Goal: Task Accomplishment & Management: Use online tool/utility

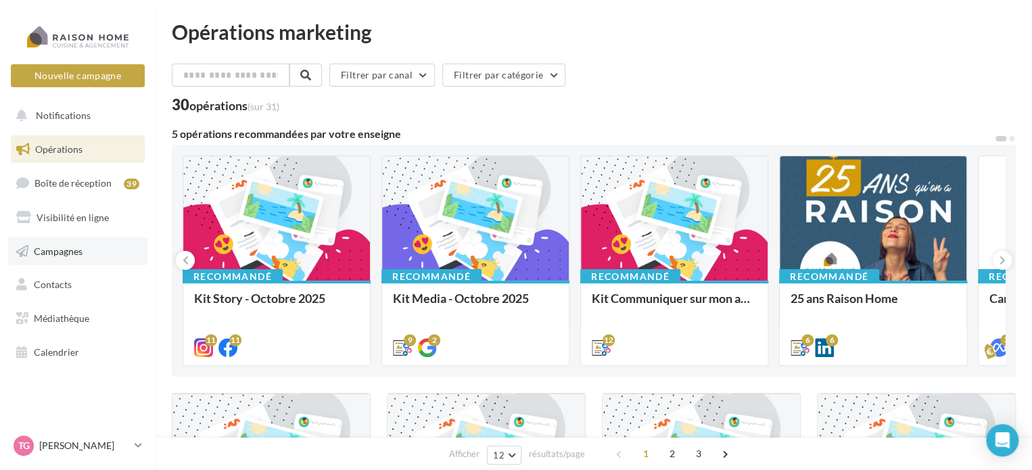
click at [65, 248] on span "Campagnes" at bounding box center [58, 251] width 49 height 12
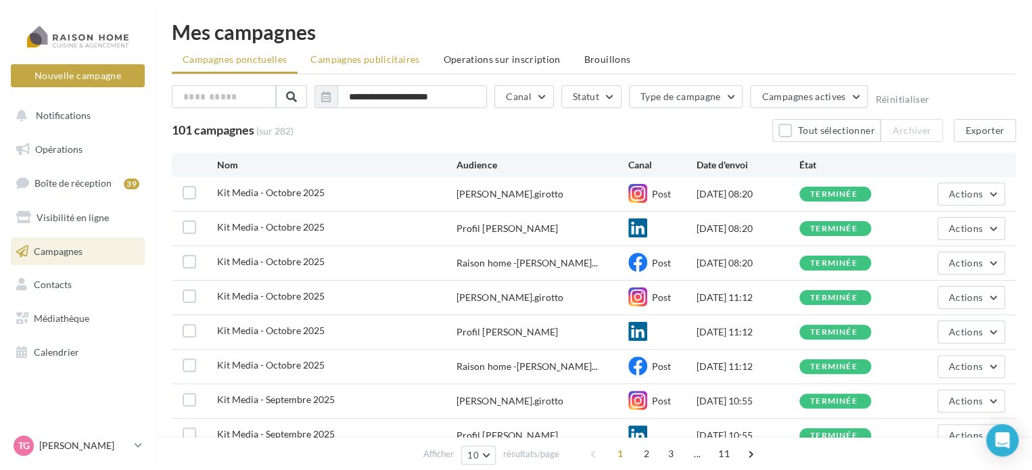
click at [390, 60] on span "Campagnes publicitaires" at bounding box center [365, 59] width 109 height 12
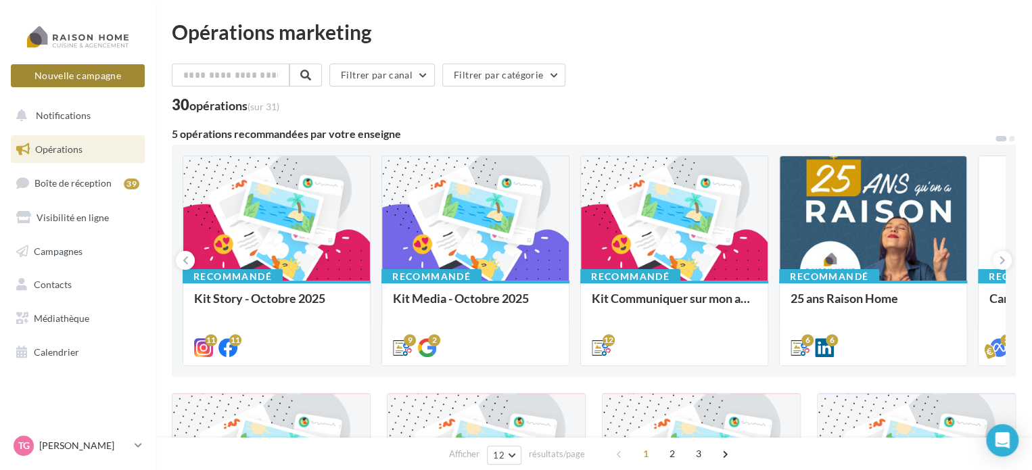
click at [63, 71] on button "Nouvelle campagne" at bounding box center [78, 75] width 134 height 23
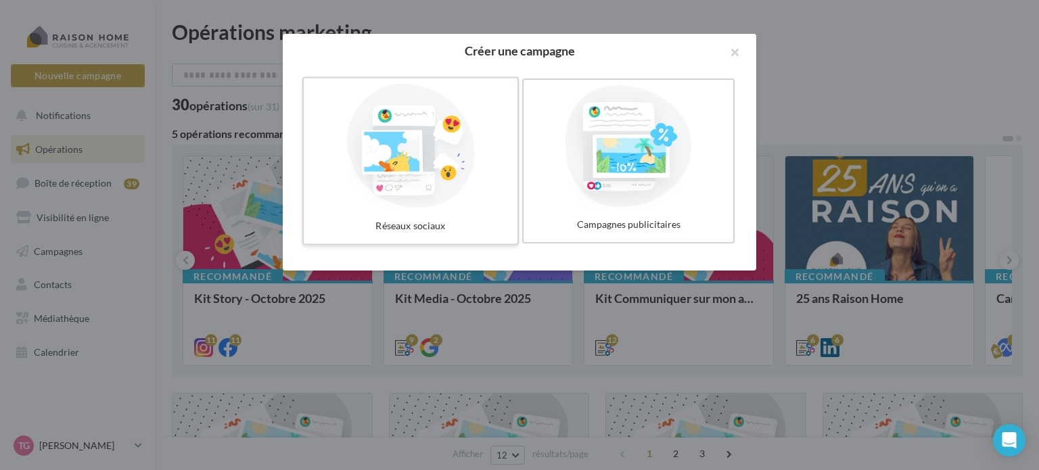
click at [418, 143] on div at bounding box center [410, 146] width 203 height 124
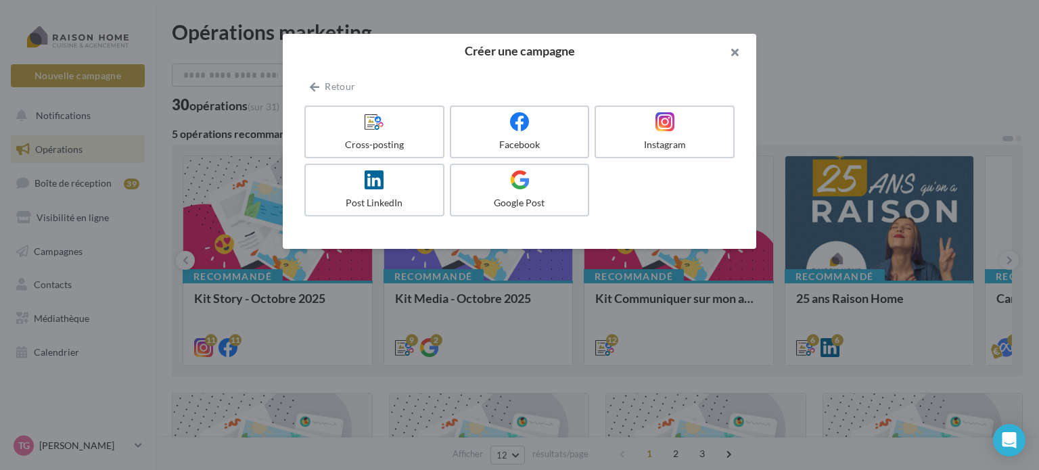
click at [739, 50] on button "button" at bounding box center [729, 54] width 54 height 41
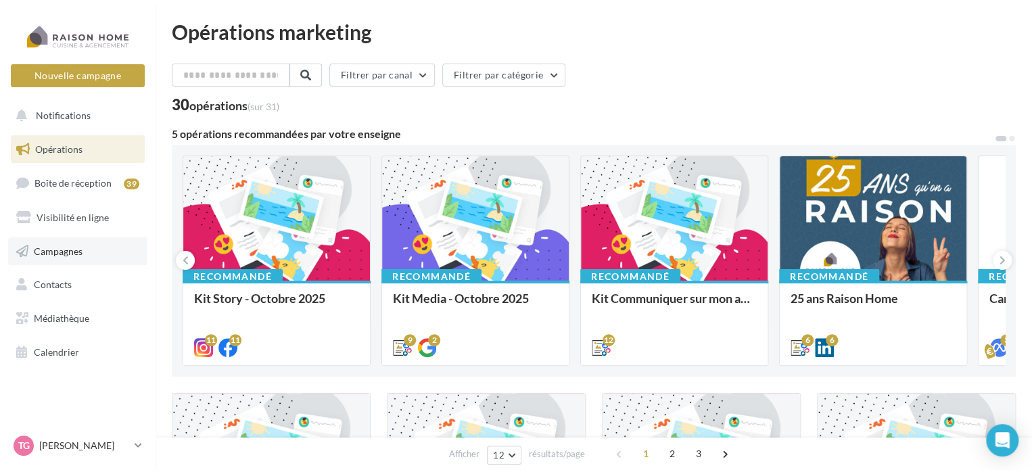
click at [52, 250] on span "Campagnes" at bounding box center [58, 251] width 49 height 12
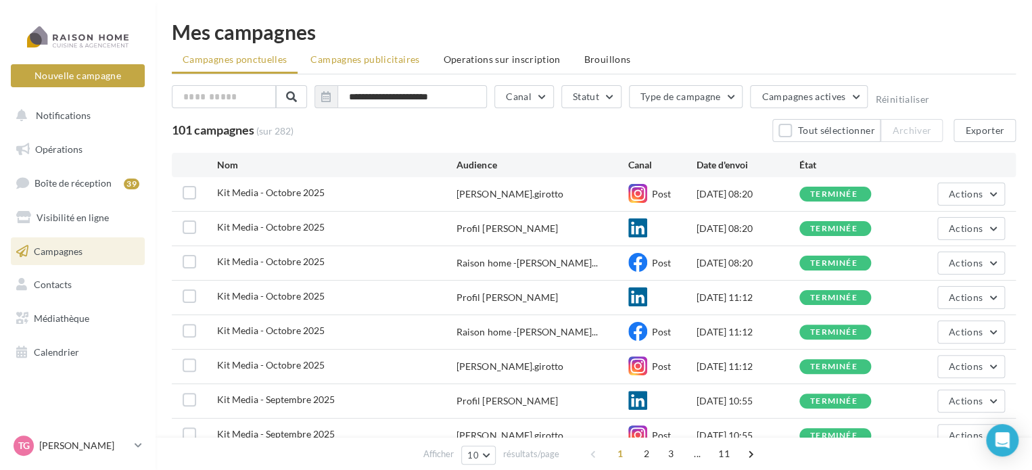
click at [387, 57] on span "Campagnes publicitaires" at bounding box center [365, 59] width 109 height 12
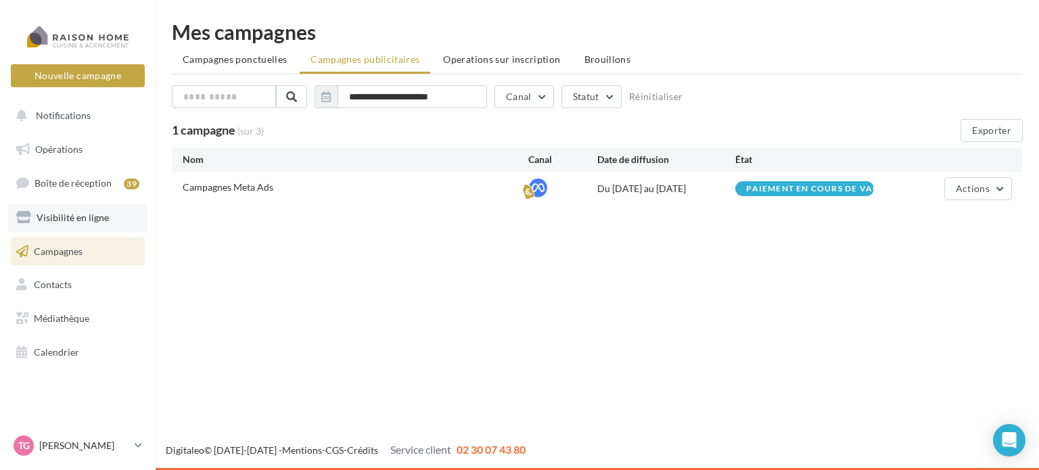
click at [54, 217] on span "Visibilité en ligne" at bounding box center [73, 218] width 72 height 12
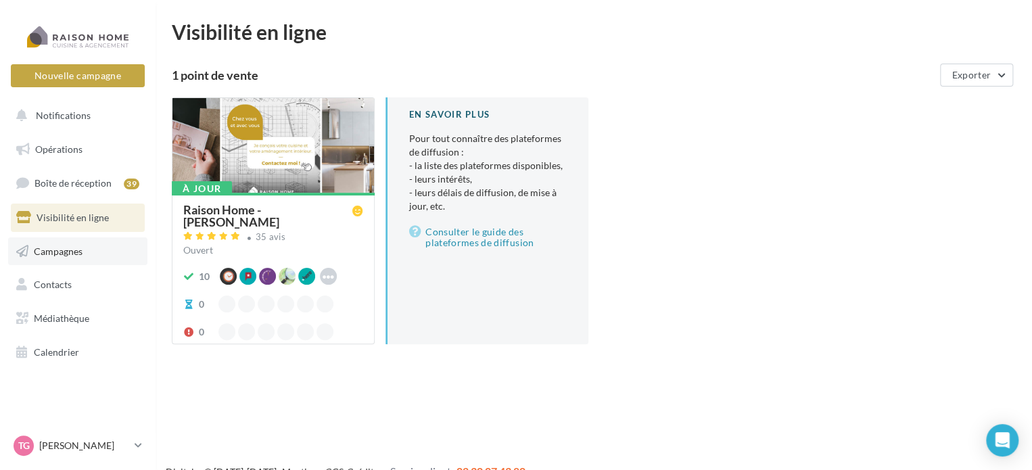
click at [60, 251] on span "Campagnes" at bounding box center [58, 251] width 49 height 12
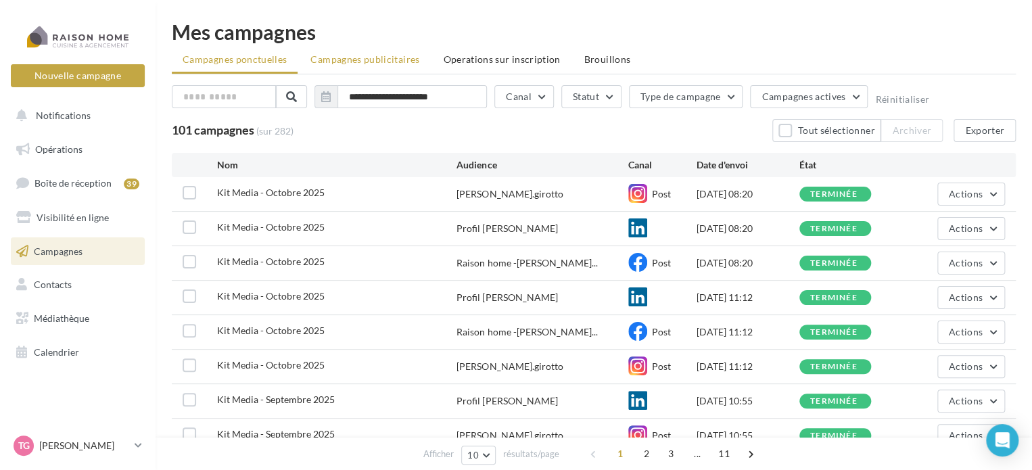
click at [348, 60] on span "Campagnes publicitaires" at bounding box center [365, 59] width 109 height 12
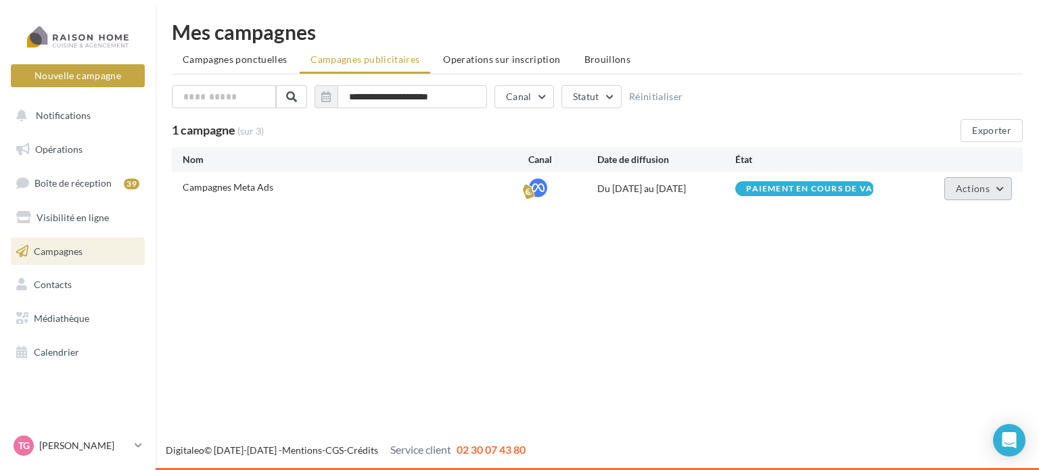
click at [1003, 188] on button "Actions" at bounding box center [978, 188] width 68 height 23
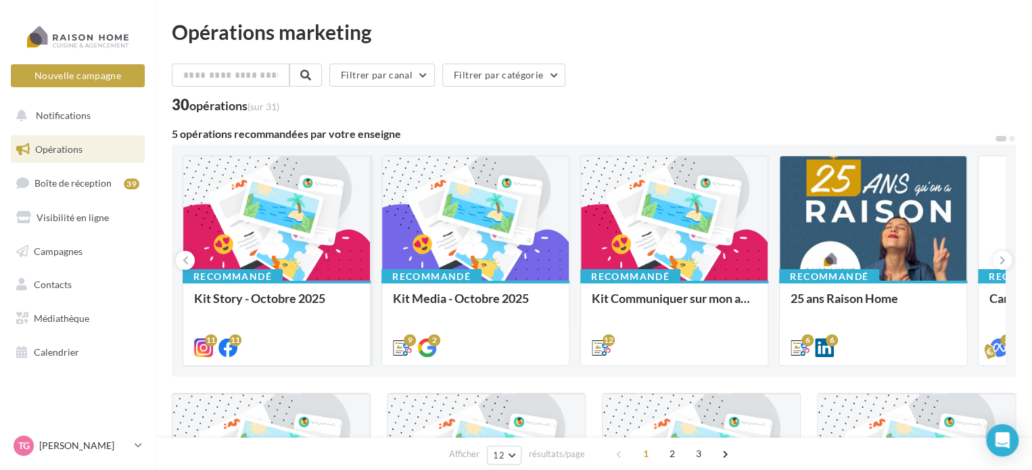
click at [272, 200] on div at bounding box center [276, 219] width 187 height 126
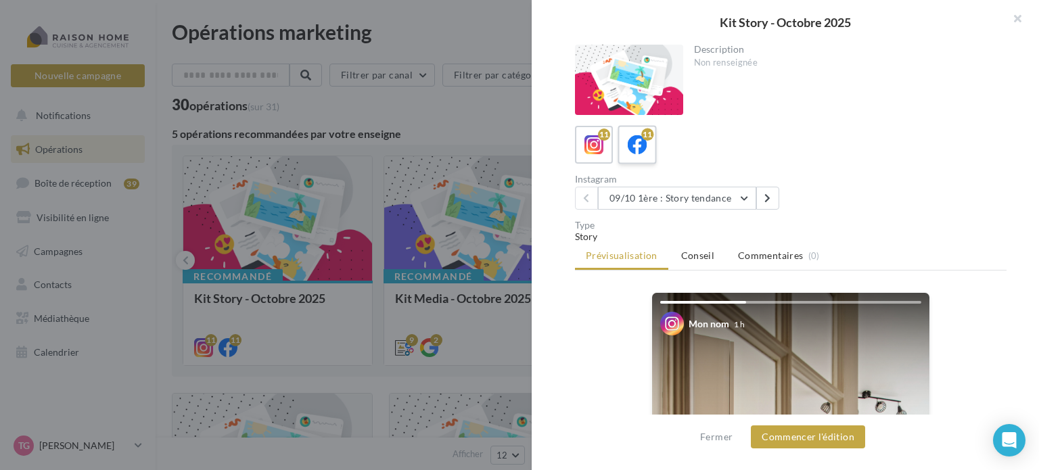
click at [645, 141] on icon at bounding box center [638, 145] width 20 height 20
click at [591, 156] on span at bounding box center [595, 145] width 20 height 21
click at [748, 198] on button "09/10 1ère : Story tendance" at bounding box center [677, 198] width 158 height 23
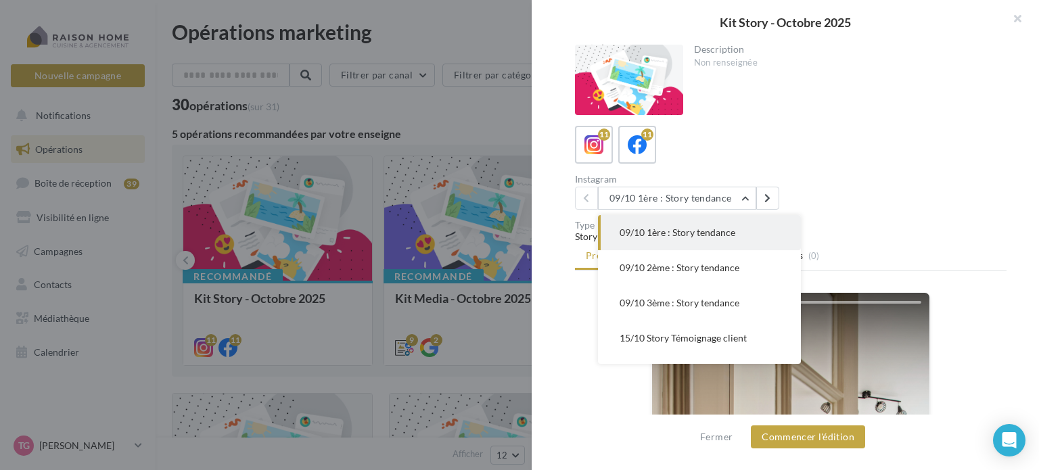
click at [720, 235] on span "09/10 1ère : Story tendance" at bounding box center [678, 233] width 116 height 12
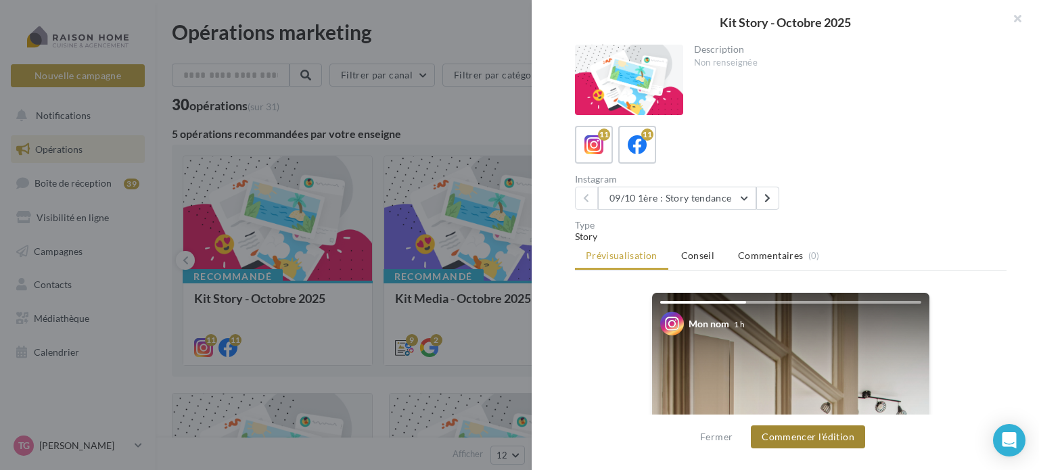
click at [816, 437] on button "Commencer l'édition" at bounding box center [808, 437] width 114 height 23
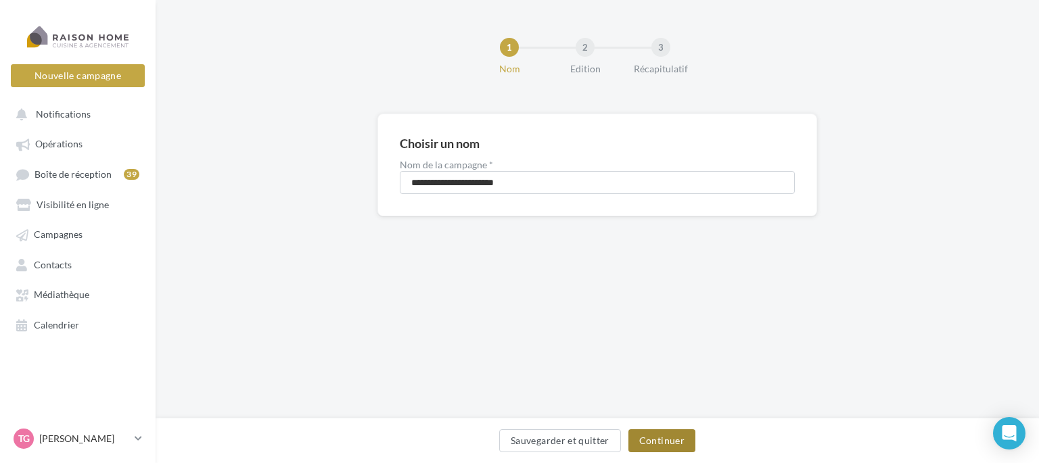
click at [660, 442] on button "Continuer" at bounding box center [662, 441] width 67 height 23
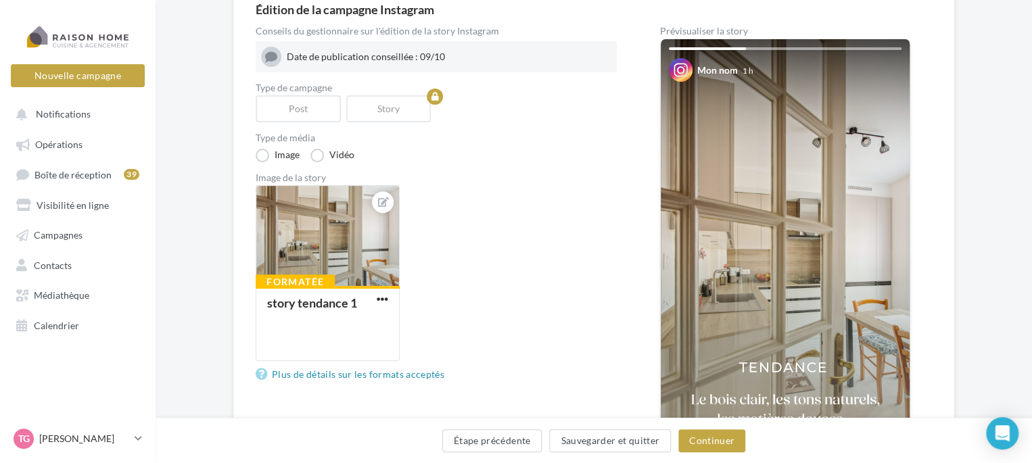
scroll to position [135, 0]
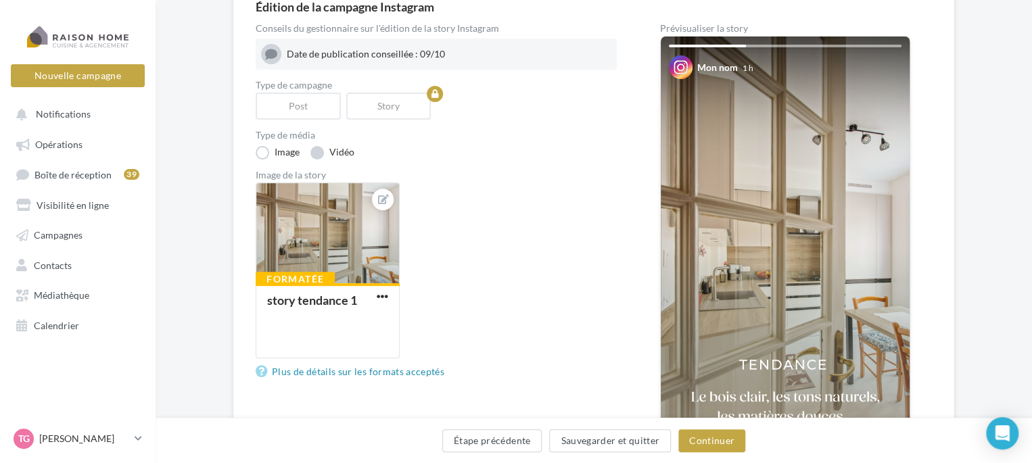
click at [319, 152] on label "Vidéo" at bounding box center [333, 153] width 44 height 14
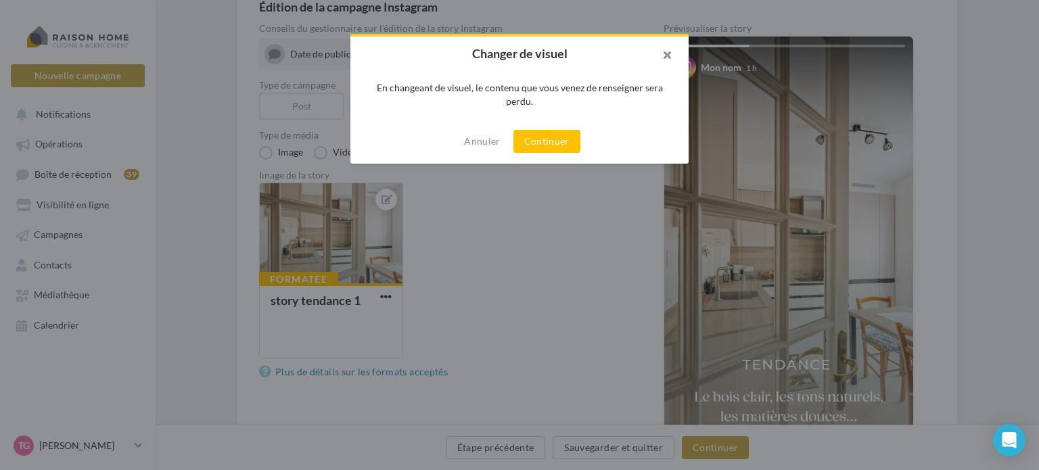
click at [670, 55] on button "button" at bounding box center [662, 57] width 54 height 41
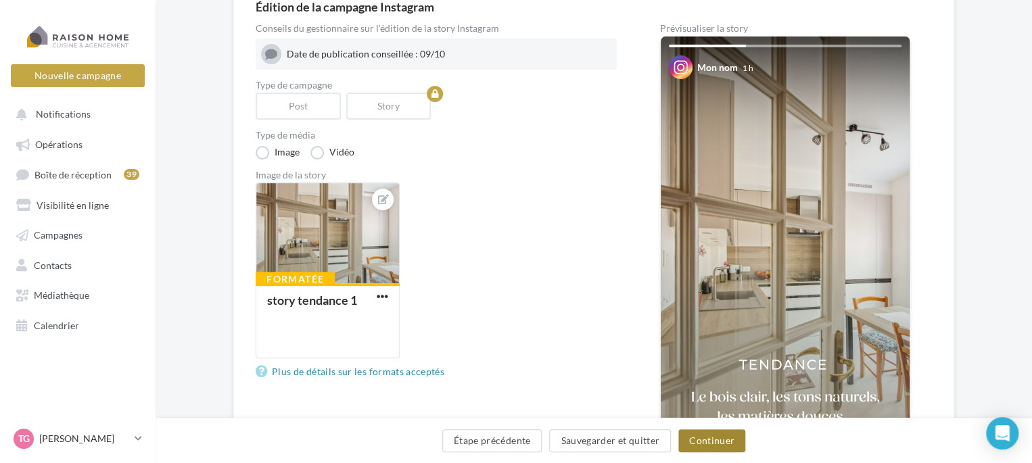
click at [715, 440] on button "Continuer" at bounding box center [712, 441] width 67 height 23
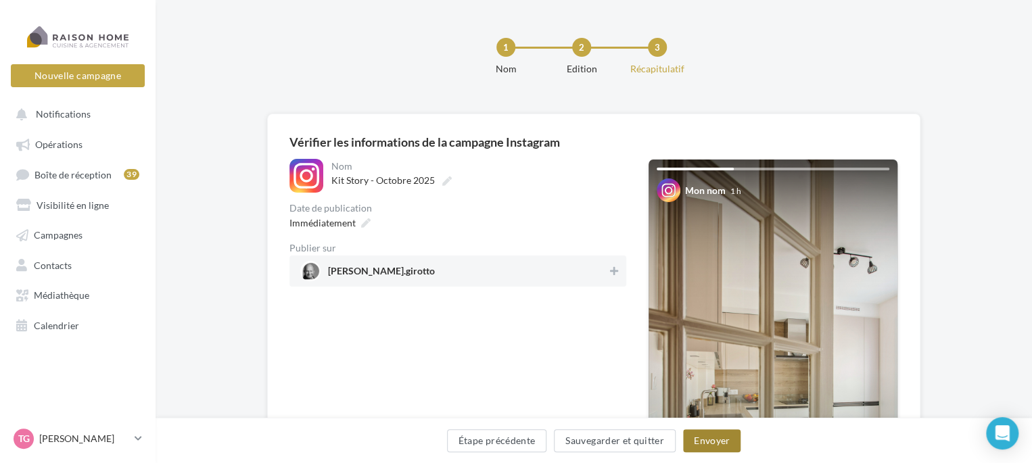
click at [716, 437] on button "Envoyer" at bounding box center [712, 441] width 58 height 23
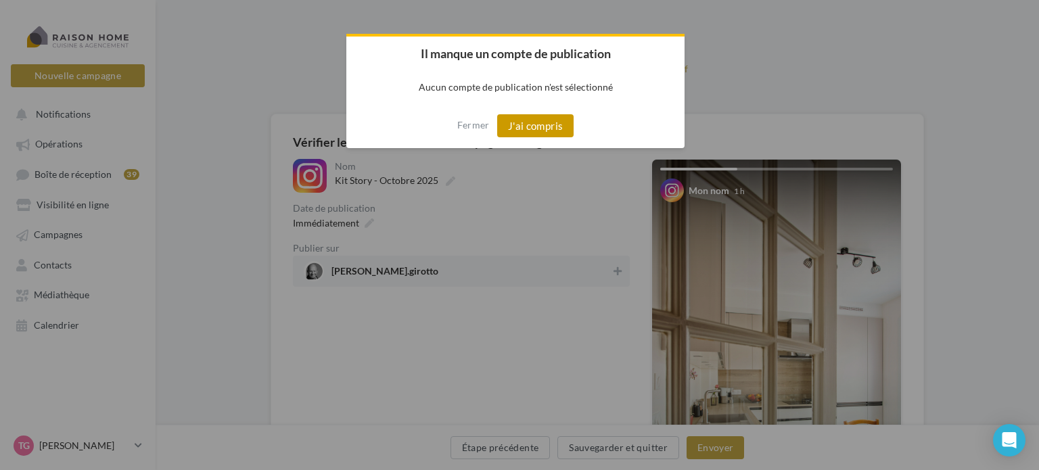
click at [520, 127] on button "J'ai compris" at bounding box center [535, 125] width 77 height 23
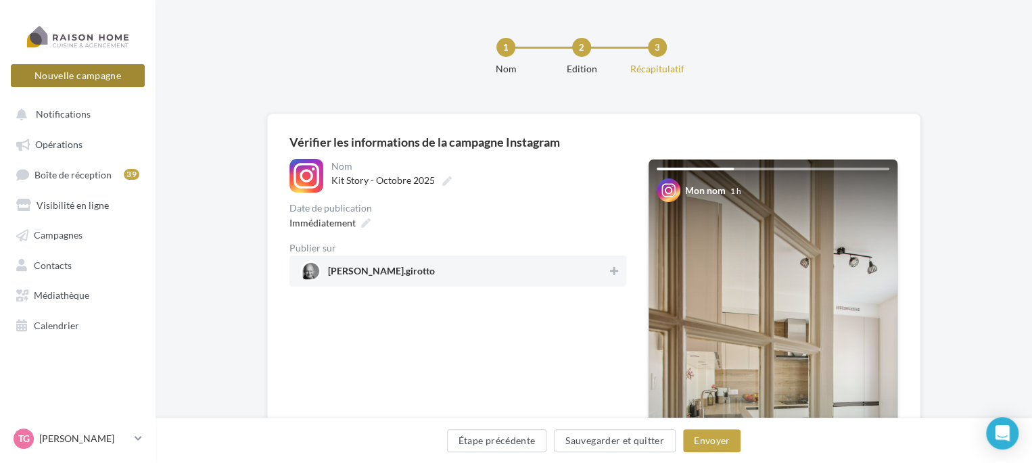
click at [72, 70] on button "Nouvelle campagne" at bounding box center [78, 75] width 134 height 23
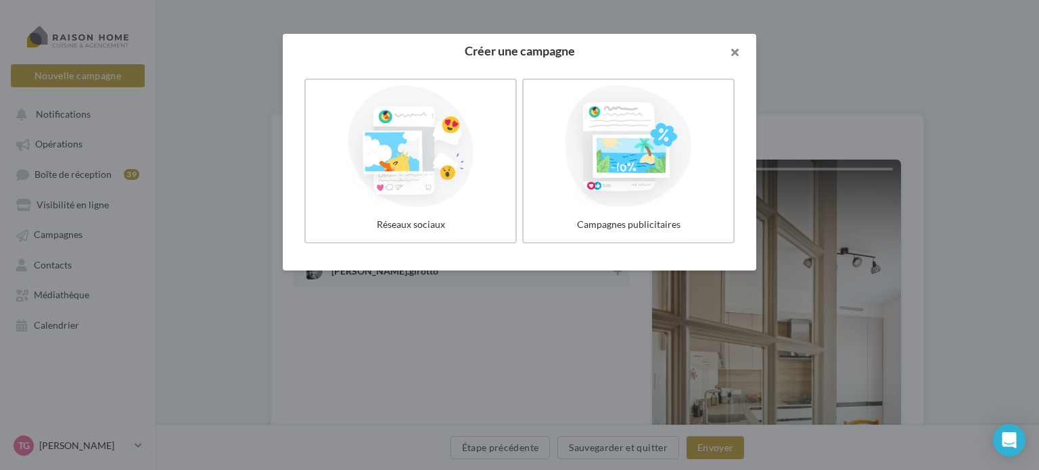
click at [738, 48] on button "button" at bounding box center [729, 54] width 54 height 41
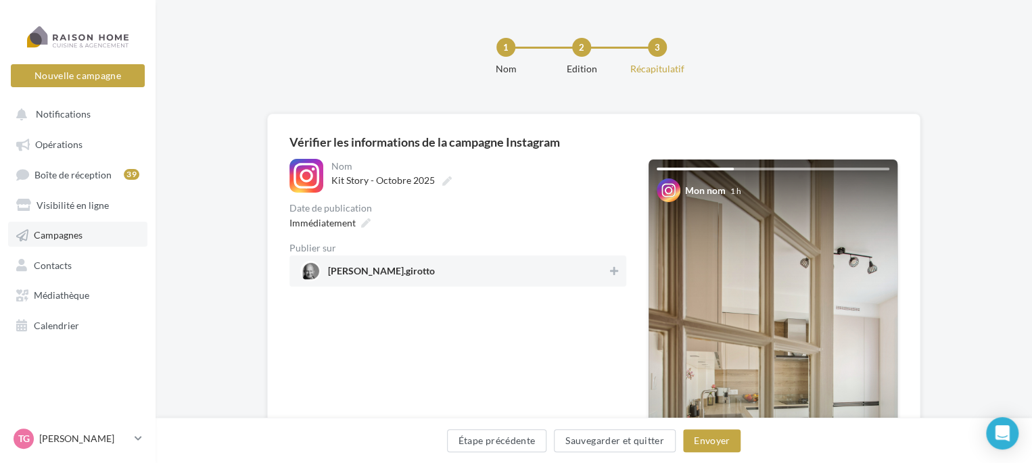
click at [65, 239] on span "Campagnes" at bounding box center [58, 235] width 49 height 12
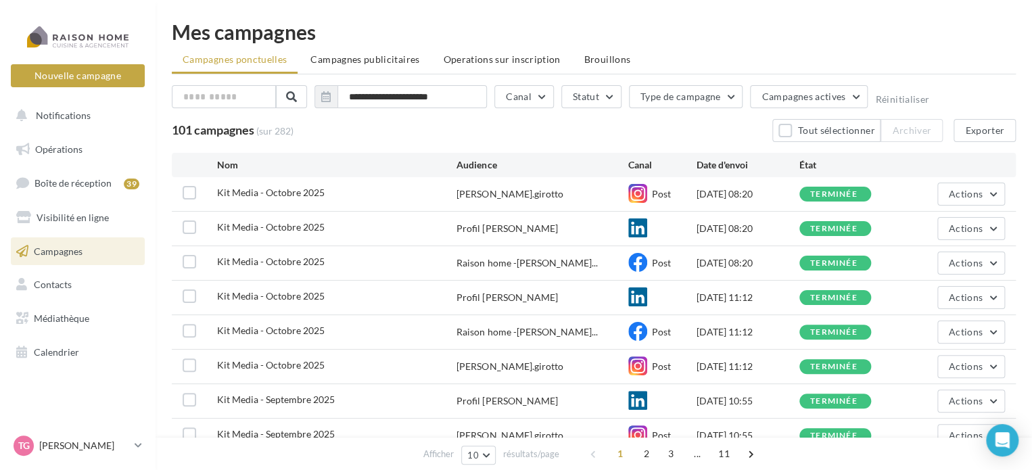
click at [229, 63] on ul "Campagnes ponctuelles Campagnes publicitaires Operations sur inscription [GEOGR…" at bounding box center [594, 60] width 844 height 27
click at [388, 58] on span "Campagnes publicitaires" at bounding box center [365, 59] width 109 height 12
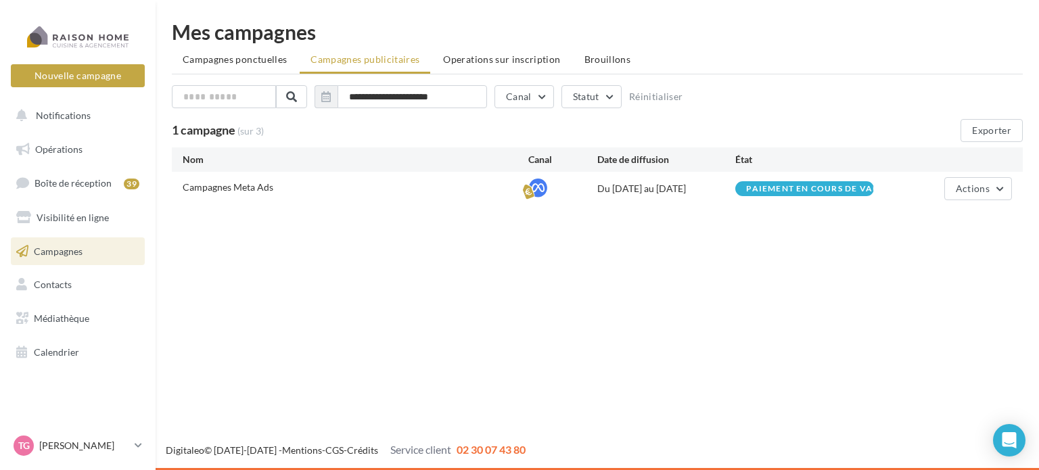
click at [233, 62] on span "Campagnes ponctuelles" at bounding box center [235, 59] width 104 height 12
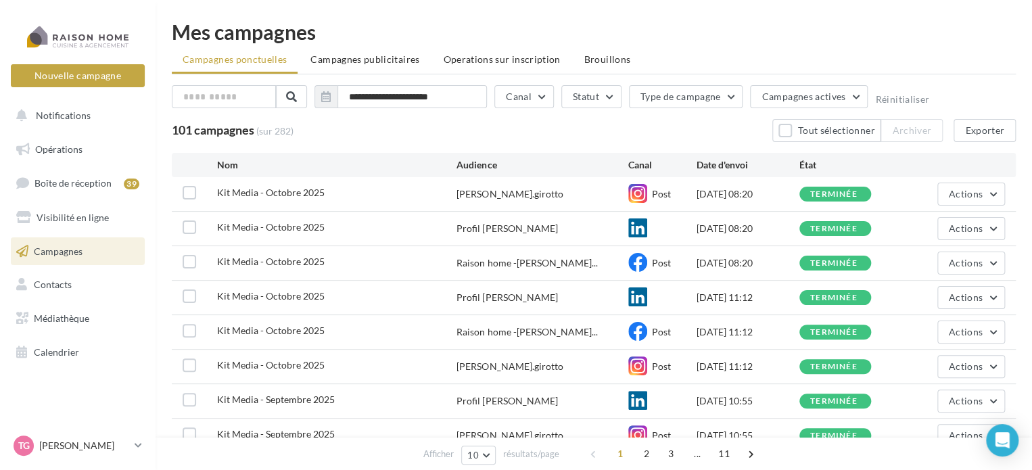
click at [69, 251] on span "Campagnes" at bounding box center [58, 251] width 49 height 12
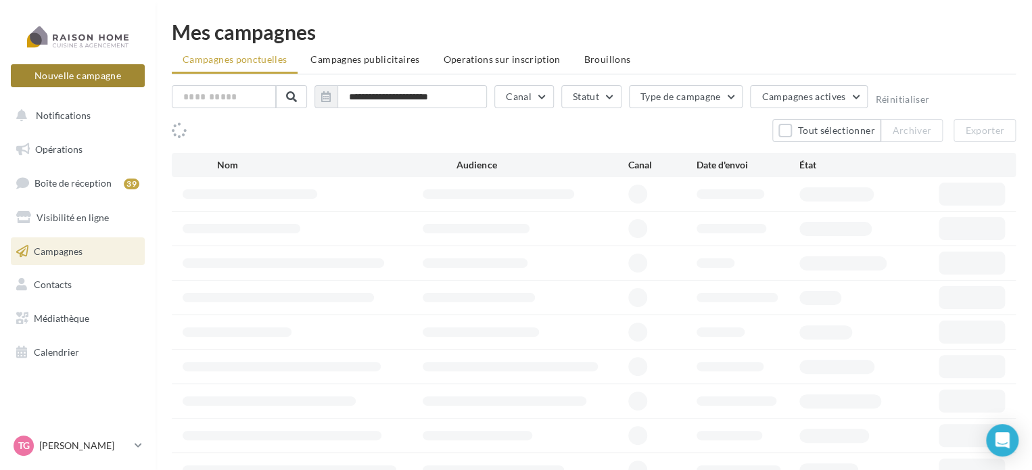
click at [81, 75] on button "Nouvelle campagne" at bounding box center [78, 75] width 134 height 23
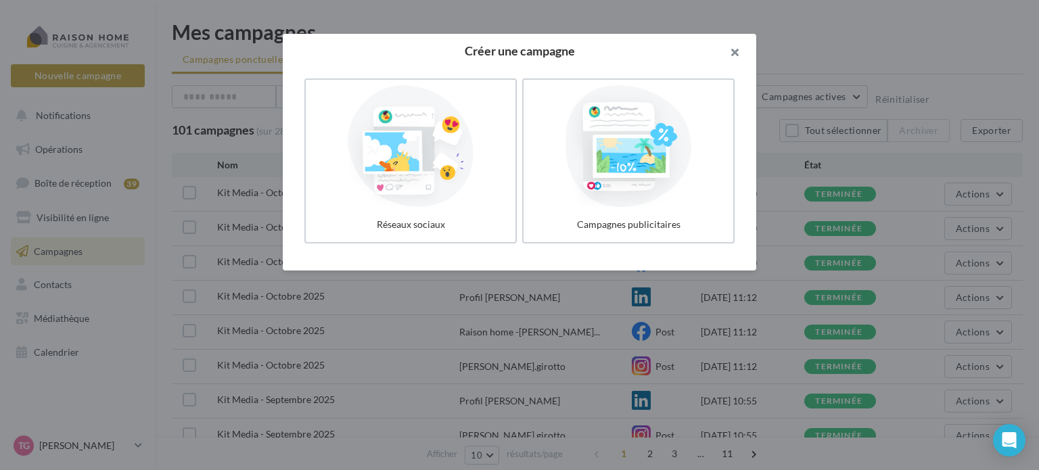
click at [735, 51] on button "button" at bounding box center [729, 54] width 54 height 41
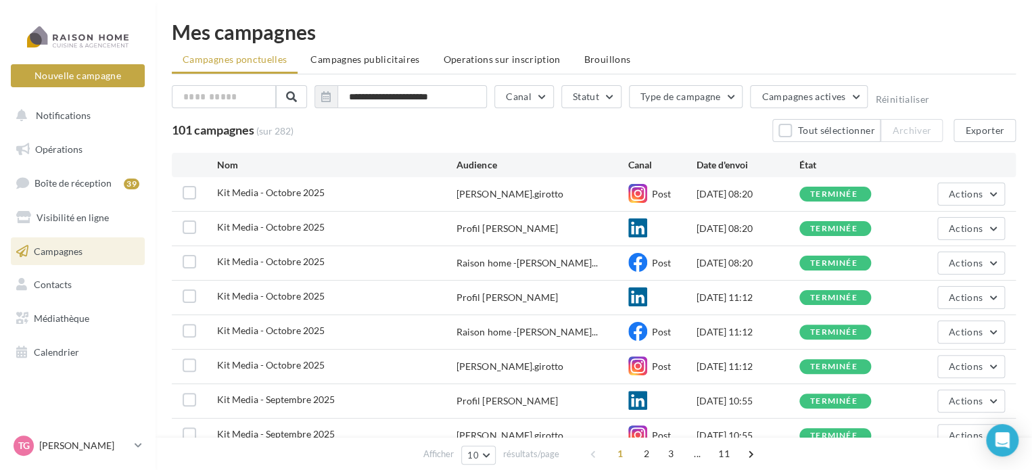
click at [222, 64] on ul "Campagnes ponctuelles Campagnes publicitaires Operations sur inscription Brouil…" at bounding box center [594, 60] width 844 height 27
click at [223, 59] on ul "Campagnes ponctuelles Campagnes publicitaires Operations sur inscription Brouil…" at bounding box center [594, 60] width 844 height 27
click at [91, 74] on button "Nouvelle campagne" at bounding box center [78, 75] width 134 height 23
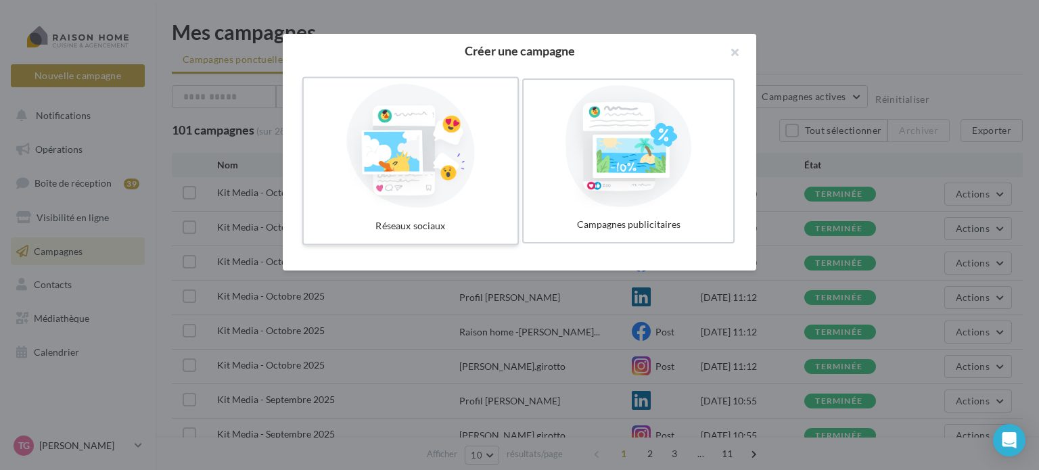
click at [384, 154] on div at bounding box center [410, 146] width 203 height 124
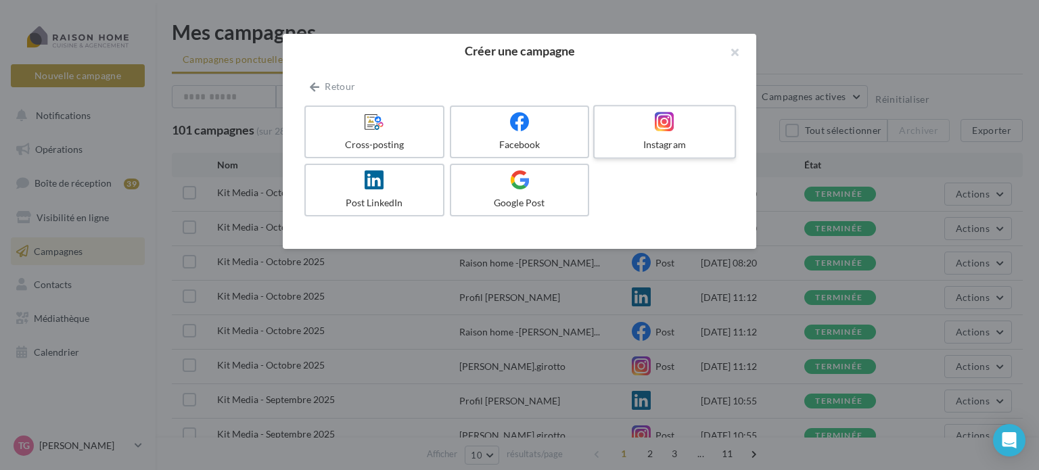
click at [671, 118] on icon at bounding box center [665, 122] width 20 height 20
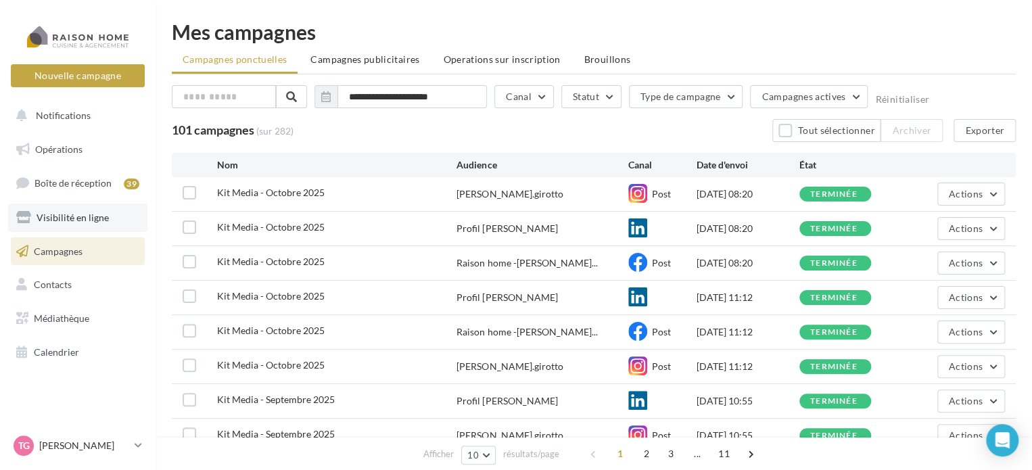
click at [81, 216] on span "Visibilité en ligne" at bounding box center [73, 218] width 72 height 12
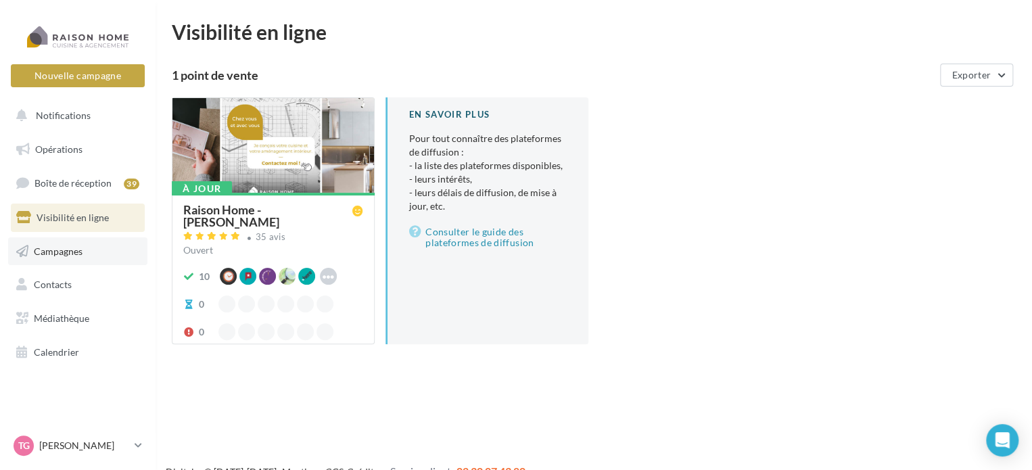
click at [65, 248] on span "Campagnes" at bounding box center [58, 251] width 49 height 12
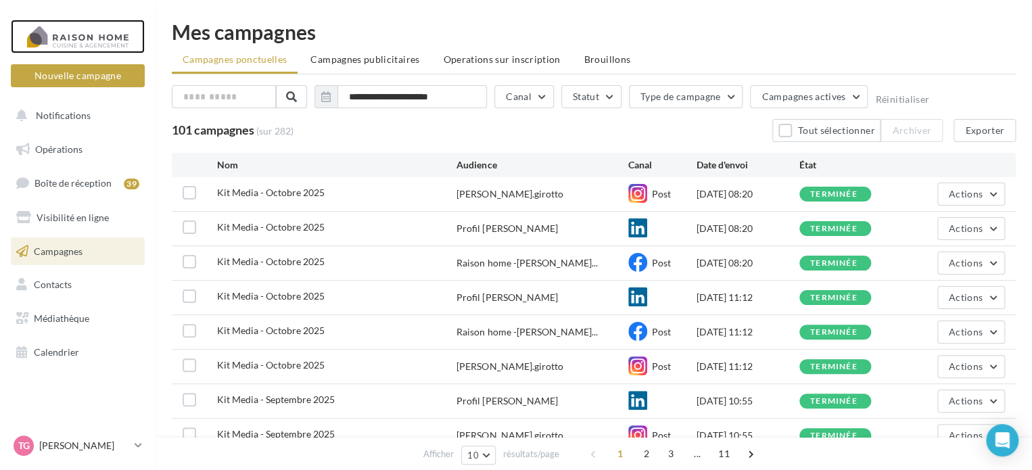
click at [83, 39] on div at bounding box center [78, 37] width 108 height 34
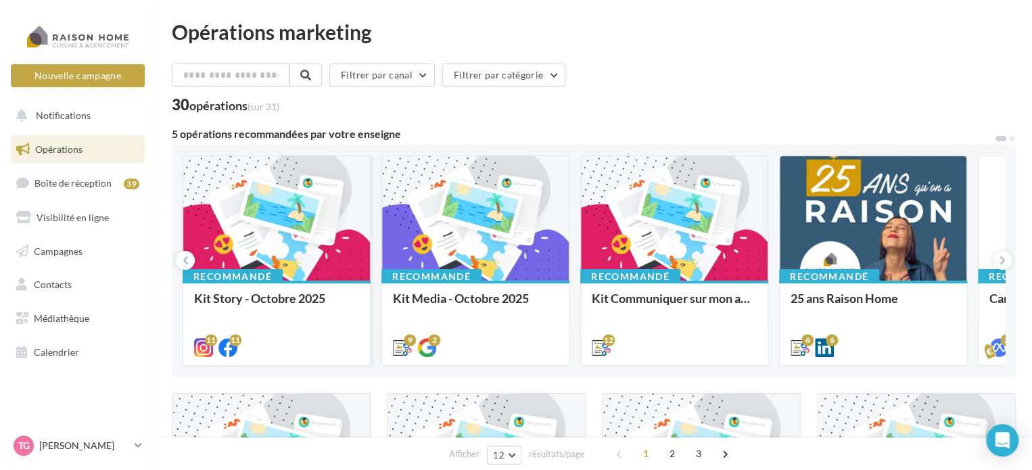
click at [273, 208] on div at bounding box center [276, 219] width 187 height 126
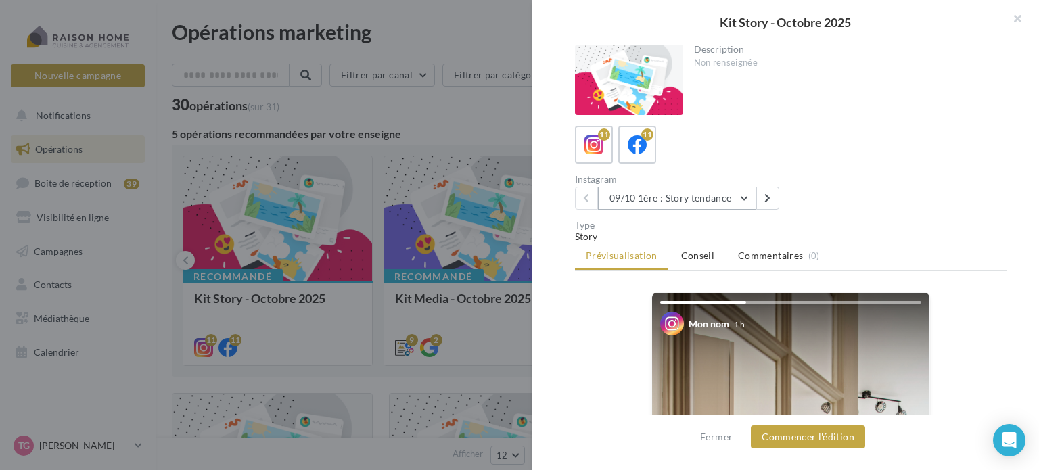
click at [739, 200] on button "09/10 1ère : Story tendance" at bounding box center [677, 198] width 158 height 23
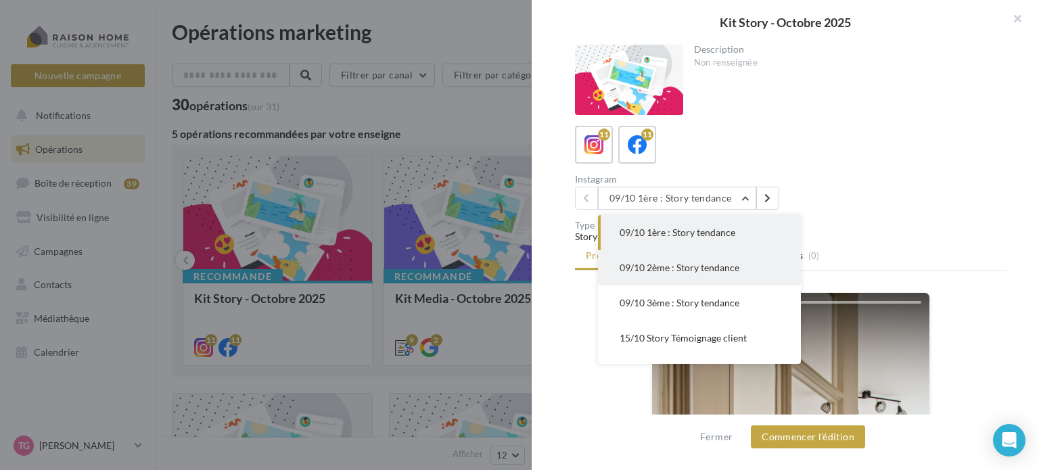
click at [675, 267] on span "09/10 2ème : Story tendance" at bounding box center [680, 268] width 120 height 12
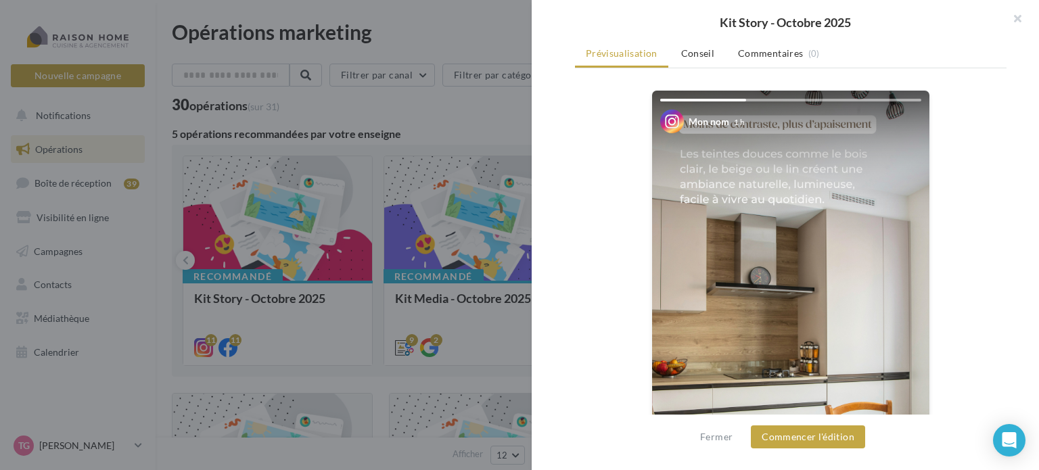
scroll to position [203, 0]
click at [817, 435] on button "Commencer l'édition" at bounding box center [808, 437] width 114 height 23
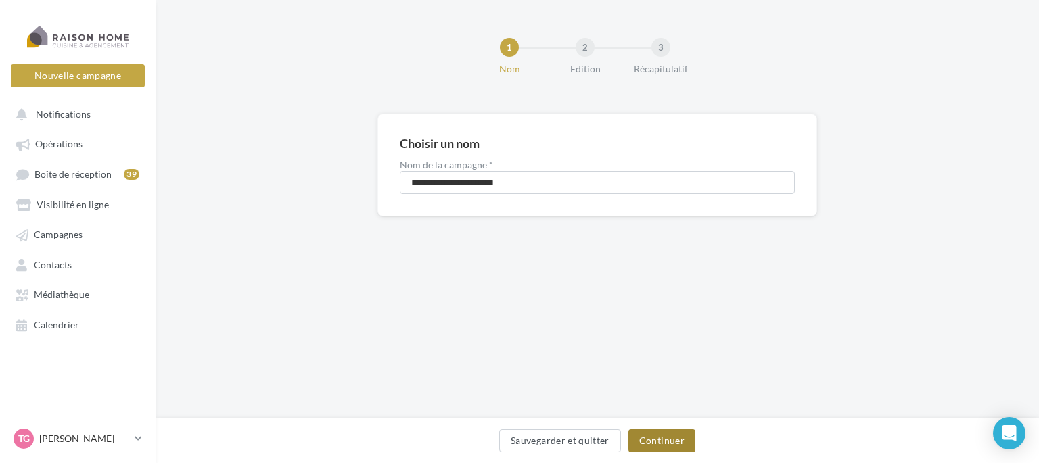
click at [672, 438] on button "Continuer" at bounding box center [662, 441] width 67 height 23
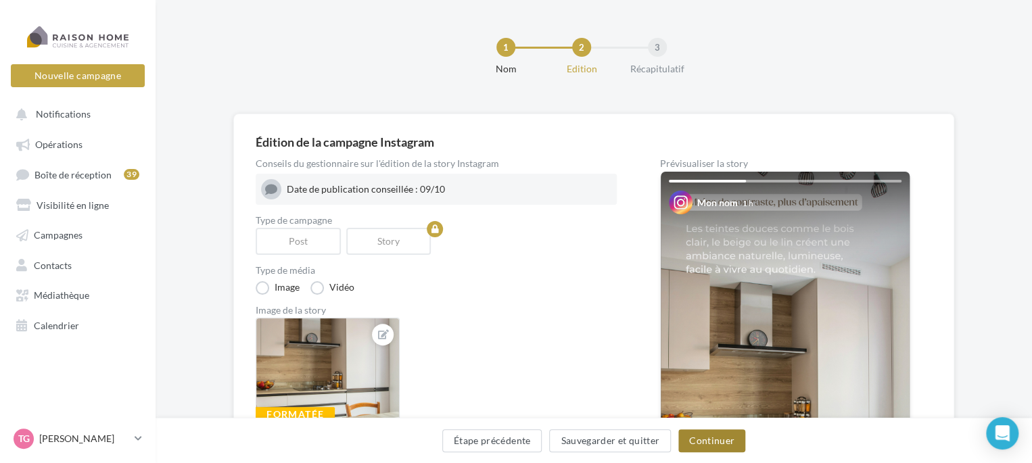
click at [709, 444] on button "Continuer" at bounding box center [712, 441] width 67 height 23
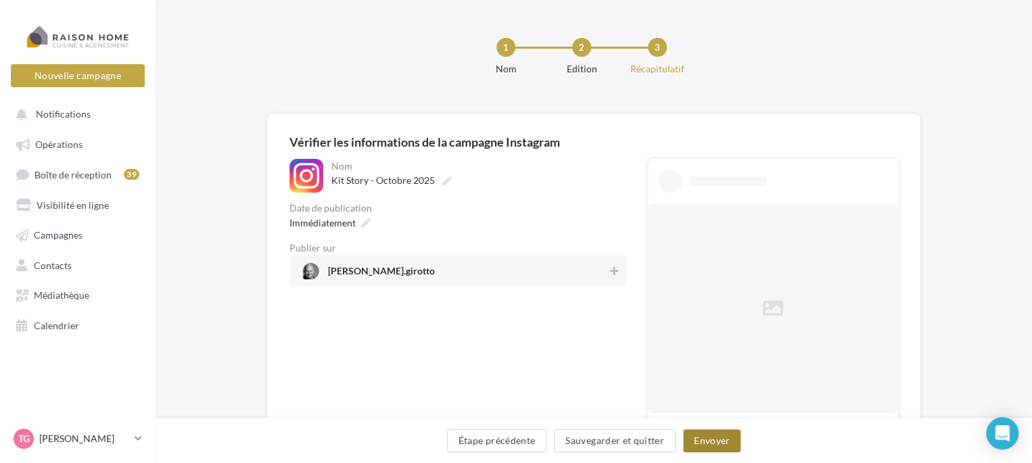
click at [706, 440] on button "Envoyer" at bounding box center [712, 441] width 58 height 23
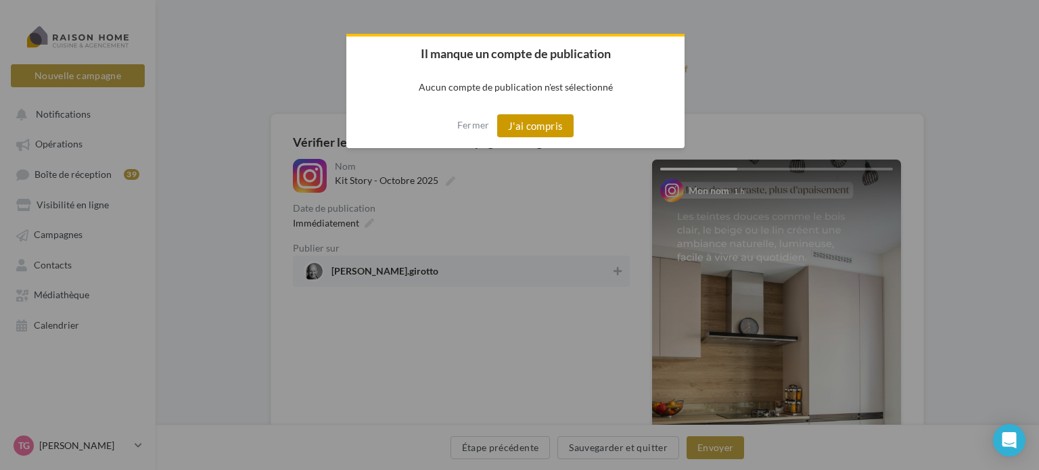
click at [545, 128] on button "J'ai compris" at bounding box center [535, 125] width 77 height 23
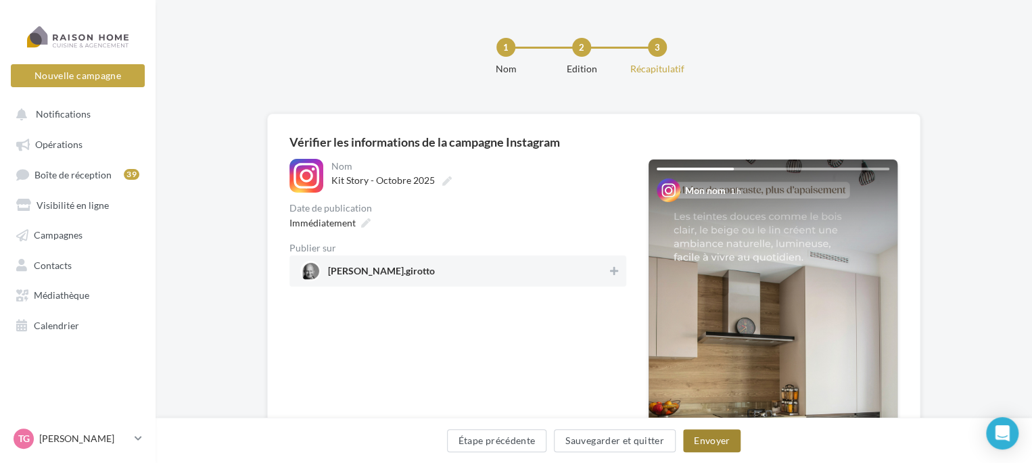
click at [711, 436] on button "Envoyer" at bounding box center [712, 441] width 58 height 23
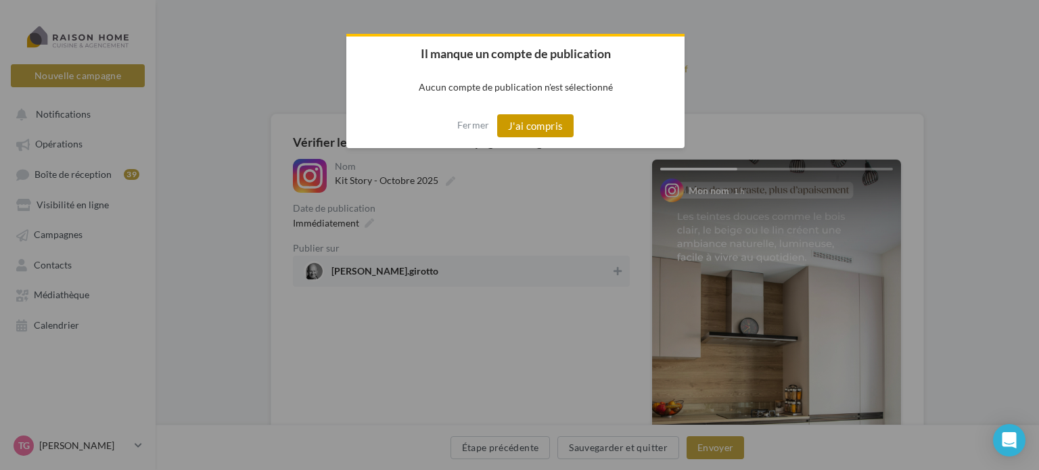
click at [545, 125] on button "J'ai compris" at bounding box center [535, 125] width 77 height 23
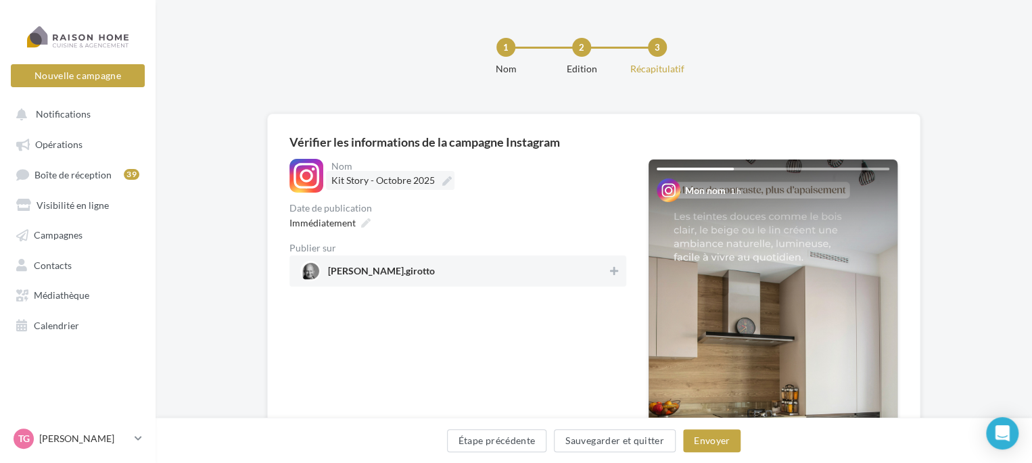
click at [440, 175] on label "Kit Story - Octobre 2025" at bounding box center [390, 180] width 129 height 19
click at [440, 175] on input "**********" at bounding box center [391, 182] width 119 height 23
click at [371, 225] on div "Immédiatement" at bounding box center [328, 223] width 89 height 20
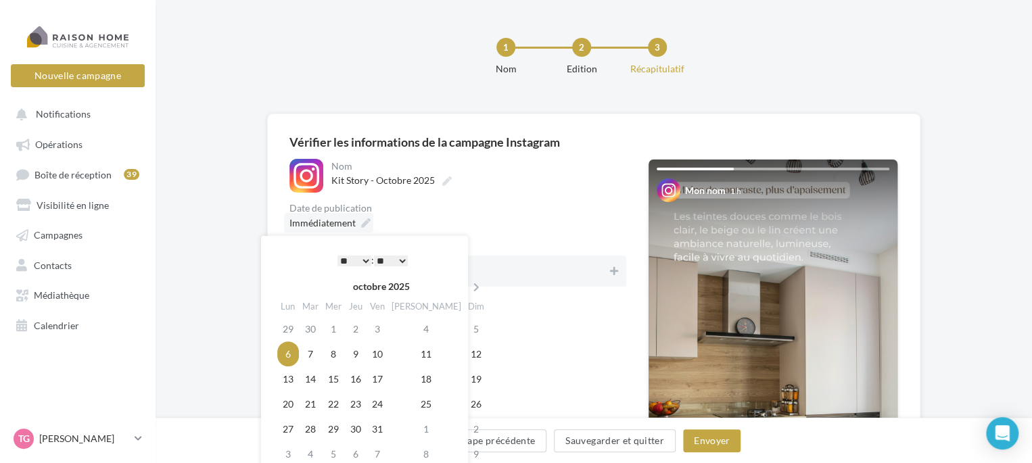
click at [367, 221] on icon at bounding box center [365, 223] width 9 height 9
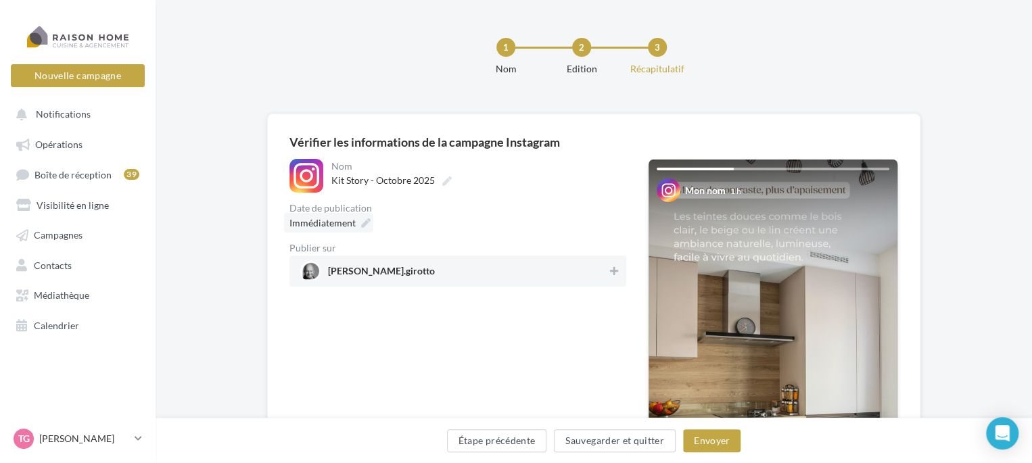
click at [367, 221] on icon at bounding box center [365, 223] width 9 height 9
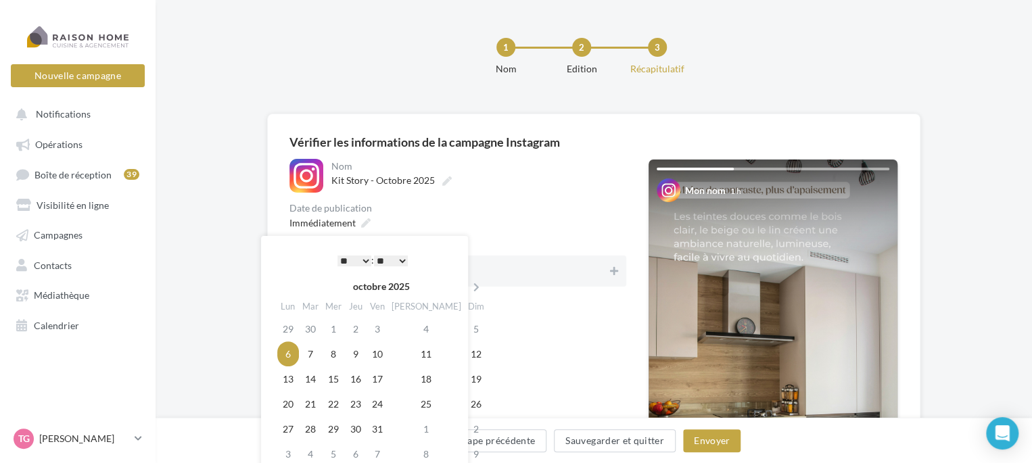
click at [294, 352] on td "6" at bounding box center [288, 354] width 22 height 25
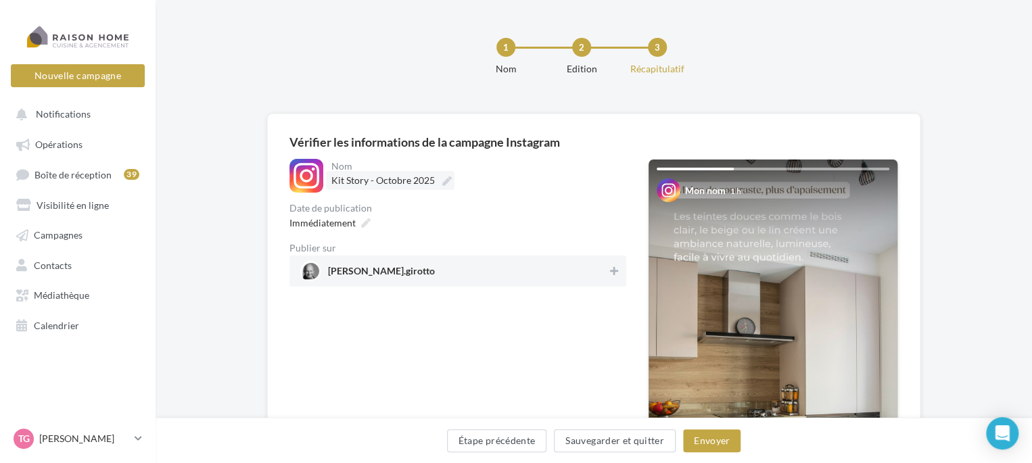
click at [447, 181] on icon at bounding box center [446, 181] width 9 height 9
click at [447, 181] on input "**********" at bounding box center [391, 182] width 119 height 23
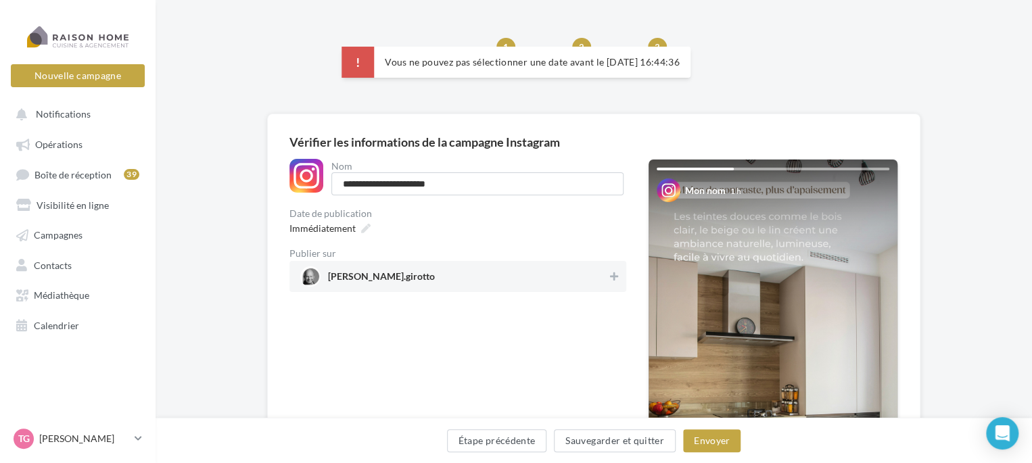
click at [753, 81] on div "1 Nom 2 Edition 3 Récapitulatif" at bounding box center [615, 62] width 877 height 81
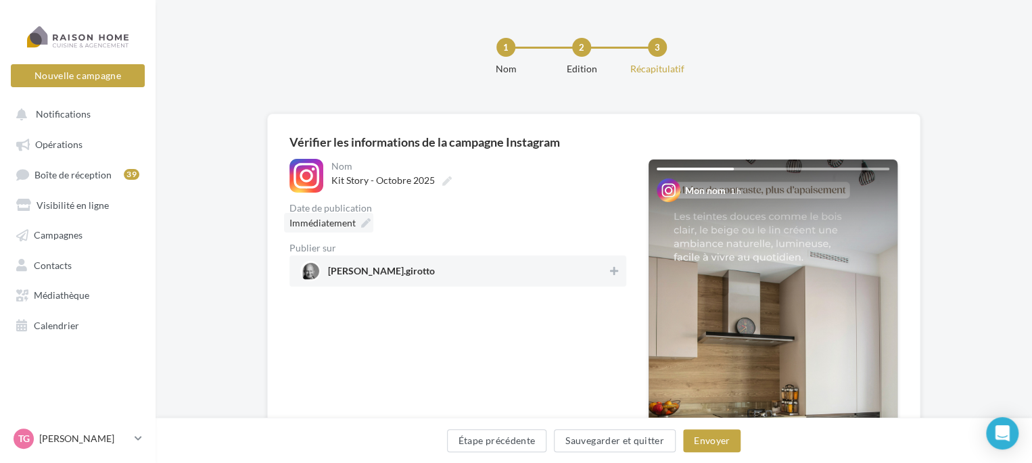
click at [361, 219] on icon at bounding box center [365, 223] width 9 height 9
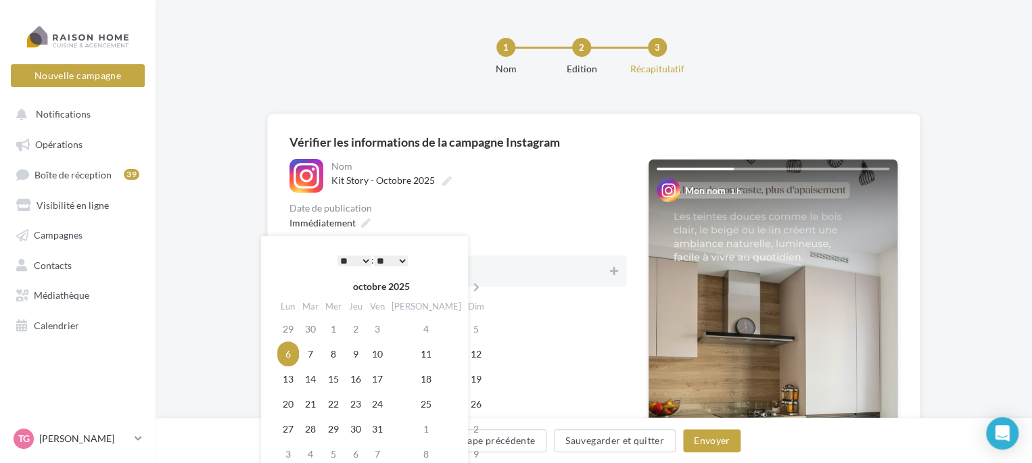
click at [290, 355] on td "6" at bounding box center [288, 354] width 22 height 25
click at [401, 260] on select "** ** ** ** ** **" at bounding box center [391, 261] width 34 height 11
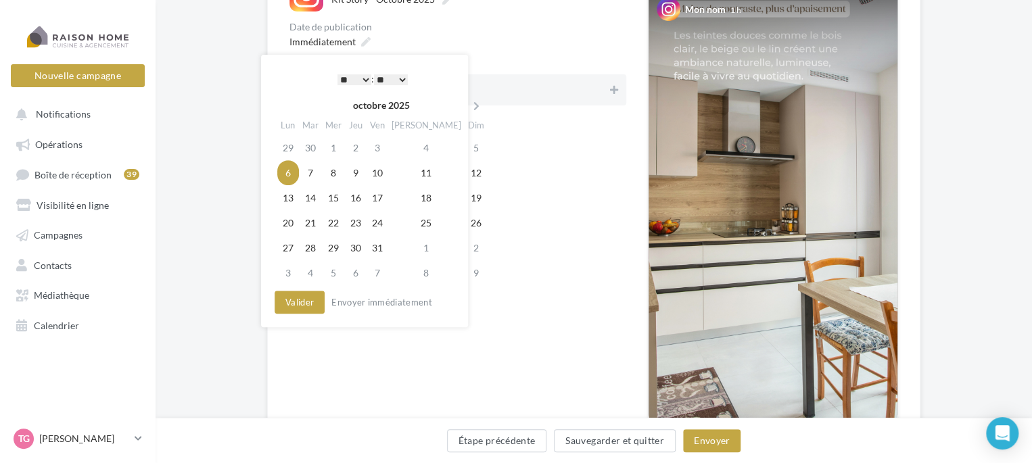
scroll to position [203, 0]
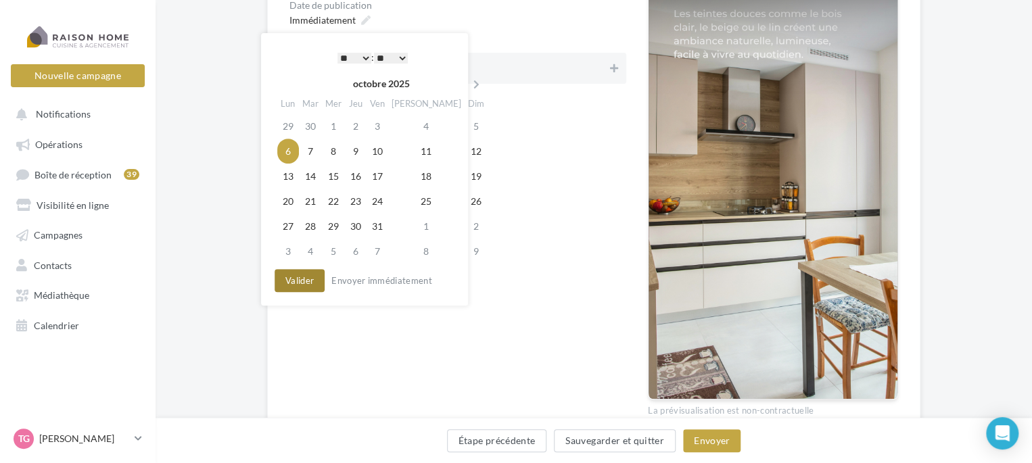
click at [314, 283] on button "Valider" at bounding box center [300, 280] width 50 height 23
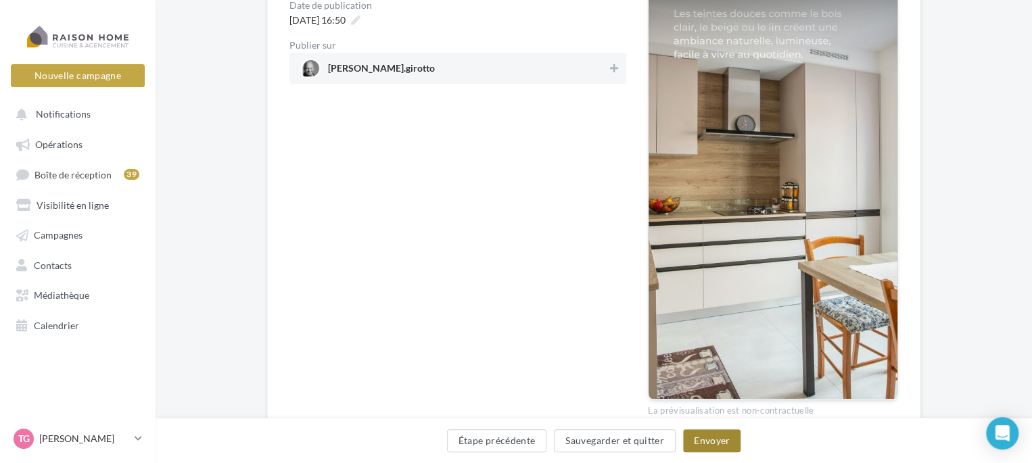
click at [731, 440] on button "Envoyer" at bounding box center [712, 441] width 58 height 23
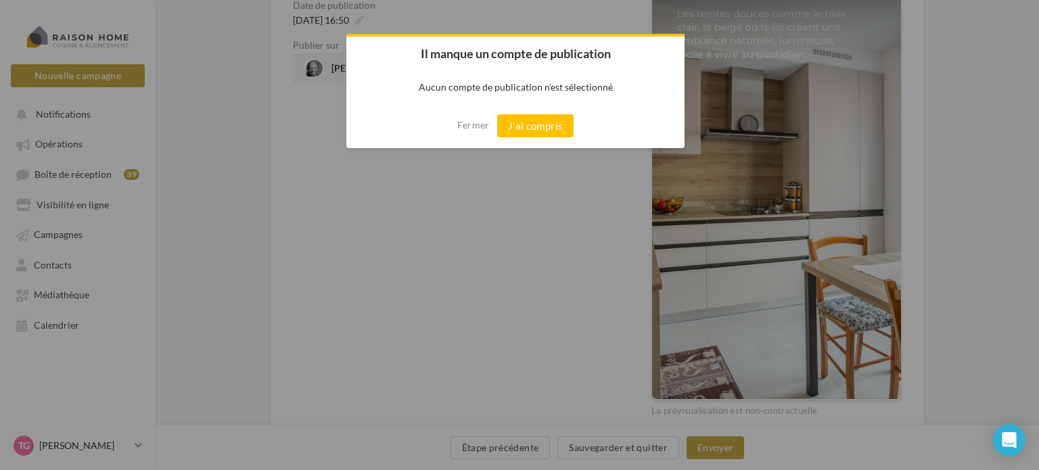
click at [526, 108] on div "Fermer J'ai compris" at bounding box center [515, 126] width 338 height 45
click at [530, 124] on button "J'ai compris" at bounding box center [535, 125] width 77 height 23
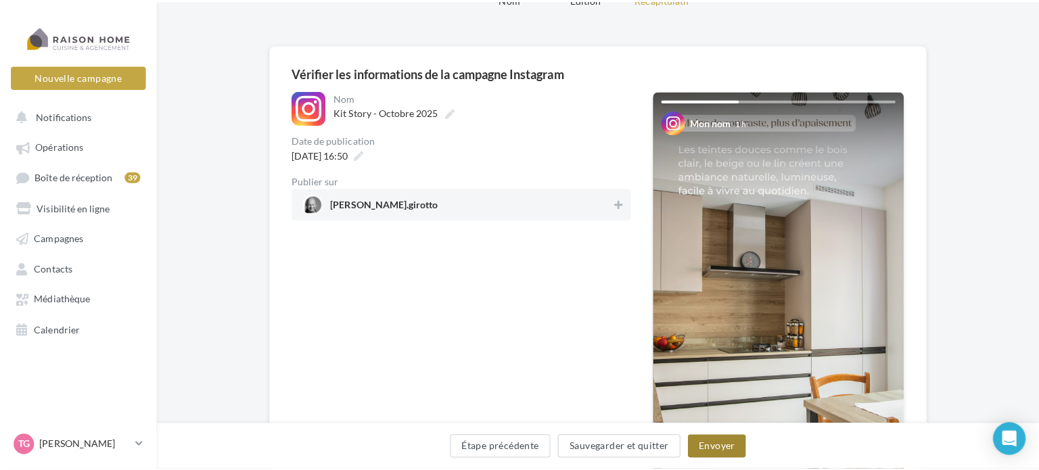
scroll to position [68, 0]
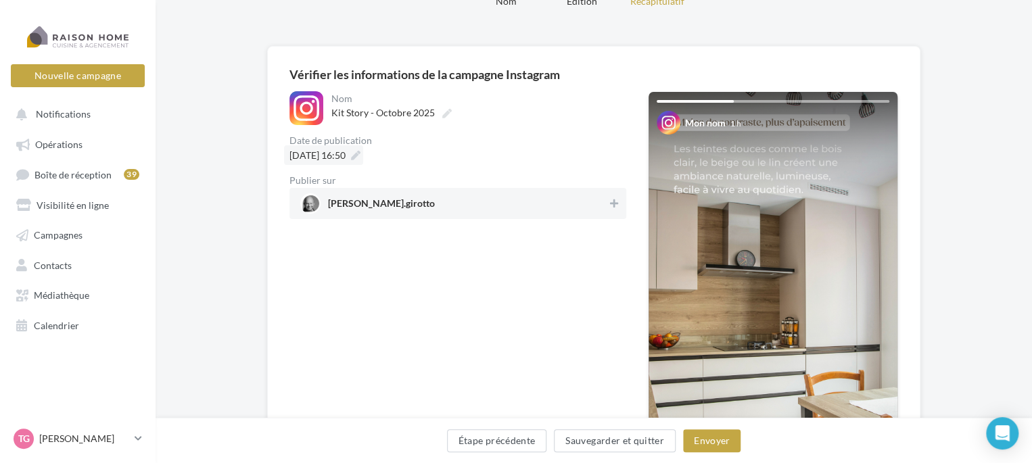
click at [363, 150] on div "06/10/2025 à 16:50" at bounding box center [323, 155] width 79 height 20
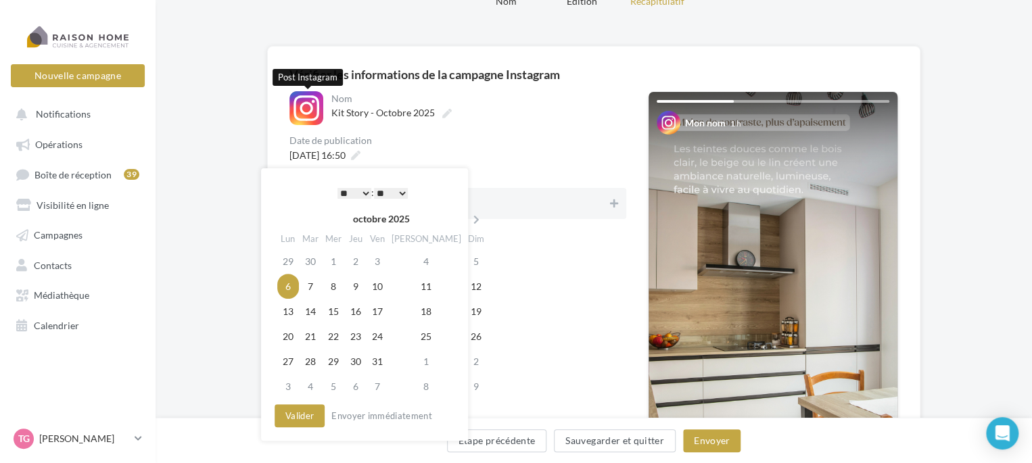
click at [308, 112] on div at bounding box center [307, 108] width 34 height 34
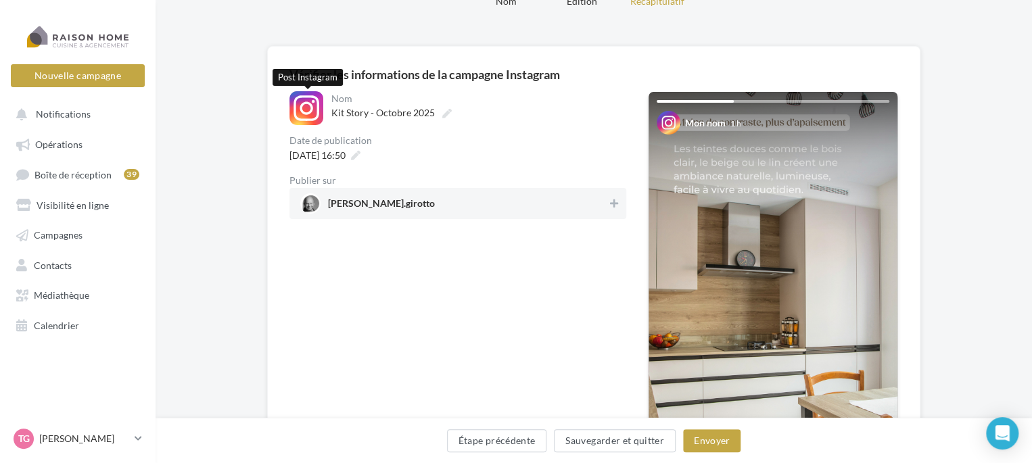
click at [308, 112] on div at bounding box center [307, 108] width 34 height 34
click at [307, 112] on div at bounding box center [307, 108] width 34 height 34
click at [721, 442] on button "Envoyer" at bounding box center [712, 441] width 58 height 23
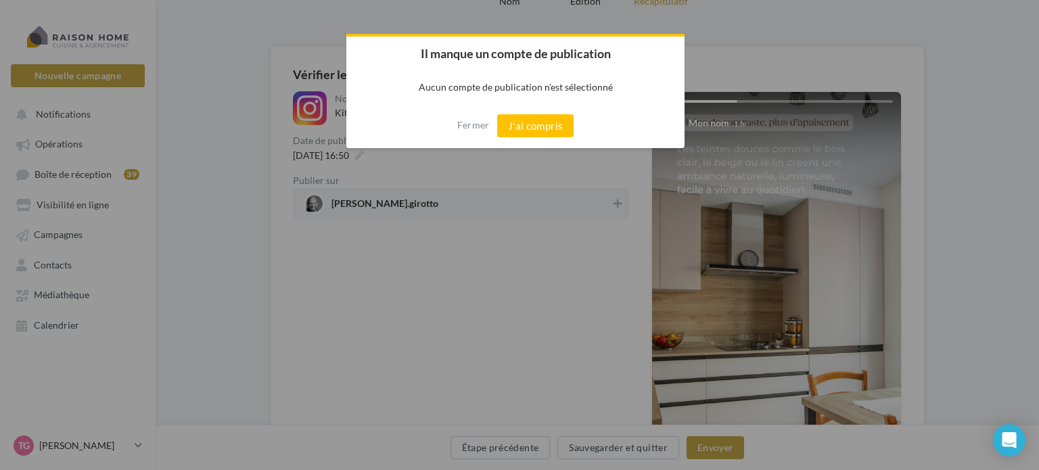
click at [531, 126] on button "J'ai compris" at bounding box center [535, 125] width 77 height 23
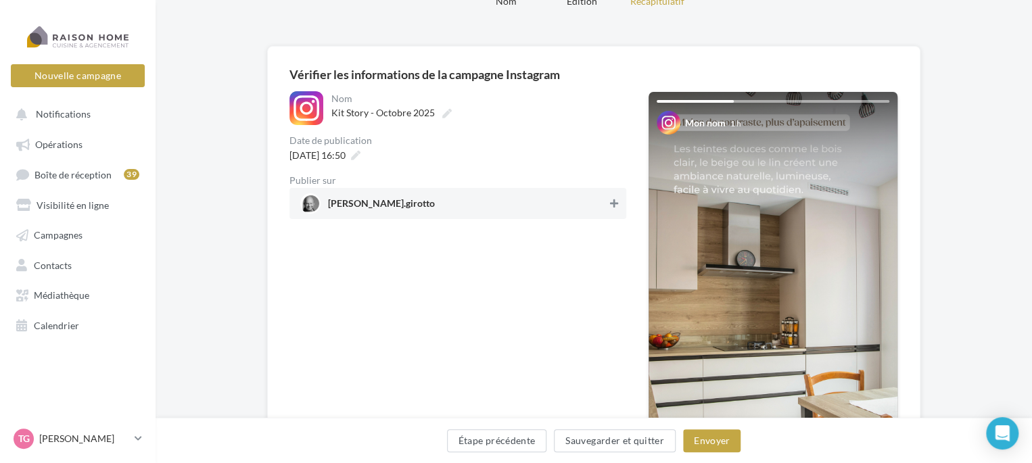
click at [614, 201] on icon at bounding box center [614, 203] width 8 height 9
click at [704, 434] on button "Envoyer" at bounding box center [712, 441] width 58 height 23
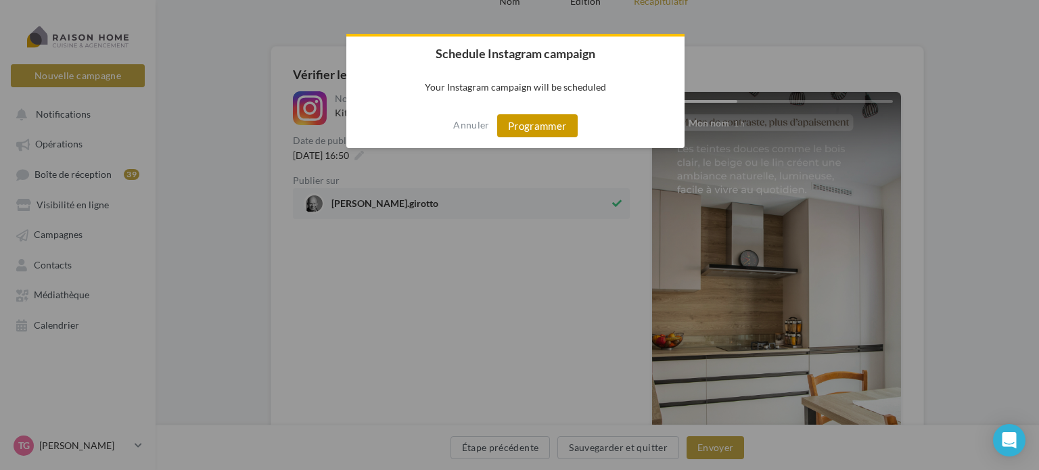
click at [553, 127] on button "Programmer" at bounding box center [537, 125] width 81 height 23
click at [538, 386] on div at bounding box center [519, 235] width 1039 height 470
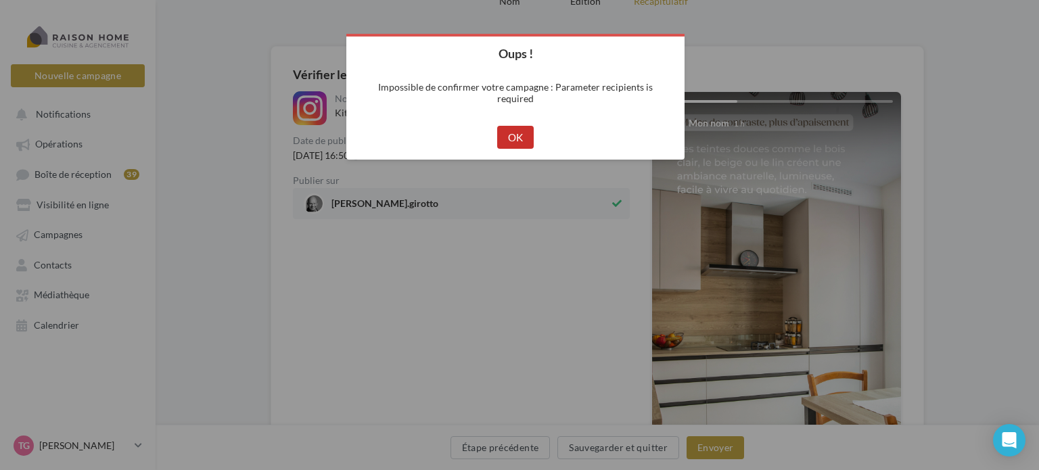
click at [518, 135] on button "OK" at bounding box center [515, 137] width 37 height 23
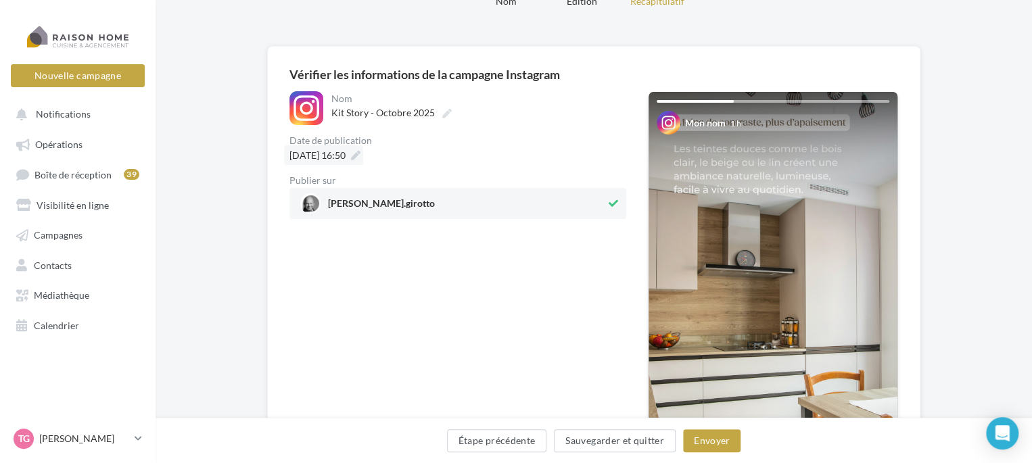
click at [361, 153] on icon at bounding box center [355, 155] width 9 height 9
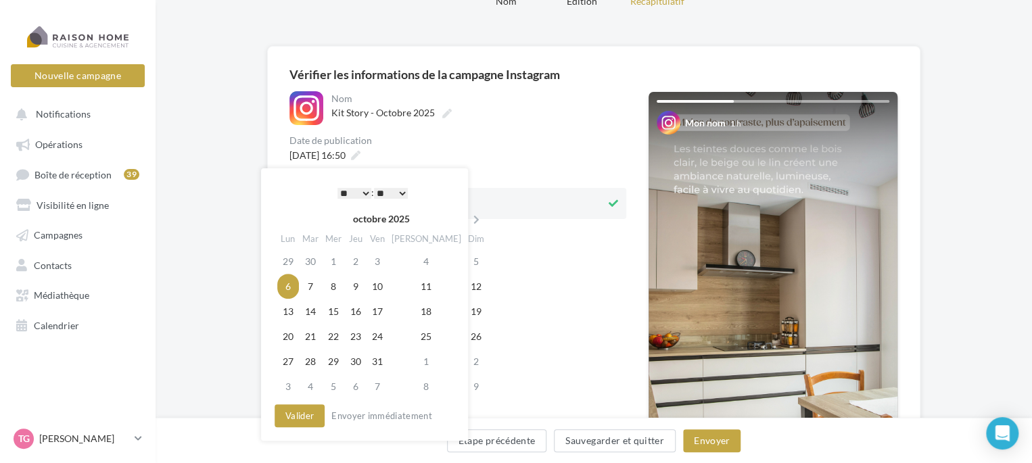
click at [544, 390] on div "**********" at bounding box center [458, 327] width 337 height 472
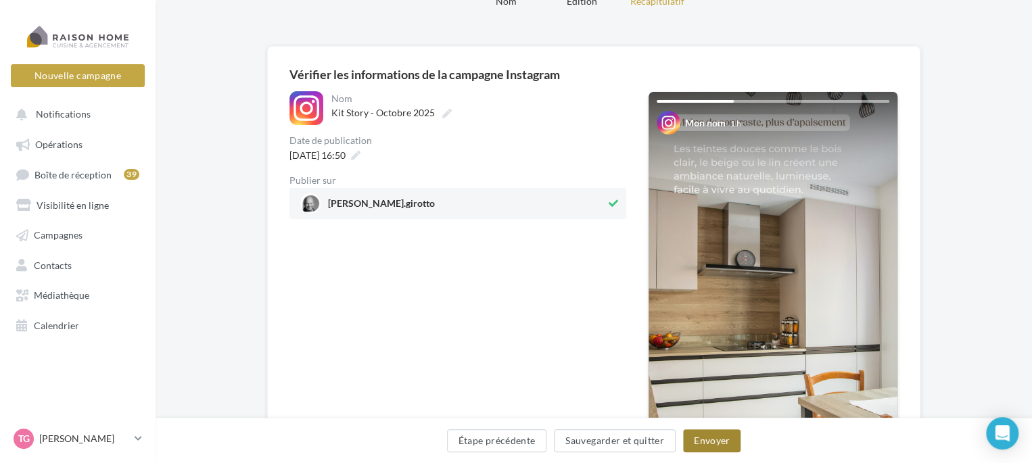
click at [728, 440] on button "Envoyer" at bounding box center [712, 441] width 58 height 23
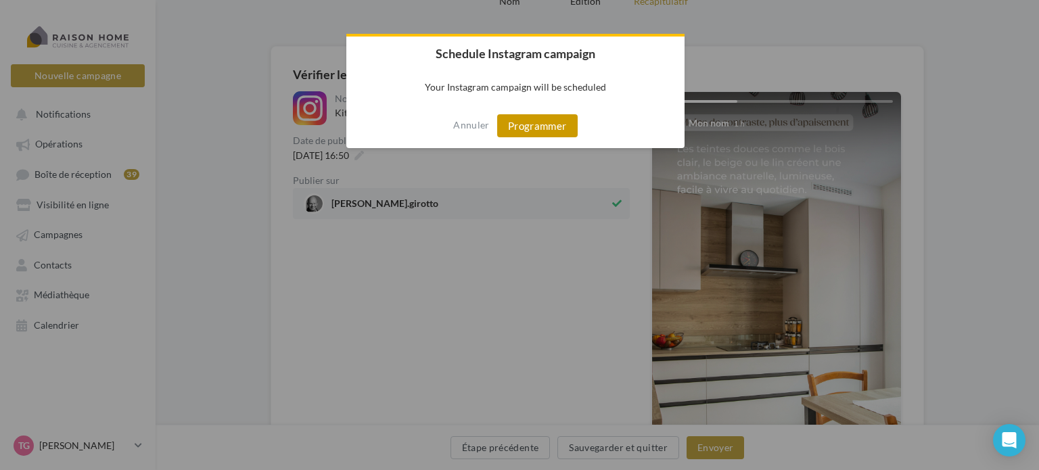
click at [541, 127] on button "Programmer" at bounding box center [537, 125] width 81 height 23
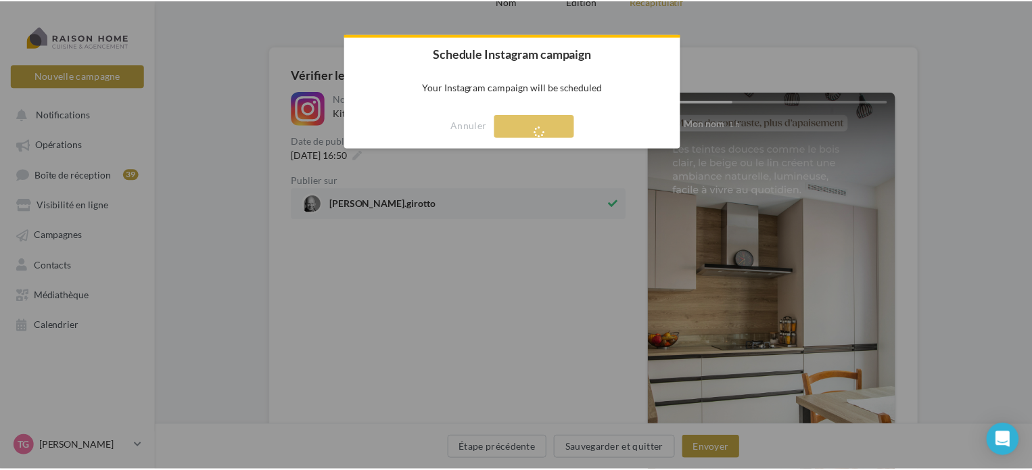
scroll to position [22, 0]
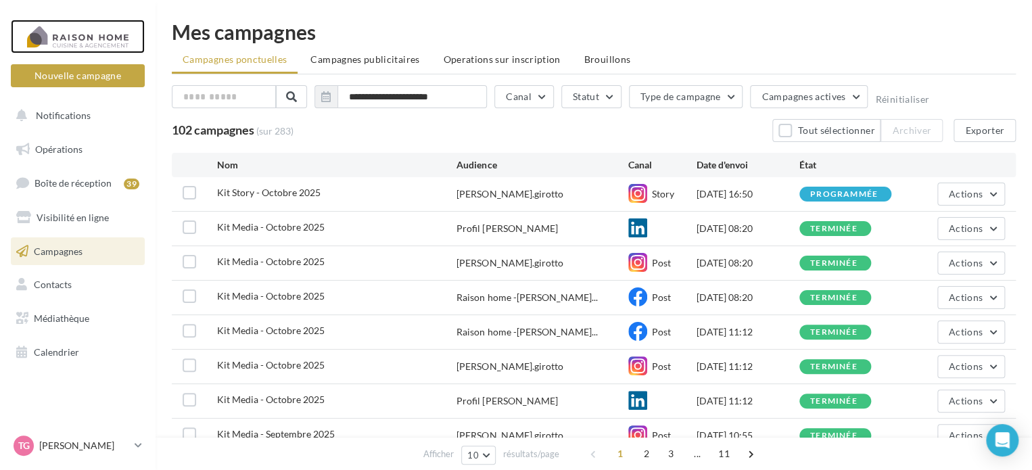
click at [86, 37] on div at bounding box center [78, 37] width 108 height 34
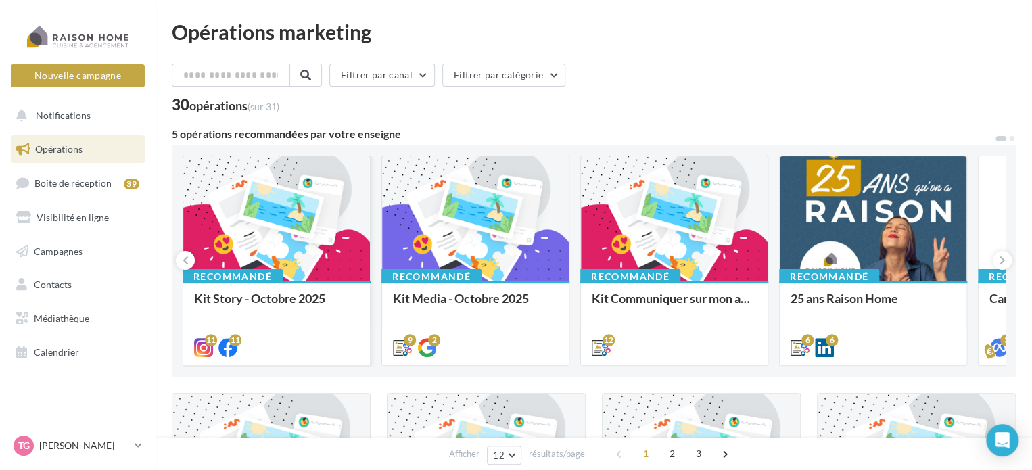
click at [252, 226] on div at bounding box center [276, 219] width 187 height 126
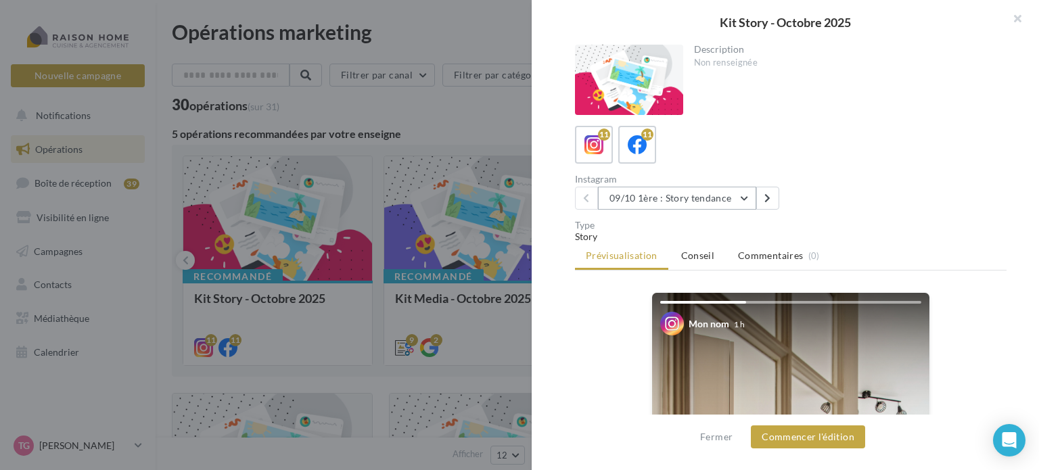
click at [746, 196] on button "09/10 1ère : Story tendance" at bounding box center [677, 198] width 158 height 23
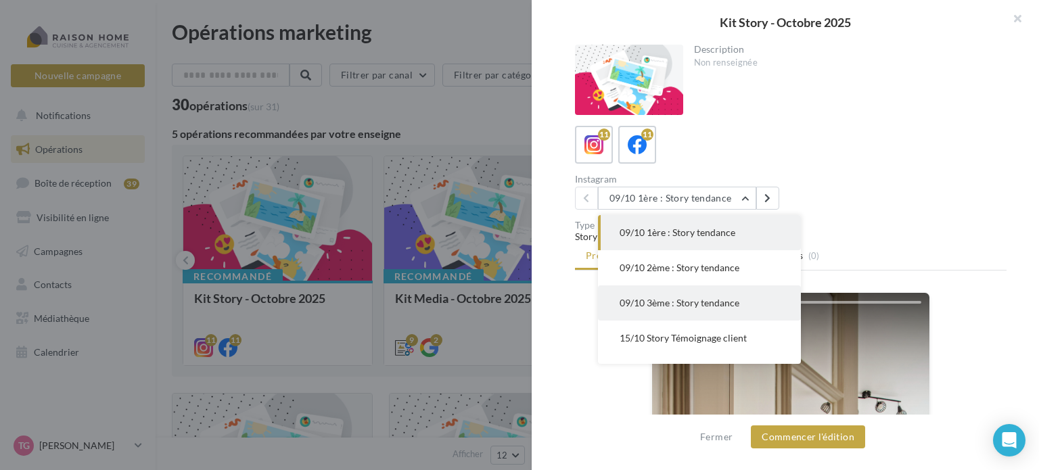
click at [689, 303] on span "09/10 3ème : Story tendance" at bounding box center [680, 303] width 120 height 12
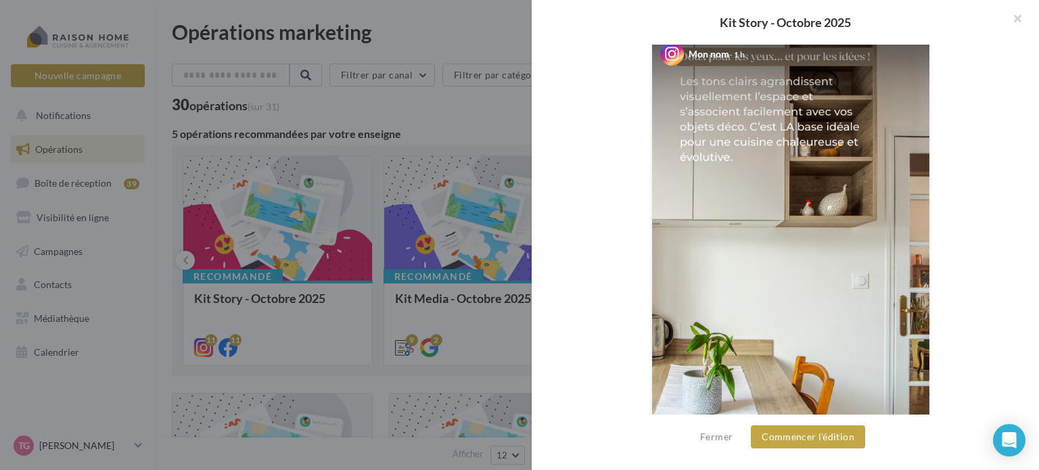
scroll to position [271, 0]
click at [834, 435] on button "Commencer l'édition" at bounding box center [808, 437] width 114 height 23
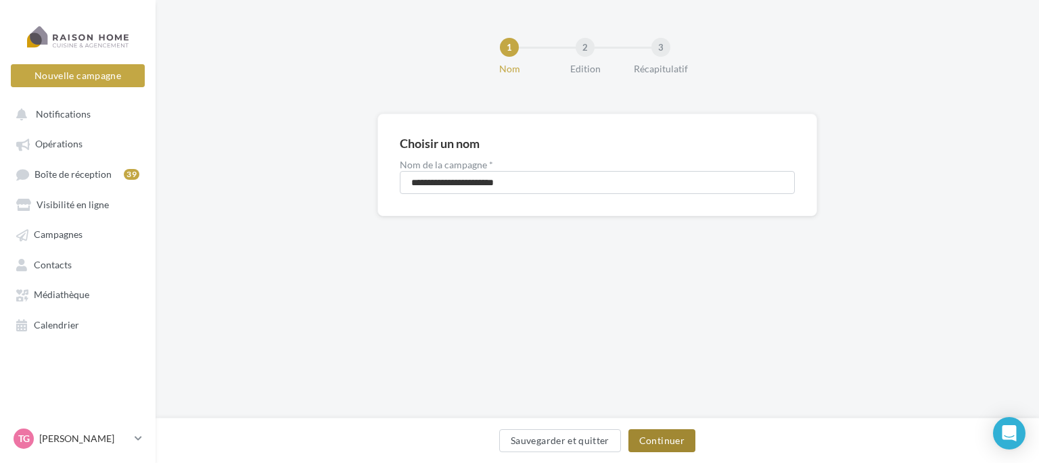
click at [661, 440] on button "Continuer" at bounding box center [662, 441] width 67 height 23
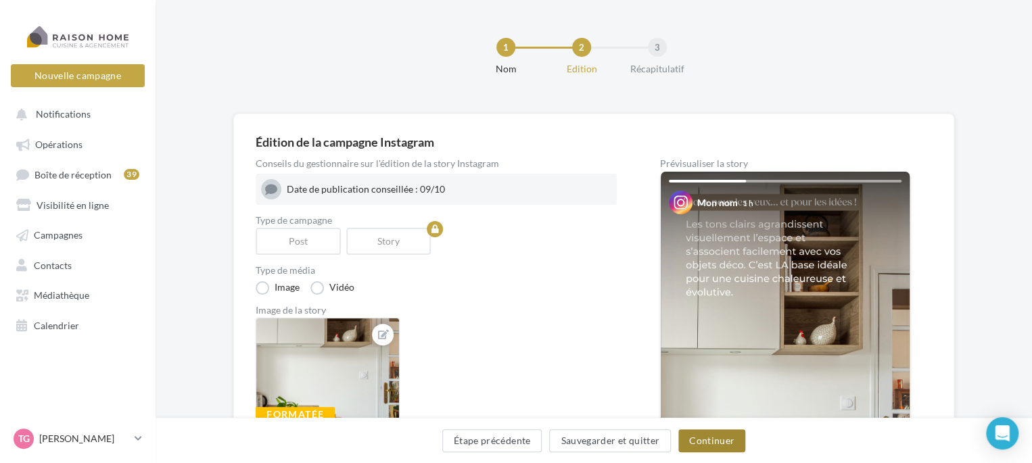
click at [714, 440] on button "Continuer" at bounding box center [712, 441] width 67 height 23
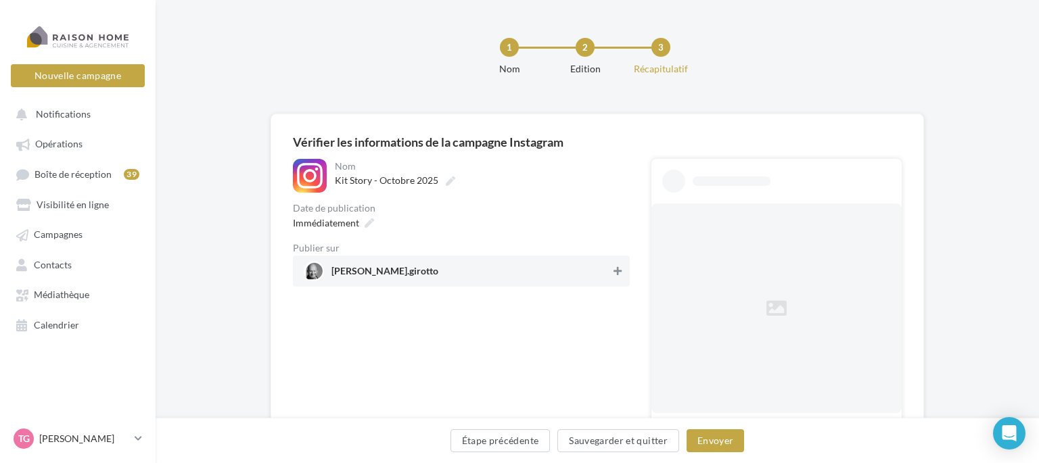
click at [617, 272] on icon at bounding box center [618, 271] width 8 height 9
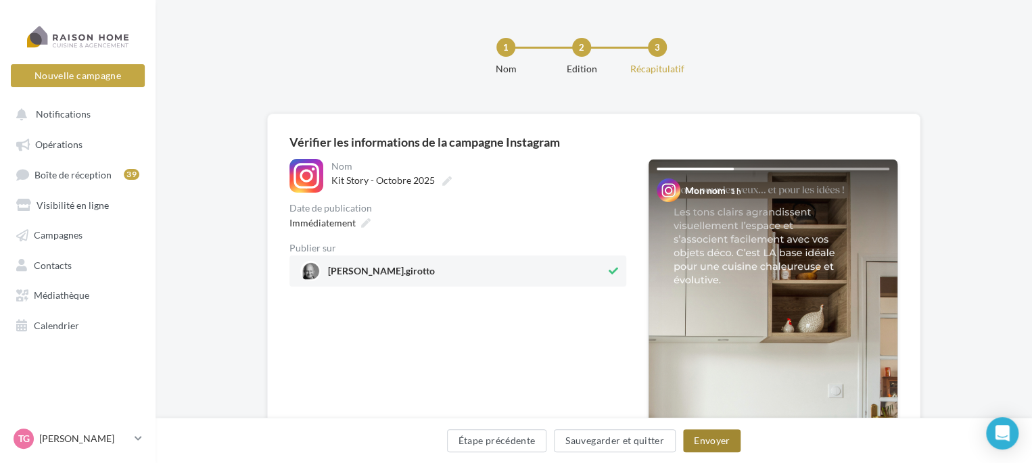
click at [712, 441] on button "Envoyer" at bounding box center [712, 441] width 58 height 23
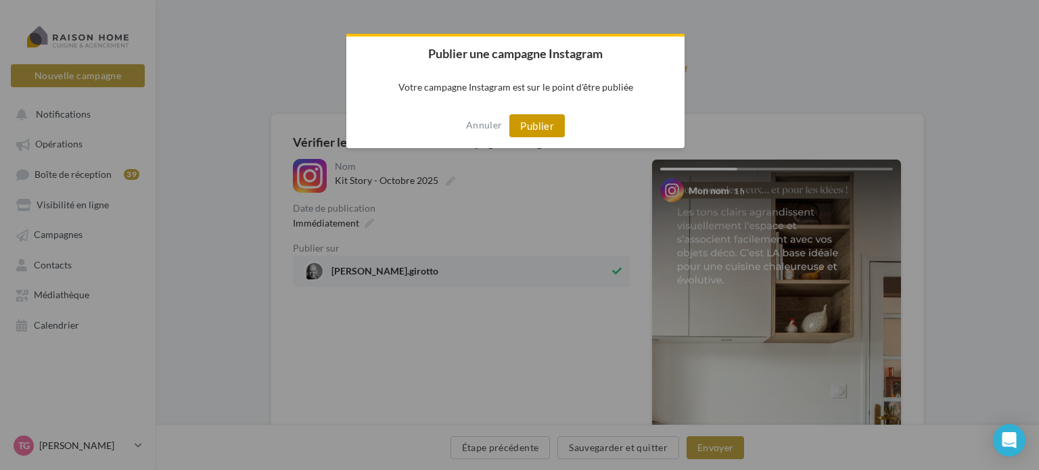
click at [533, 128] on button "Publier" at bounding box center [536, 125] width 55 height 23
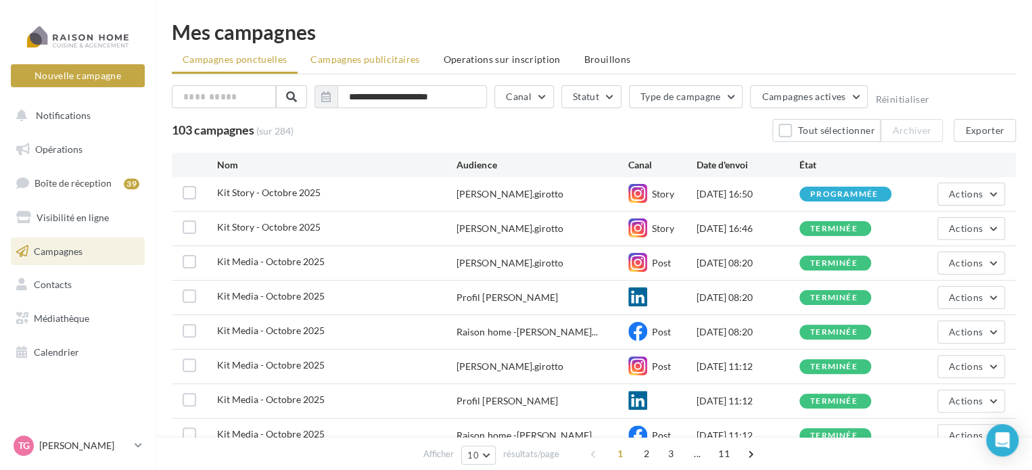
click at [368, 62] on span "Campagnes publicitaires" at bounding box center [365, 59] width 109 height 12
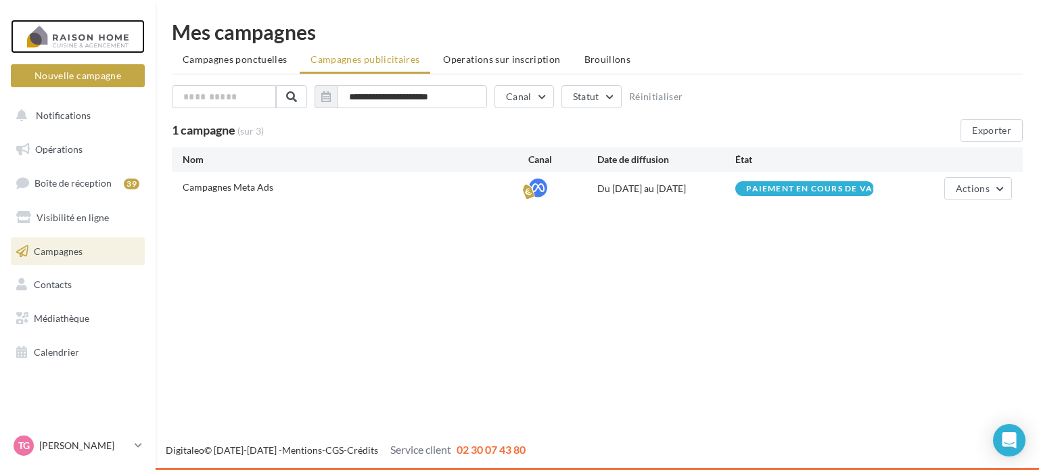
click at [83, 39] on div at bounding box center [78, 37] width 108 height 34
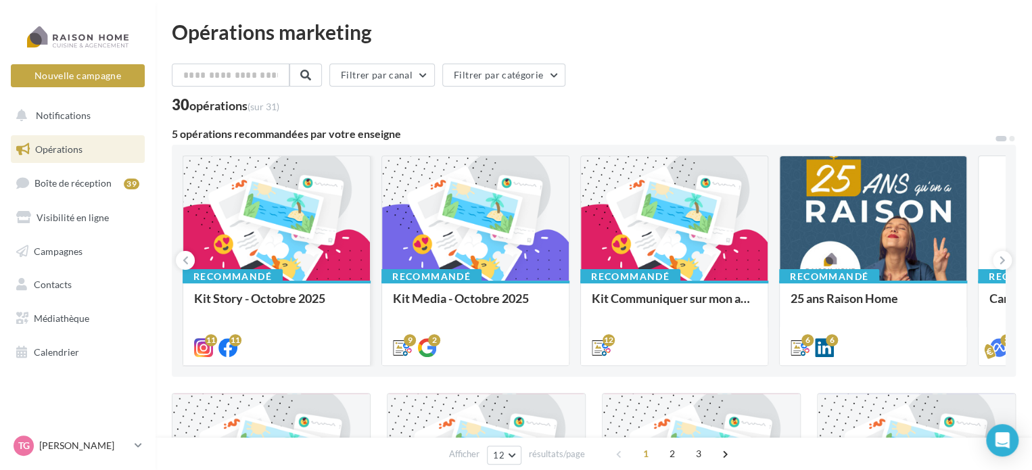
click at [250, 214] on div at bounding box center [276, 219] width 187 height 126
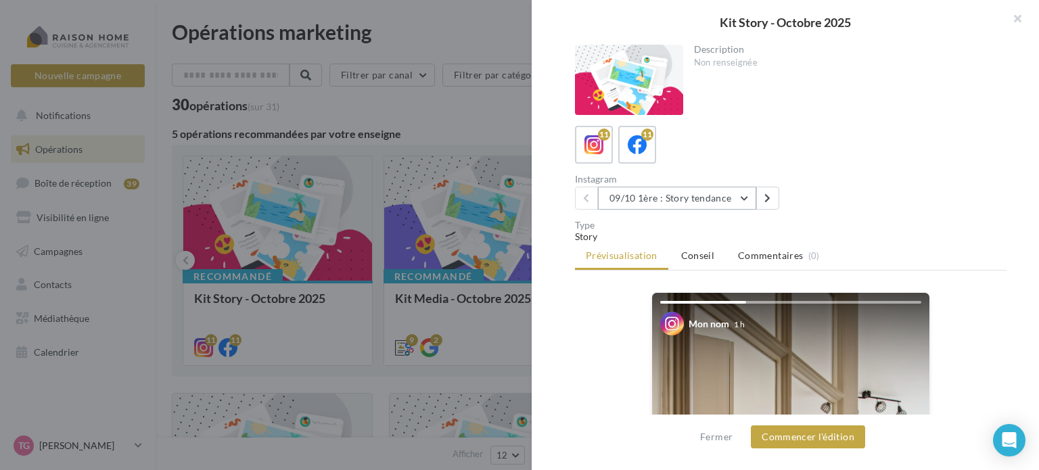
click at [749, 197] on button "09/10 1ère : Story tendance" at bounding box center [677, 198] width 158 height 23
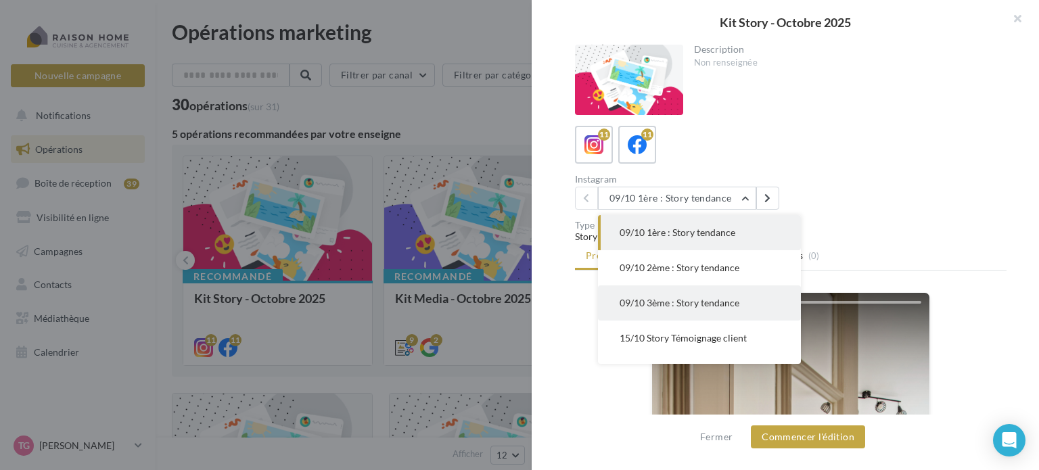
click at [685, 302] on span "09/10 3ème : Story tendance" at bounding box center [680, 303] width 120 height 12
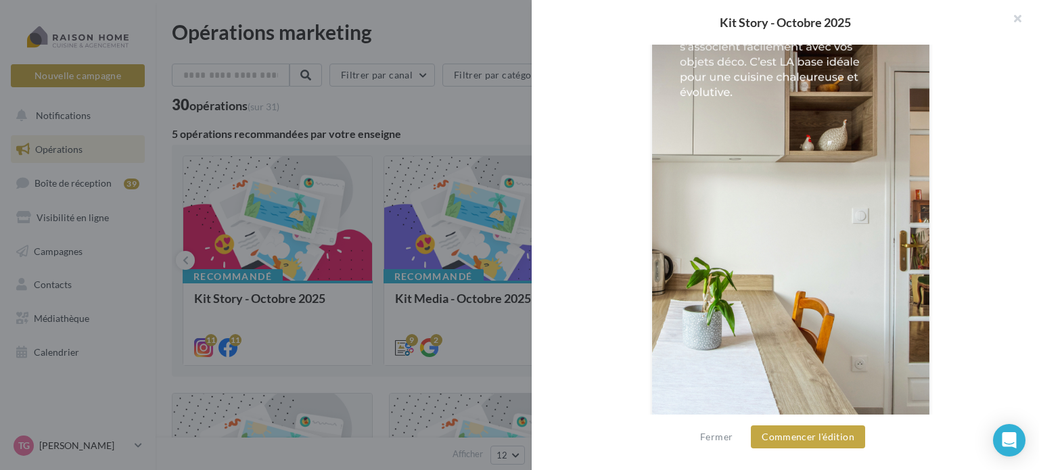
scroll to position [338, 0]
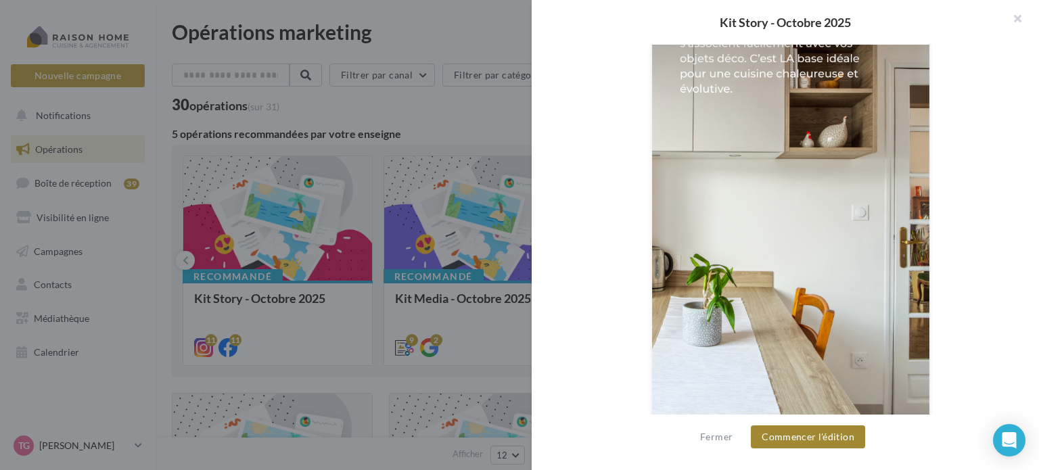
click at [813, 437] on button "Commencer l'édition" at bounding box center [808, 437] width 114 height 23
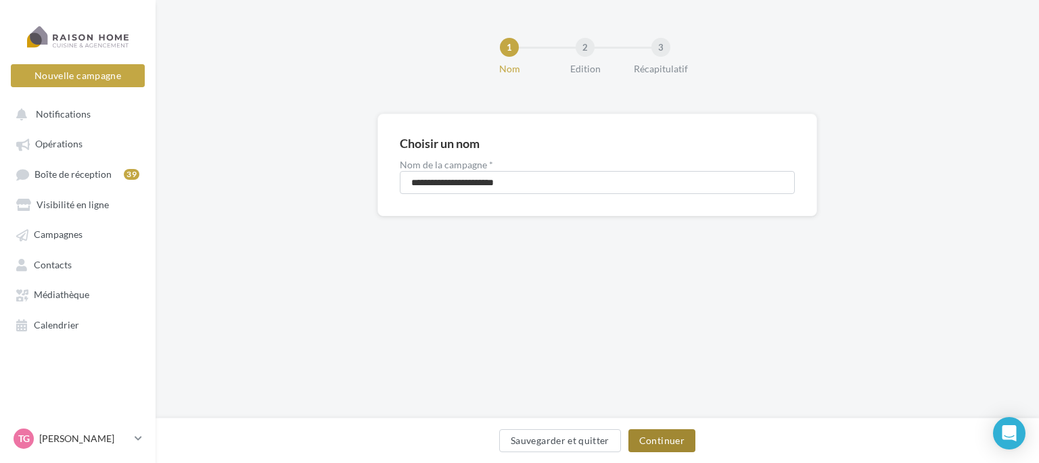
click at [668, 440] on button "Continuer" at bounding box center [662, 441] width 67 height 23
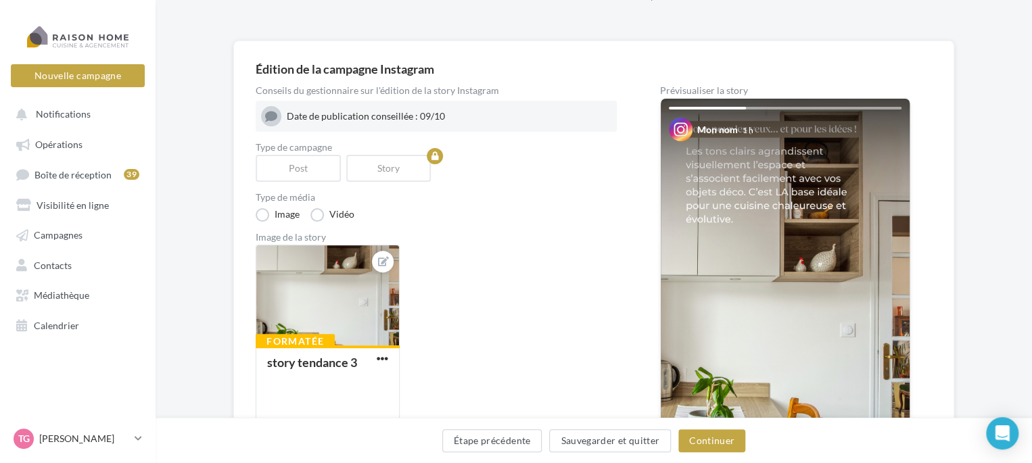
scroll to position [68, 0]
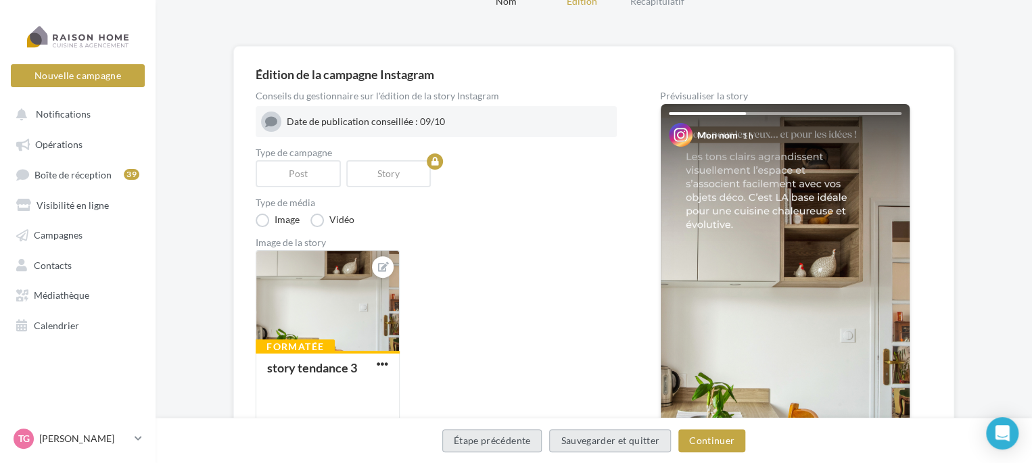
click at [500, 440] on button "Étape précédente" at bounding box center [492, 441] width 100 height 23
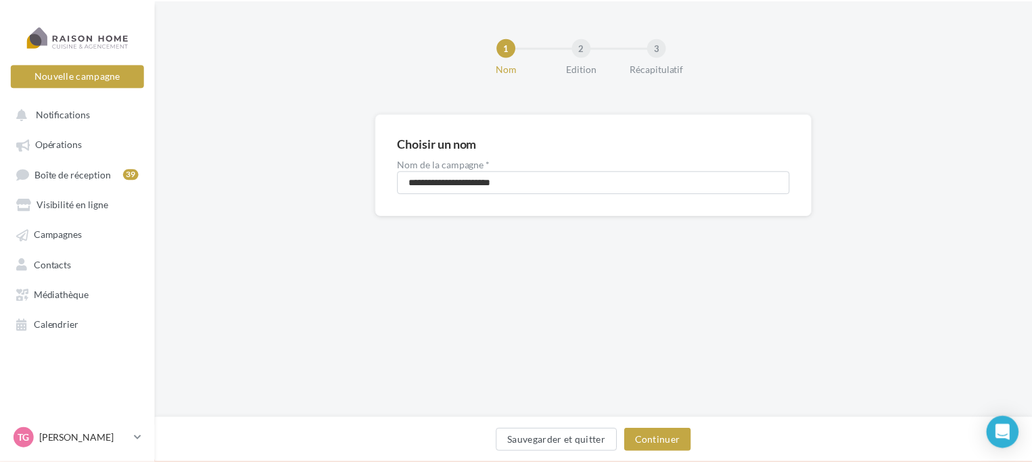
scroll to position [68, 0]
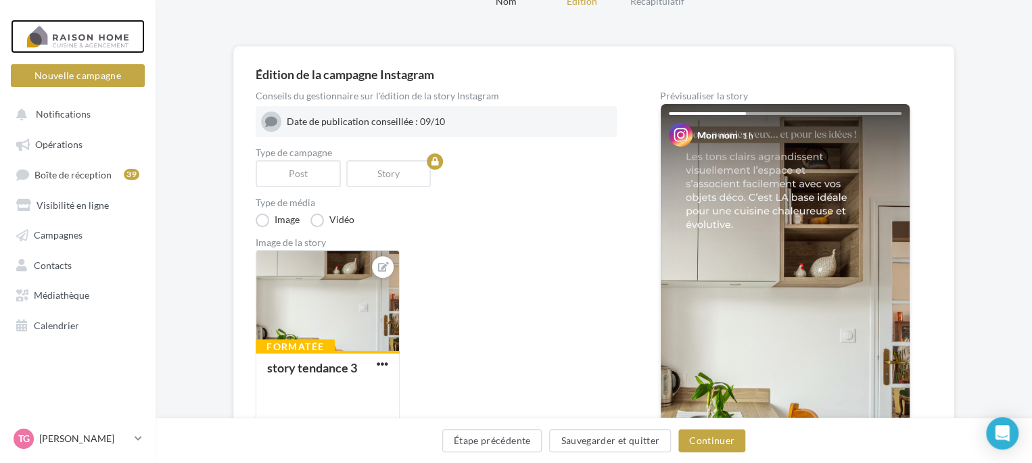
click at [104, 43] on div at bounding box center [78, 37] width 108 height 34
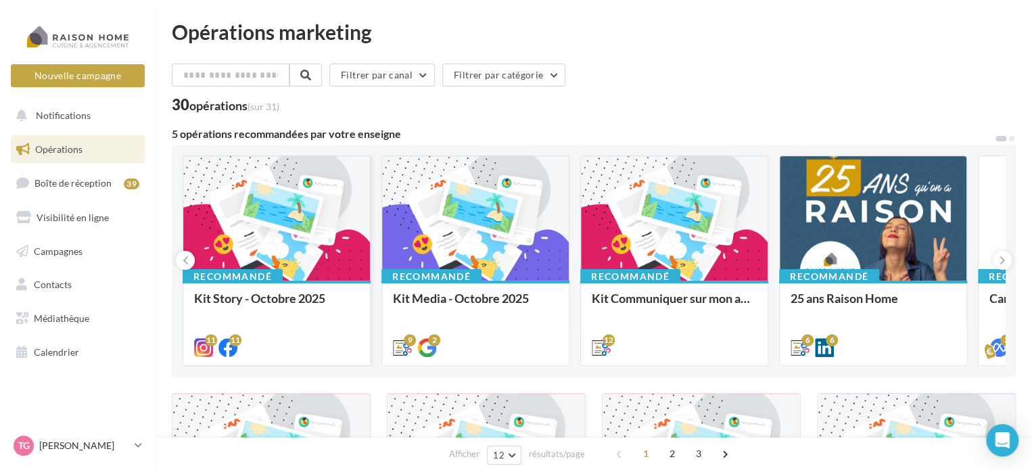
click at [273, 204] on div at bounding box center [276, 219] width 187 height 126
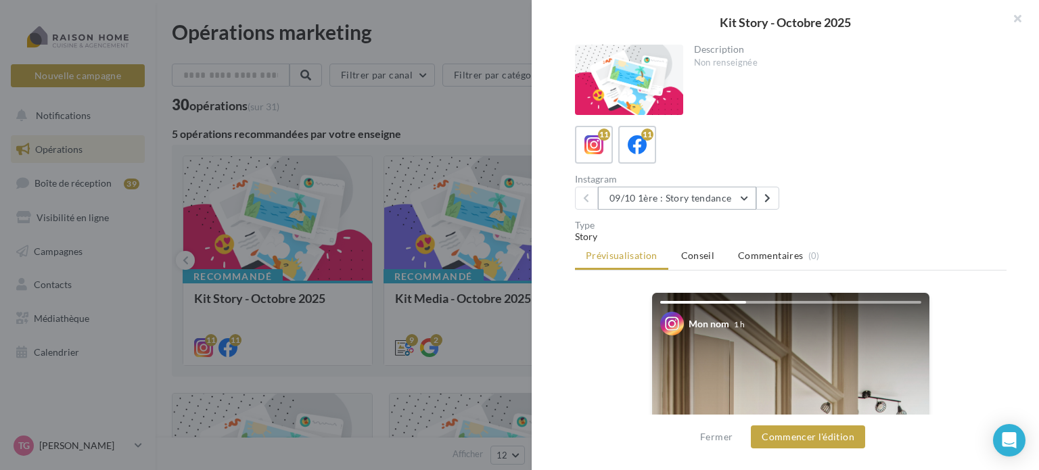
click at [747, 193] on button "09/10 1ère : Story tendance" at bounding box center [677, 198] width 158 height 23
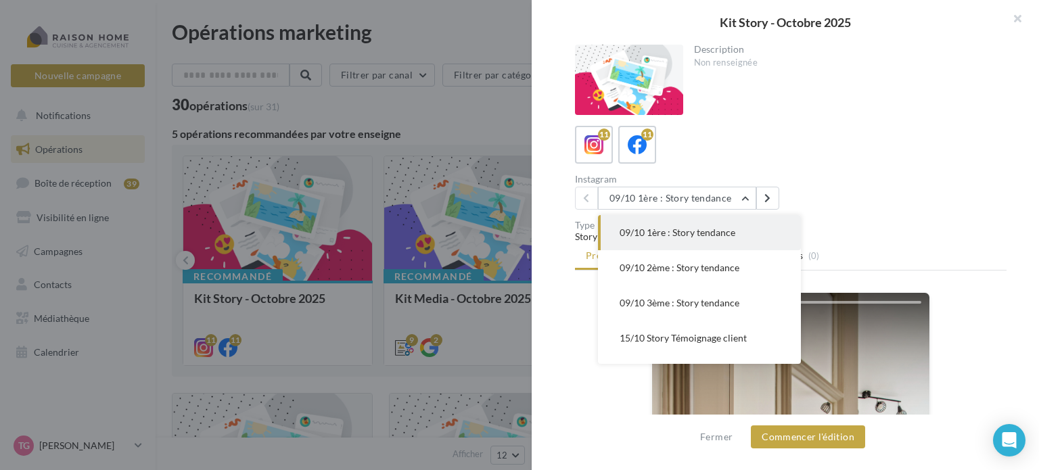
click at [725, 237] on span "09/10 1ère : Story tendance" at bounding box center [678, 233] width 116 height 12
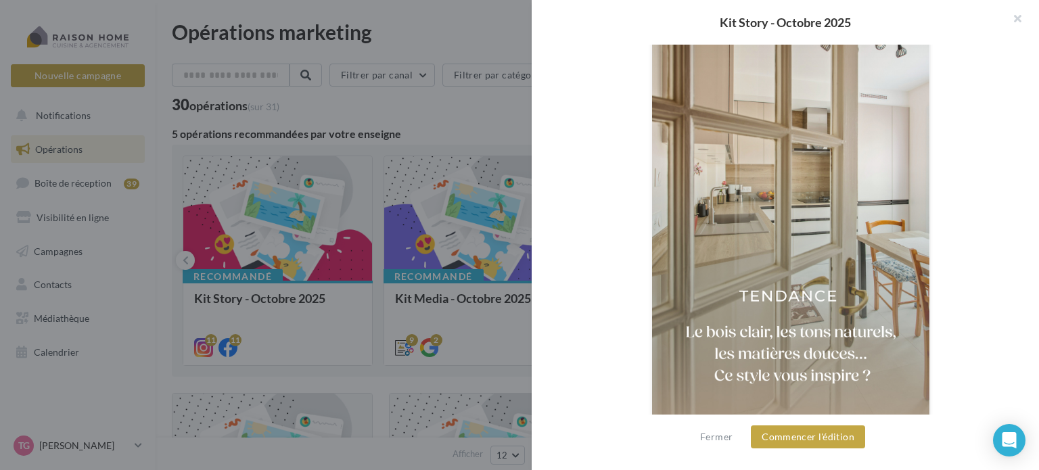
scroll to position [376, 0]
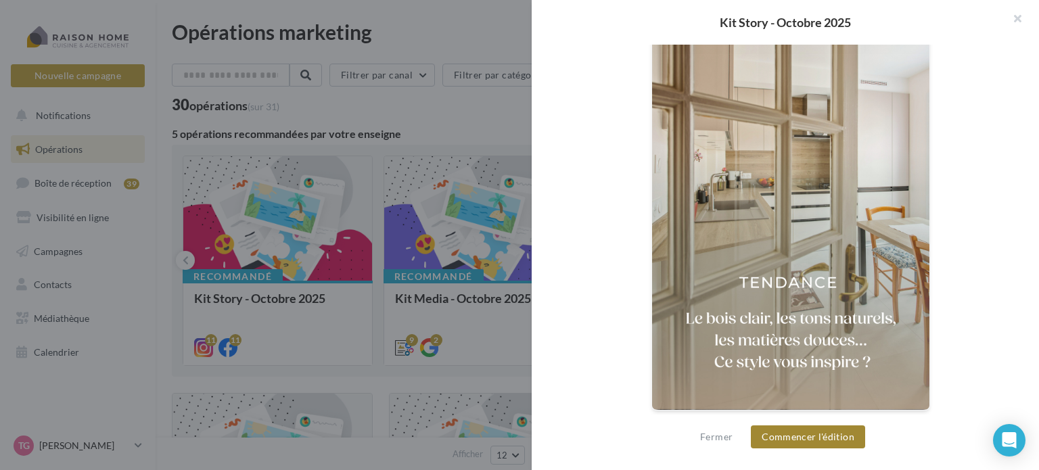
click at [809, 438] on button "Commencer l'édition" at bounding box center [808, 437] width 114 height 23
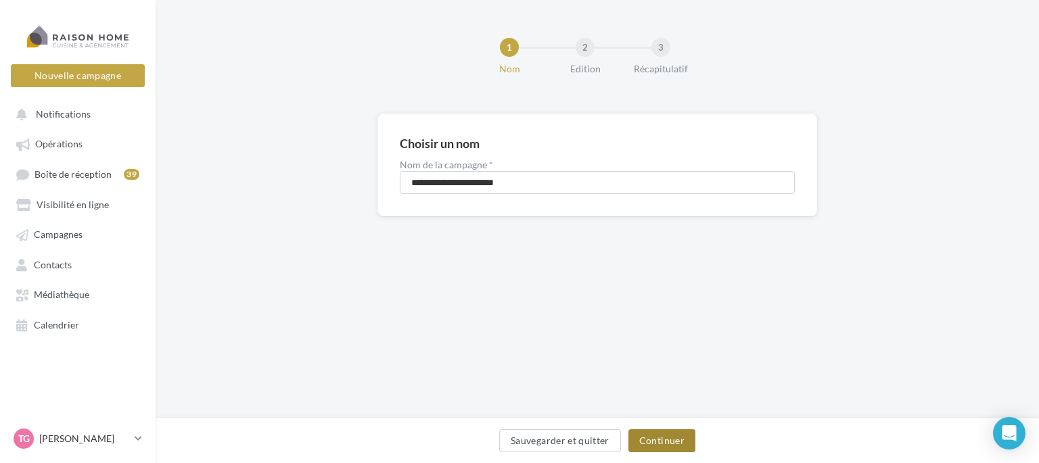
click at [675, 437] on button "Continuer" at bounding box center [662, 441] width 67 height 23
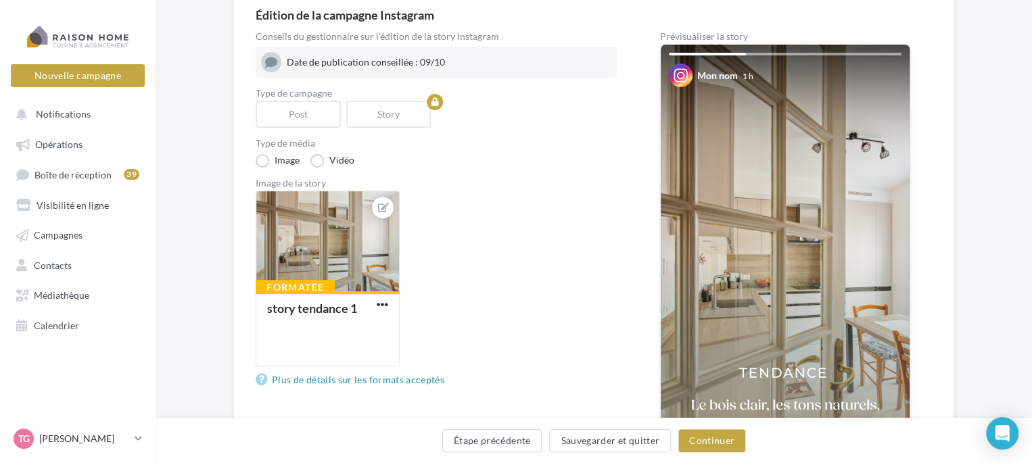
scroll to position [135, 0]
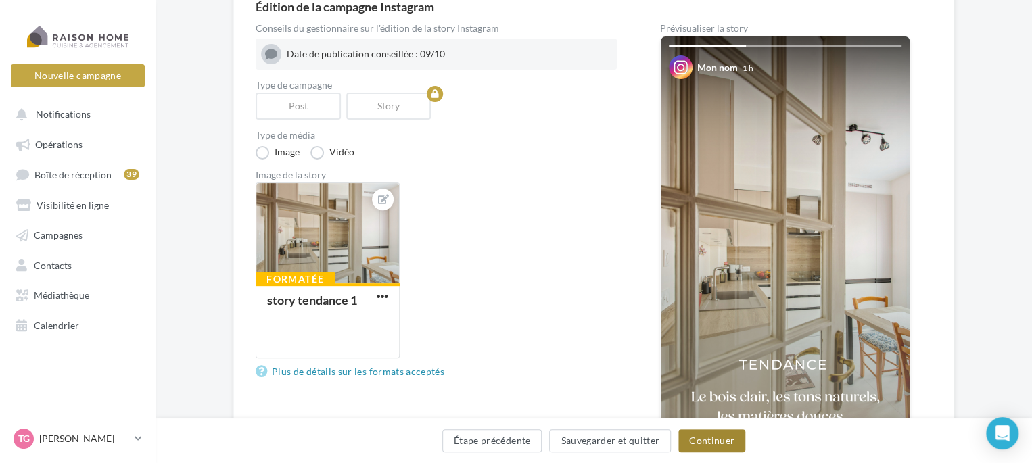
click at [714, 440] on button "Continuer" at bounding box center [712, 441] width 67 height 23
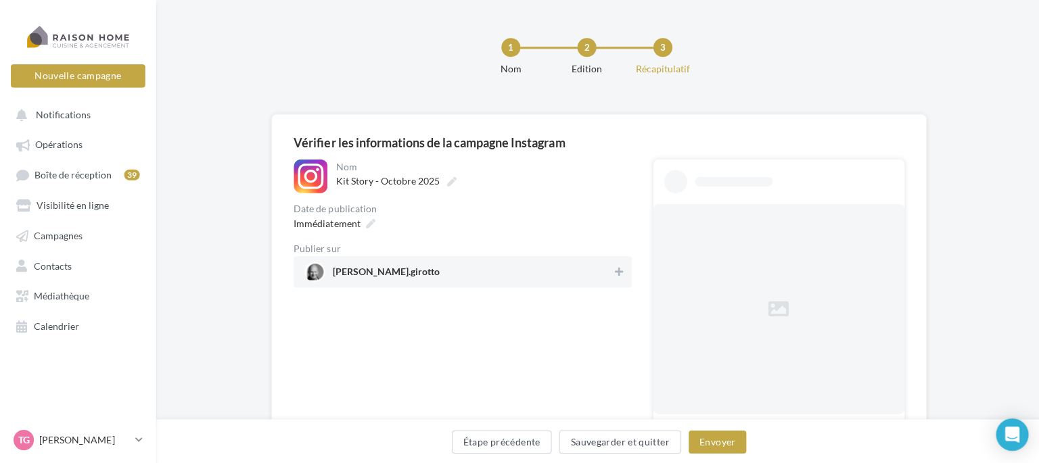
click at [606, 67] on div "**********" at bounding box center [598, 317] width 884 height 635
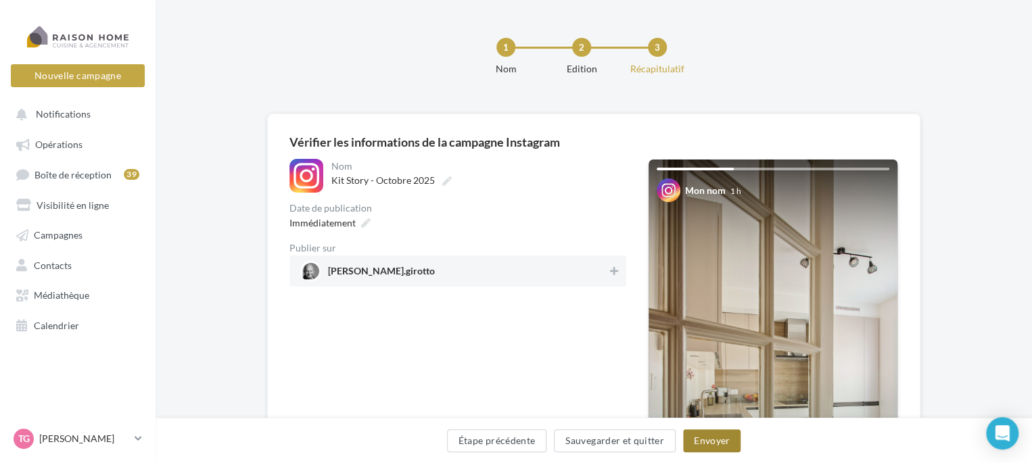
click at [706, 442] on button "Envoyer" at bounding box center [712, 441] width 58 height 23
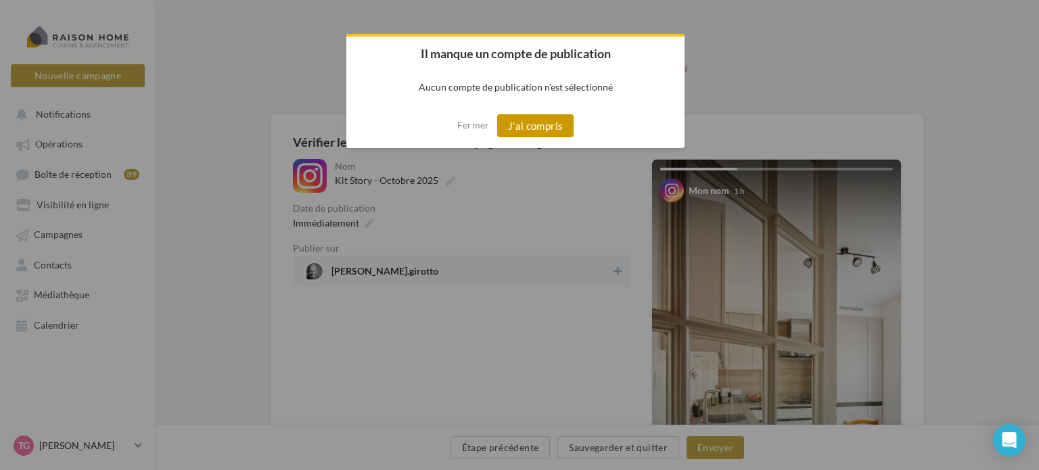
click at [536, 125] on button "J'ai compris" at bounding box center [535, 125] width 77 height 23
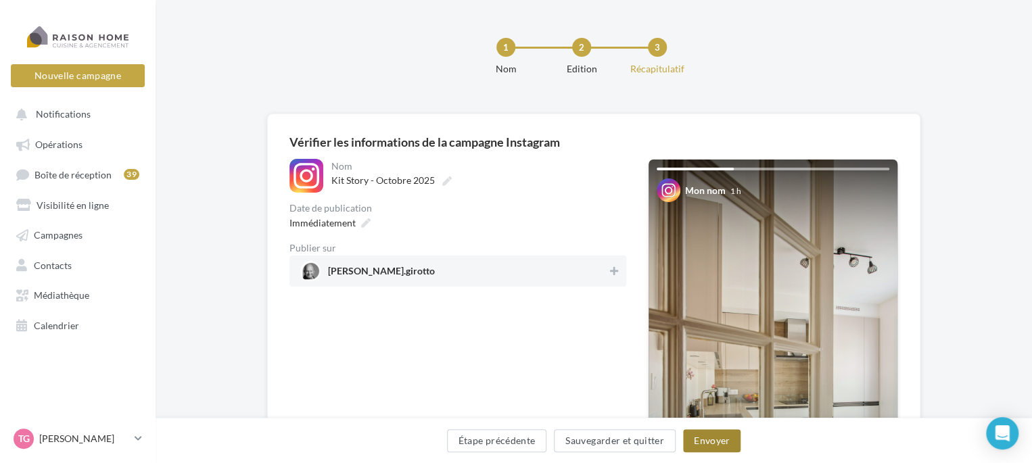
click at [709, 439] on button "Envoyer" at bounding box center [712, 441] width 58 height 23
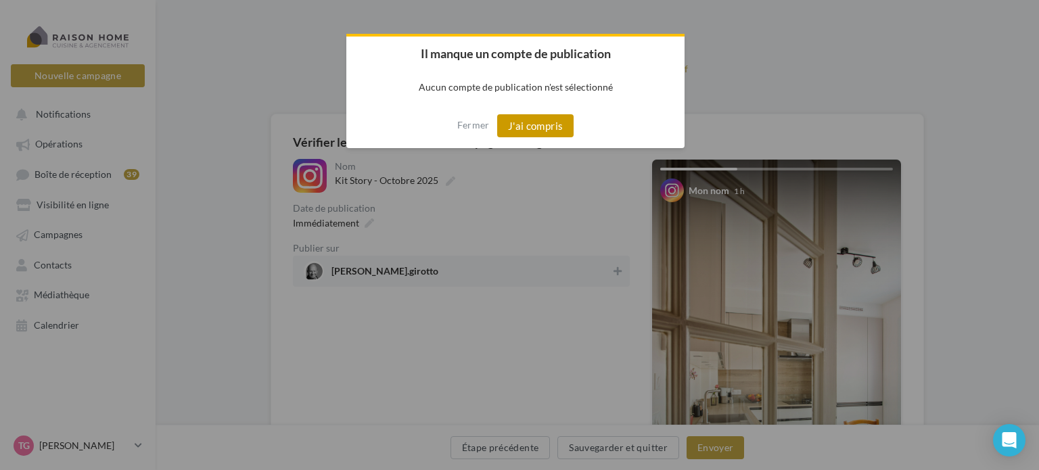
click at [553, 122] on button "J'ai compris" at bounding box center [535, 125] width 77 height 23
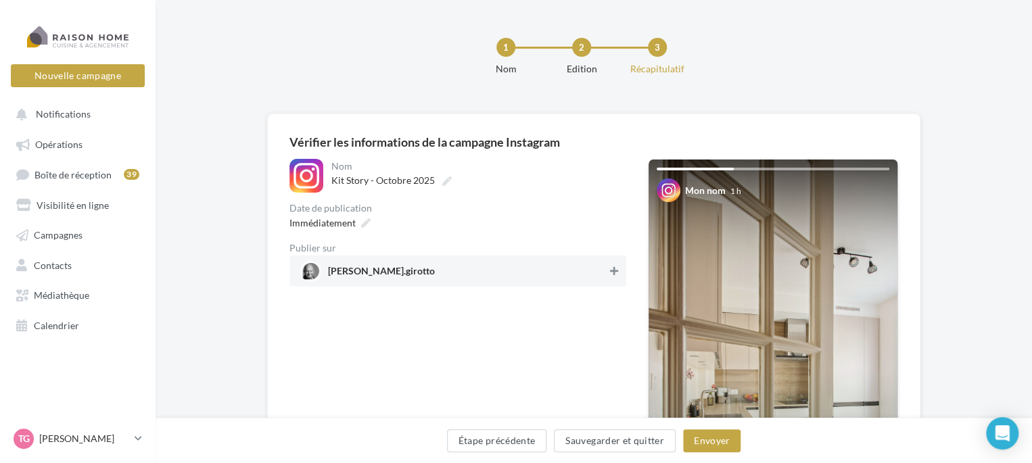
click at [610, 264] on button at bounding box center [615, 271] width 14 height 16
click at [710, 439] on button "Envoyer" at bounding box center [712, 441] width 58 height 23
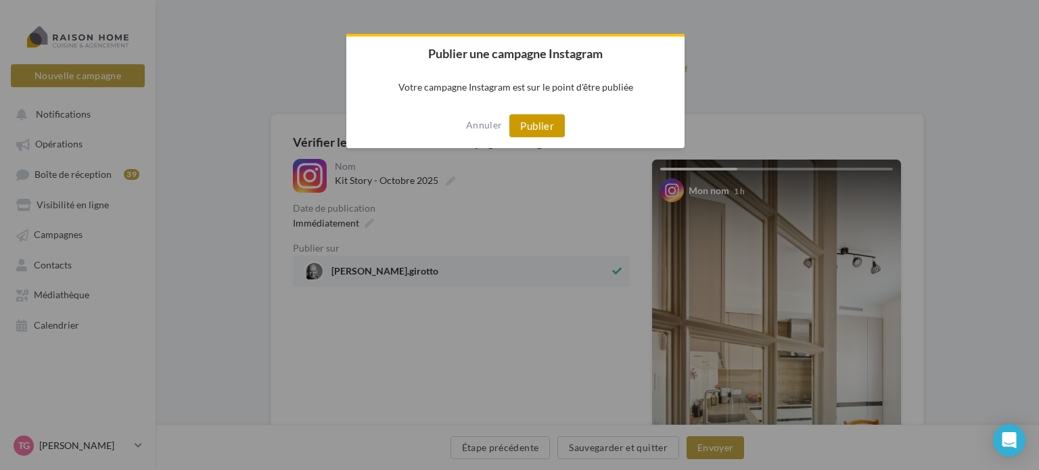
click at [551, 126] on button "Publier" at bounding box center [536, 125] width 55 height 23
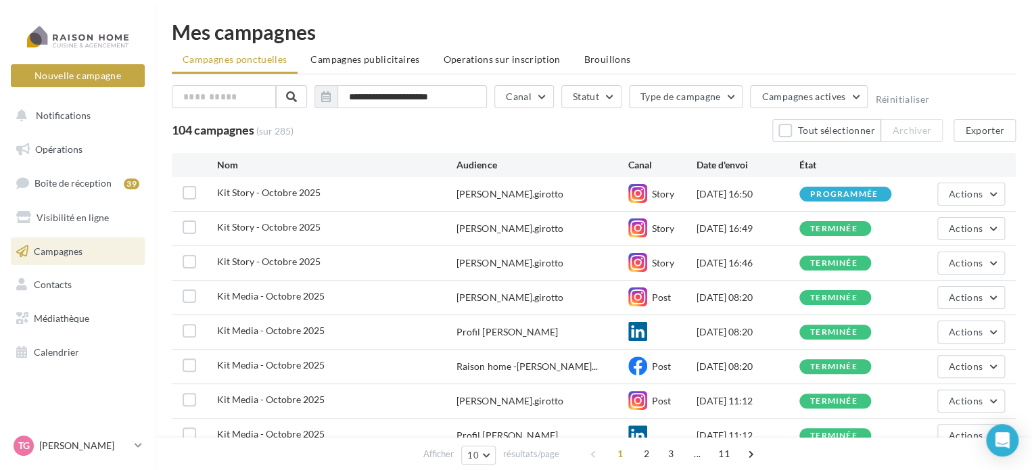
click at [244, 232] on span "Kit Story - Octobre 2025" at bounding box center [269, 227] width 104 height 12
click at [92, 32] on div at bounding box center [78, 37] width 108 height 34
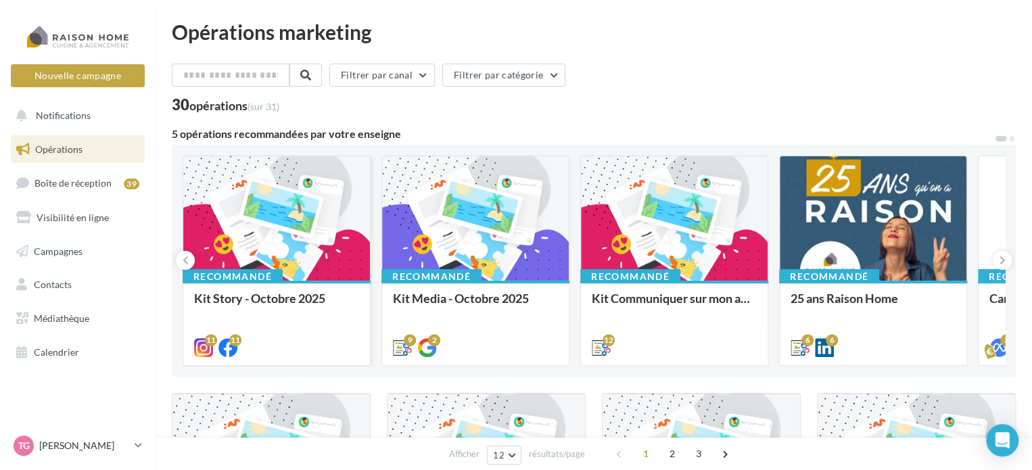
click at [252, 210] on div at bounding box center [276, 219] width 187 height 126
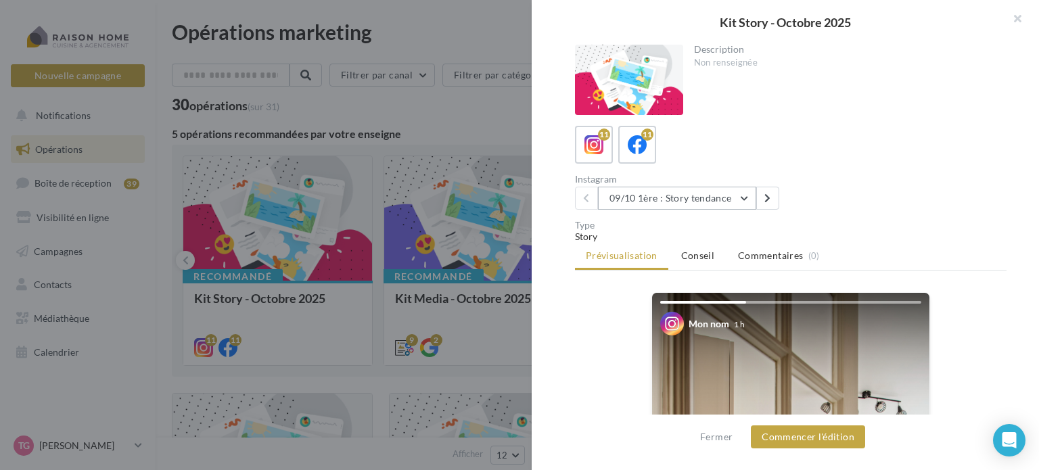
click at [750, 194] on button "09/10 1ère : Story tendance" at bounding box center [677, 198] width 158 height 23
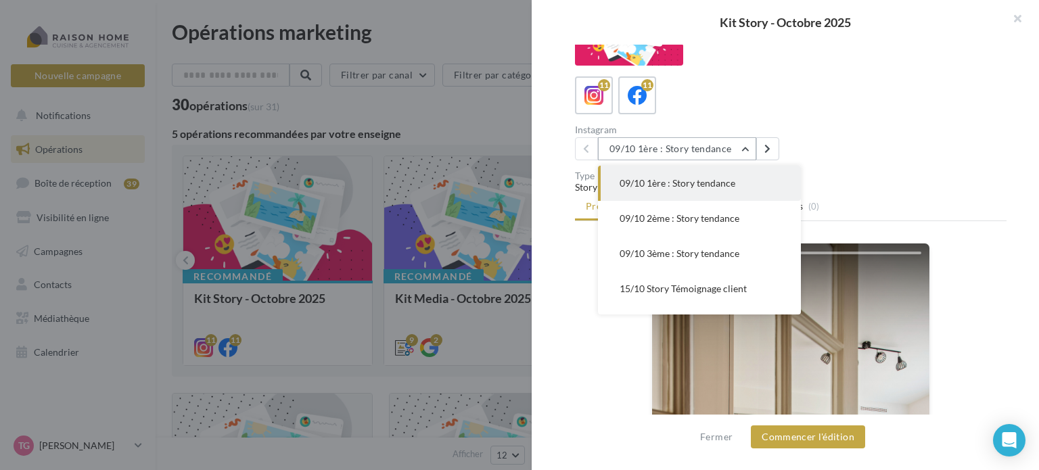
scroll to position [38, 0]
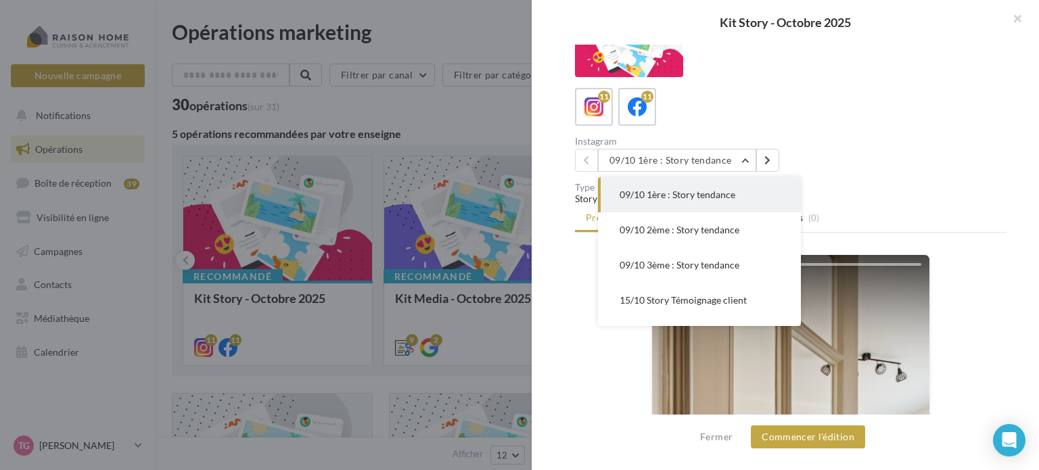
click at [850, 129] on div "11 11 Instagram 09/10 1ère : Story tendance 09/10 1ère : Story tendance 09/10 2…" at bounding box center [791, 130] width 432 height 84
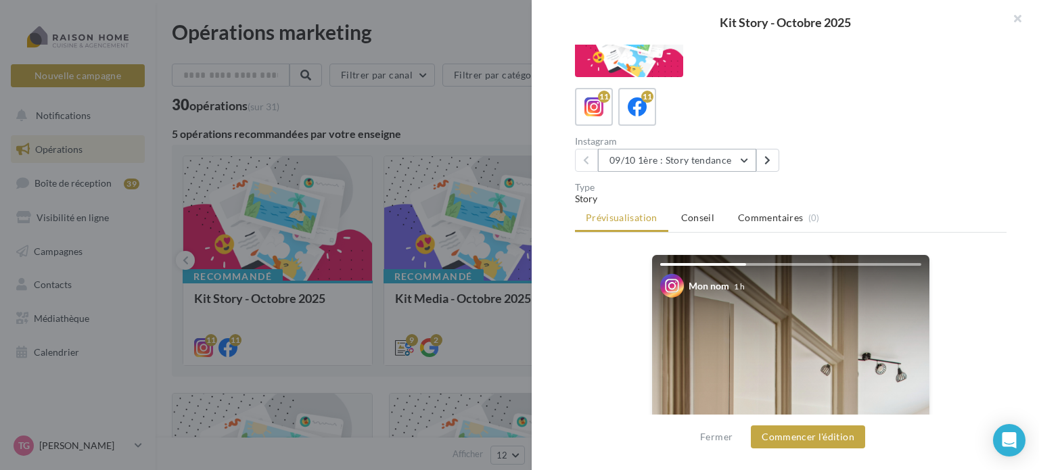
click at [743, 152] on button "09/10 1ère : Story tendance" at bounding box center [677, 160] width 158 height 23
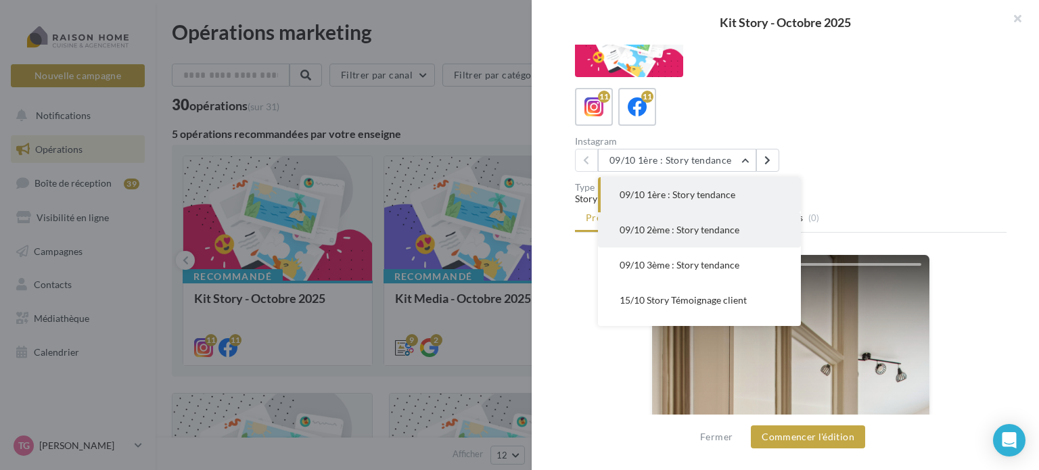
click at [693, 229] on span "09/10 2ème : Story tendance" at bounding box center [680, 230] width 120 height 12
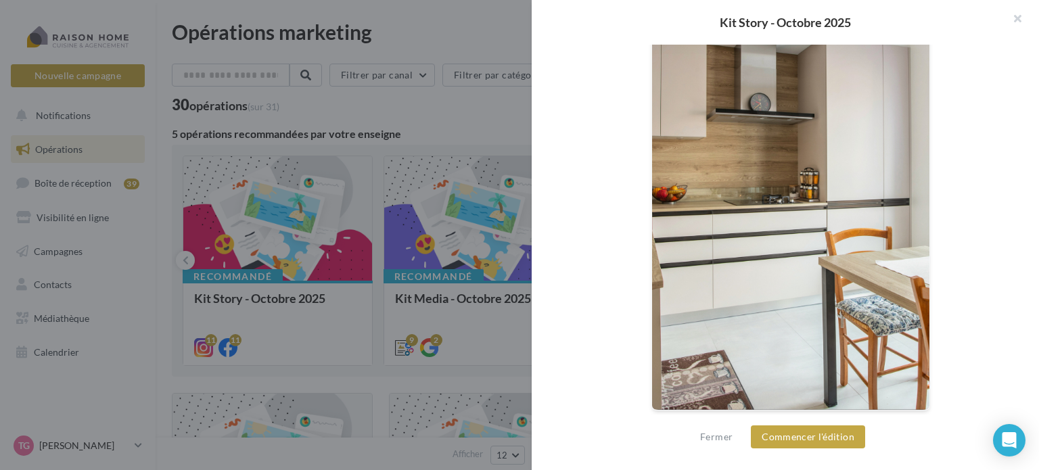
scroll to position [173, 0]
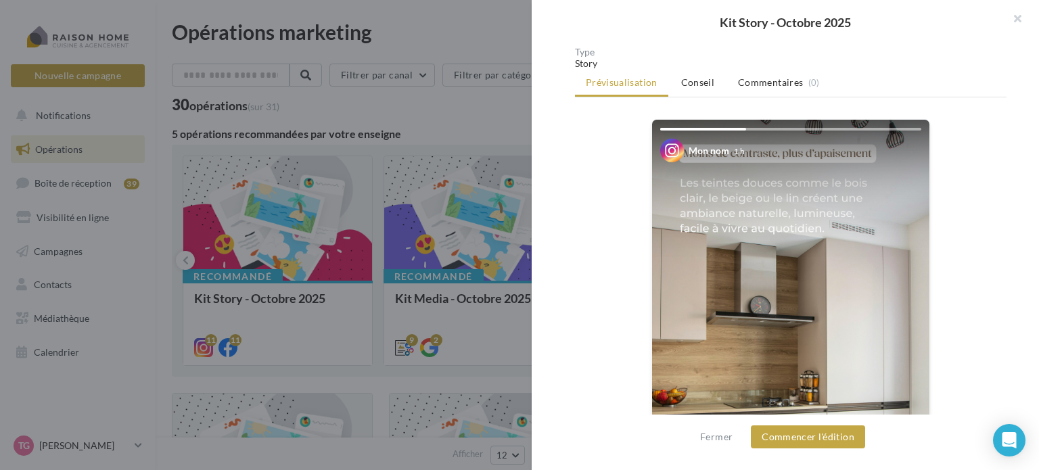
click at [589, 187] on div "Mon nom 1 h La prévisualisation est non-contractuelle" at bounding box center [791, 375] width 432 height 512
click at [1022, 16] on button "button" at bounding box center [1012, 20] width 54 height 41
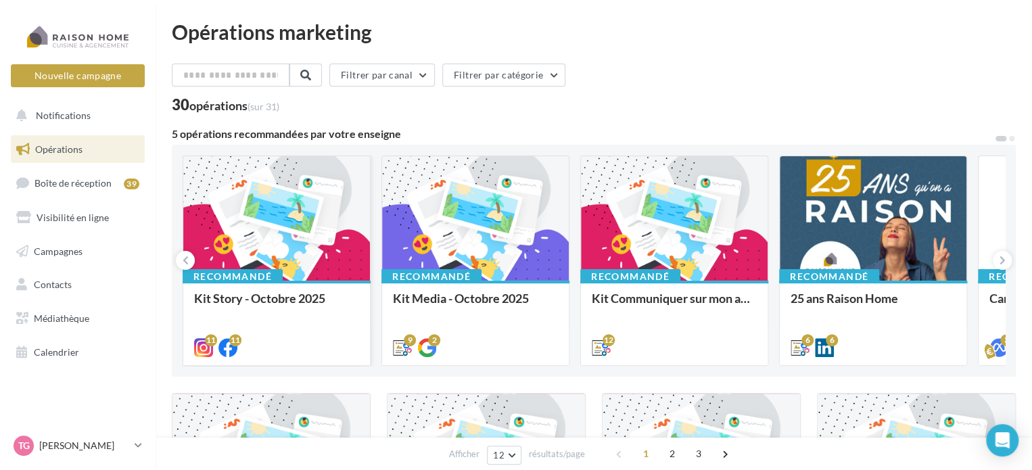
click at [338, 275] on div at bounding box center [276, 219] width 187 height 126
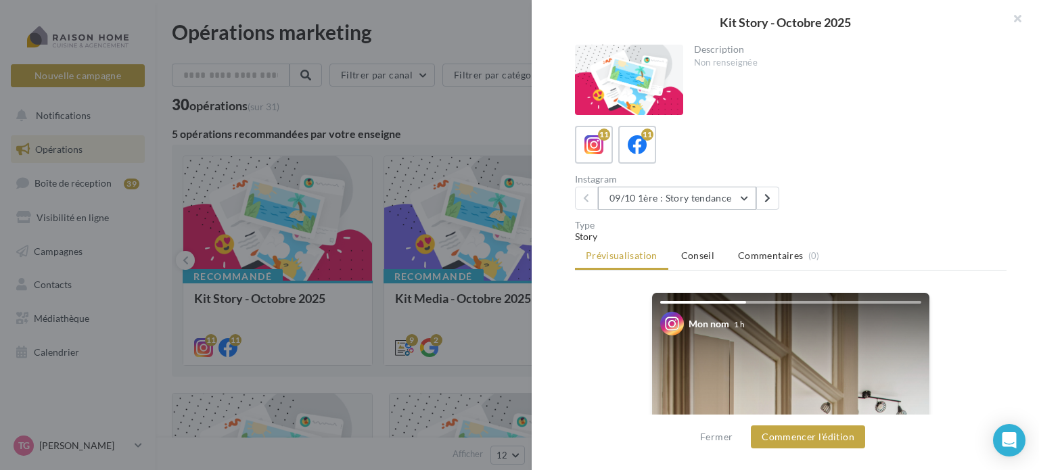
click at [754, 195] on button "09/10 1ère : Story tendance" at bounding box center [677, 198] width 158 height 23
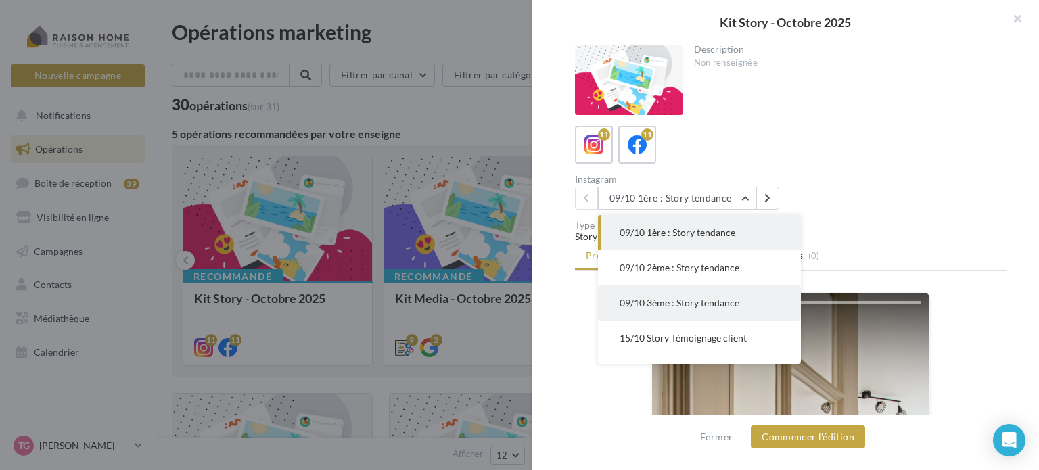
click at [725, 304] on span "09/10 3ème : Story tendance" at bounding box center [680, 303] width 120 height 12
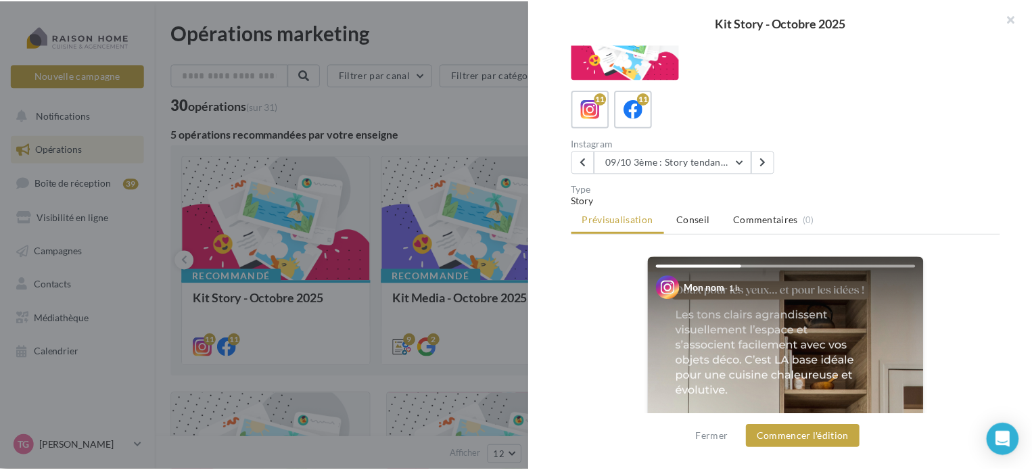
scroll to position [68, 0]
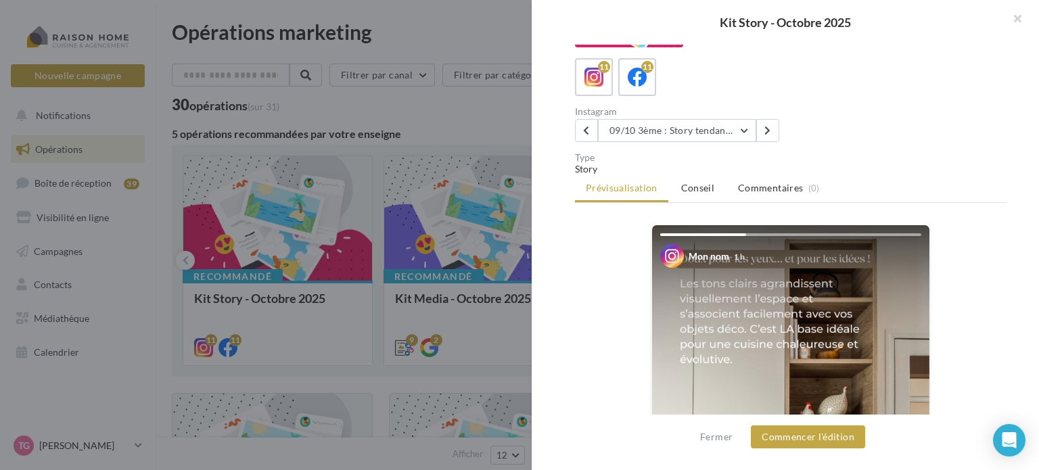
click at [461, 43] on div at bounding box center [519, 235] width 1039 height 470
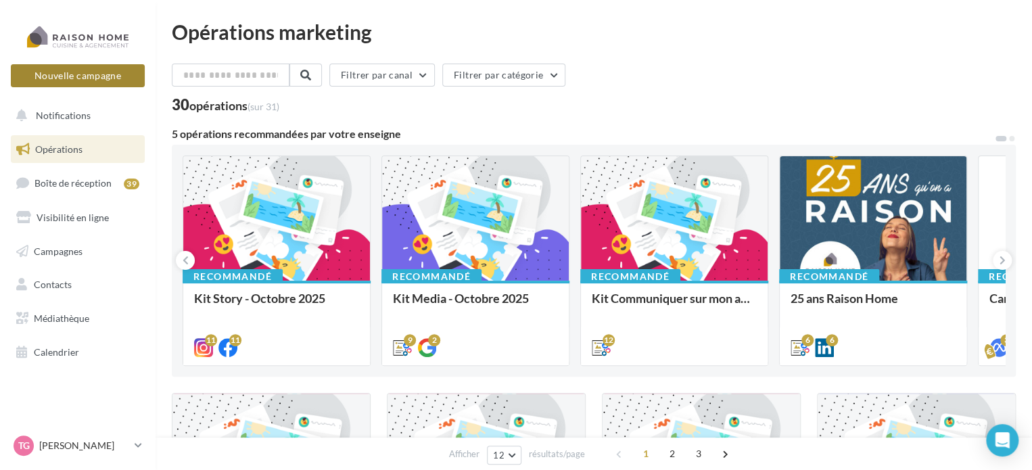
click at [81, 74] on button "Nouvelle campagne" at bounding box center [78, 75] width 134 height 23
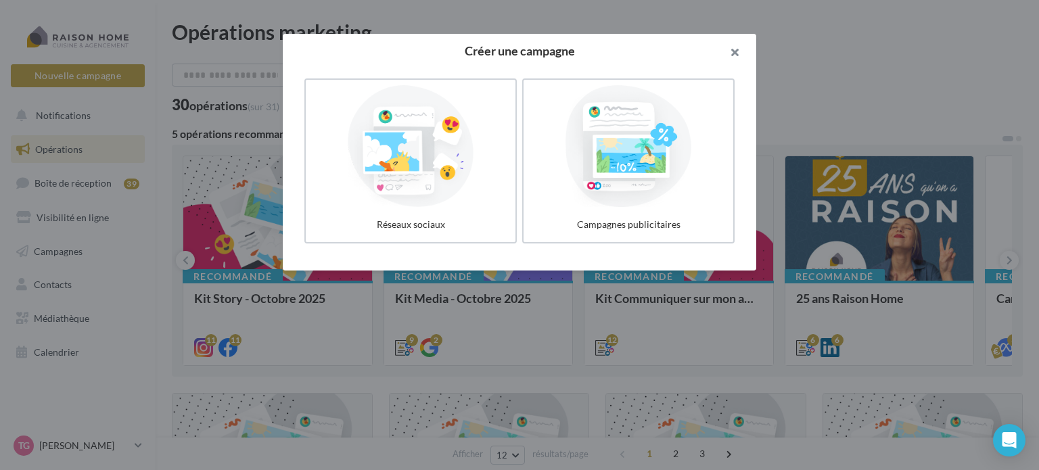
click at [733, 54] on button "button" at bounding box center [729, 54] width 54 height 41
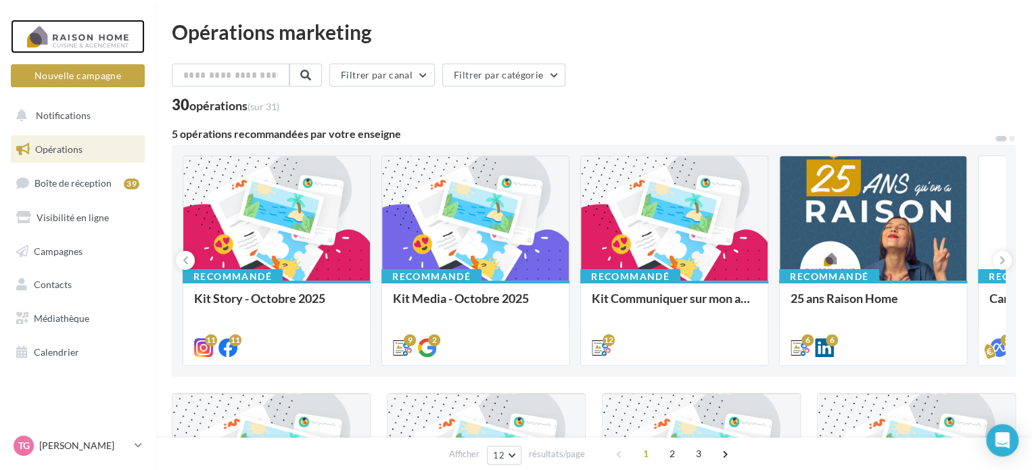
click at [87, 37] on div at bounding box center [78, 37] width 108 height 34
click at [255, 216] on div at bounding box center [276, 219] width 187 height 126
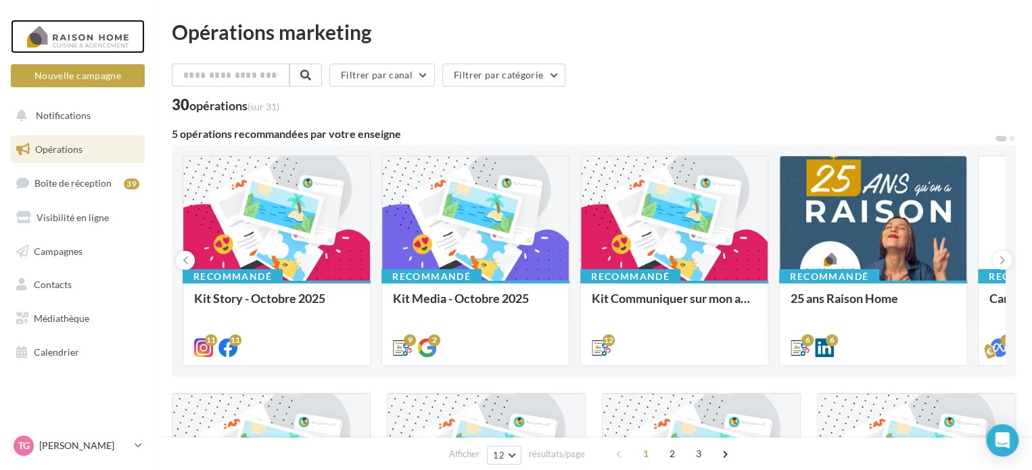
click at [92, 29] on div at bounding box center [78, 37] width 108 height 34
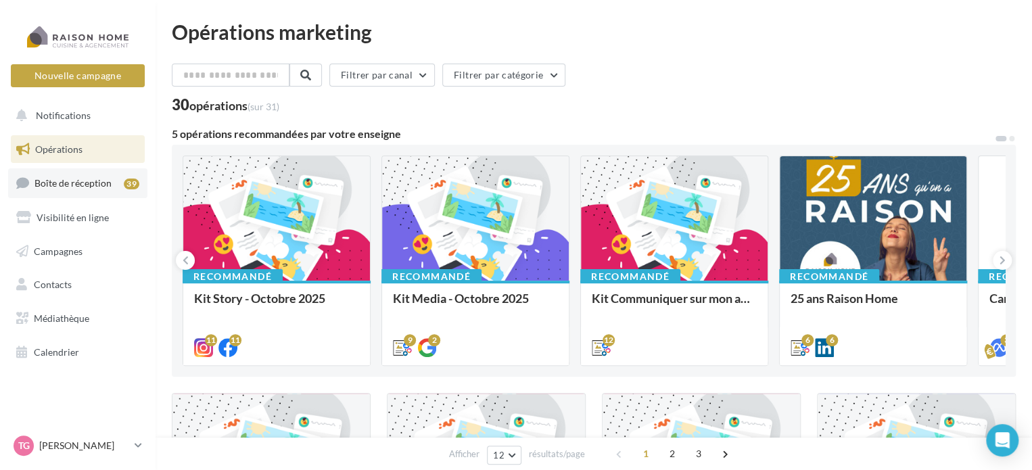
click at [81, 179] on span "Boîte de réception" at bounding box center [73, 183] width 77 height 12
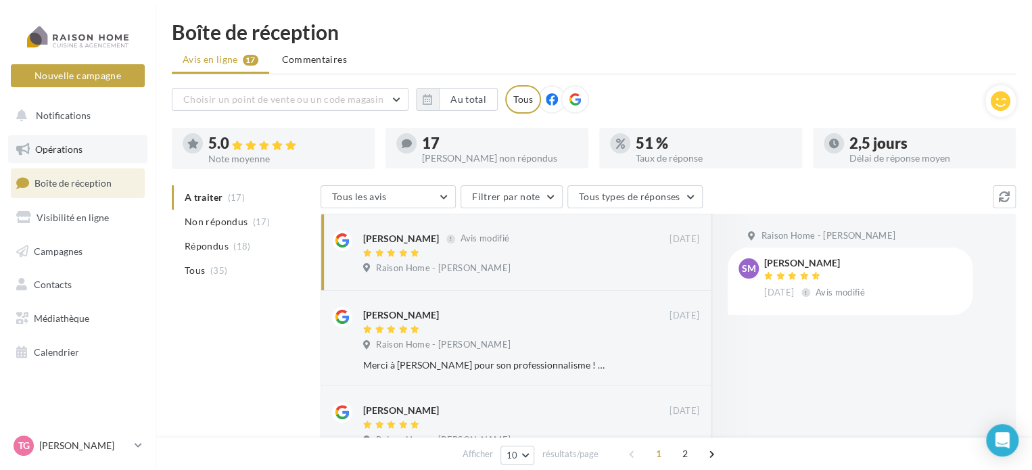
click at [65, 148] on span "Opérations" at bounding box center [58, 149] width 47 height 12
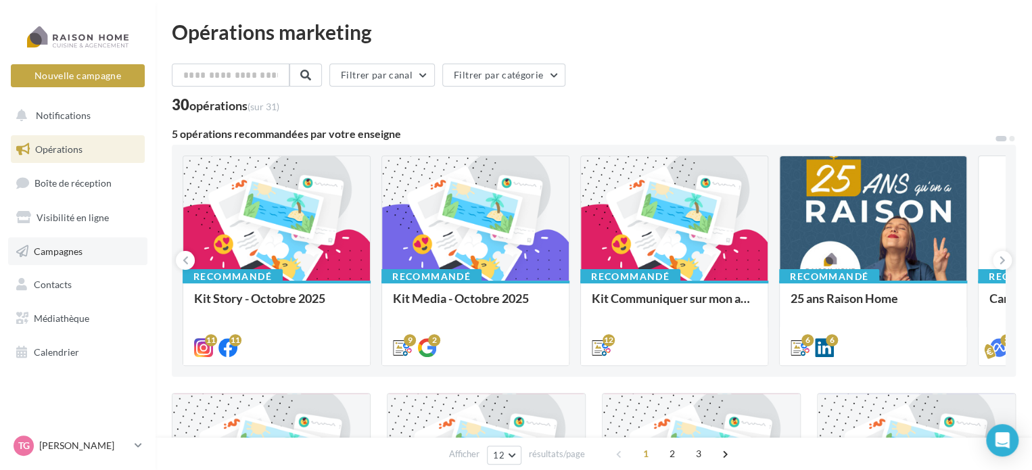
click at [81, 248] on span "Campagnes" at bounding box center [58, 251] width 49 height 12
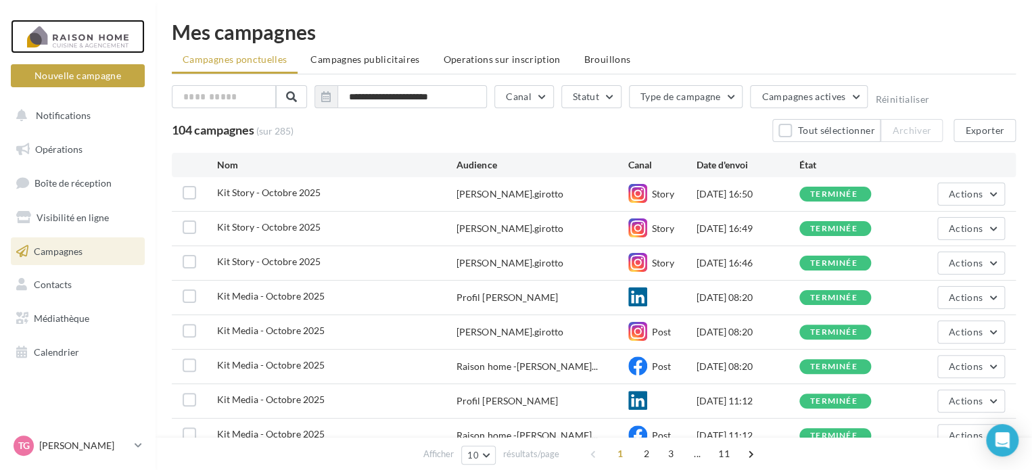
click at [88, 37] on div at bounding box center [78, 37] width 108 height 34
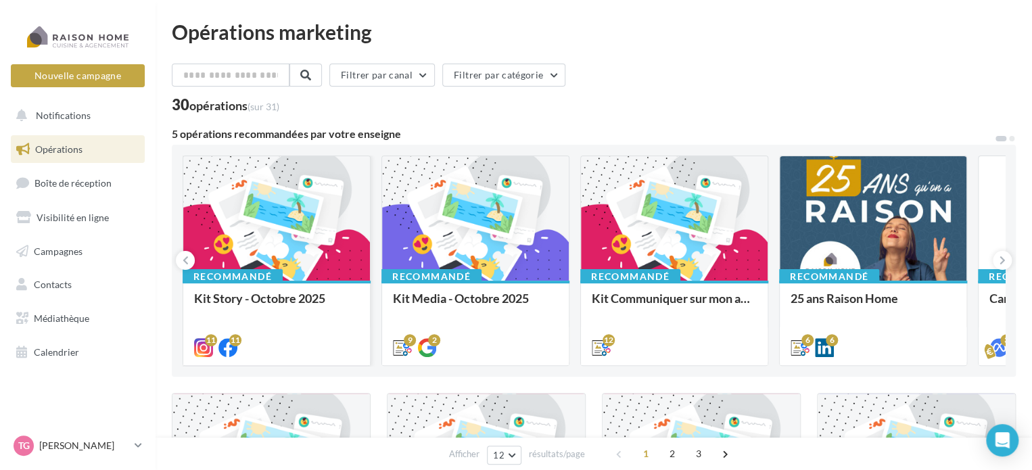
click at [268, 224] on div at bounding box center [276, 219] width 187 height 126
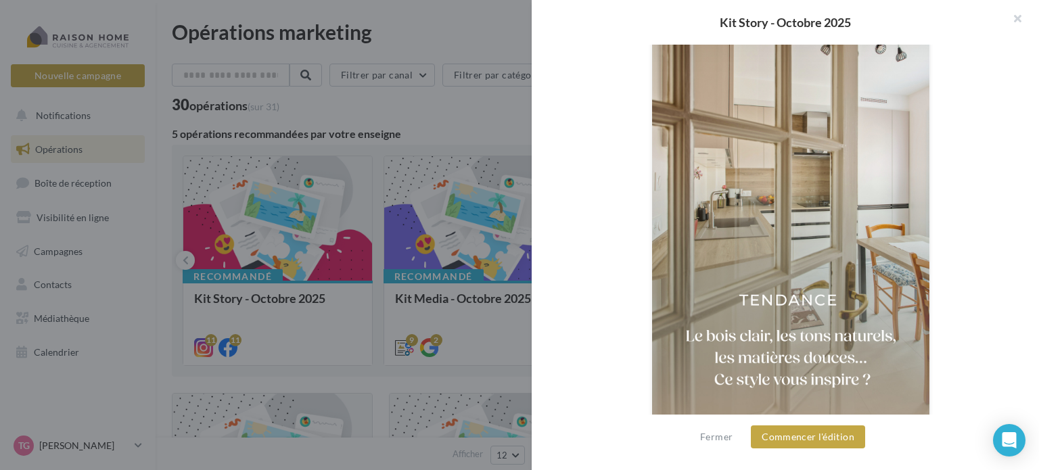
scroll to position [376, 0]
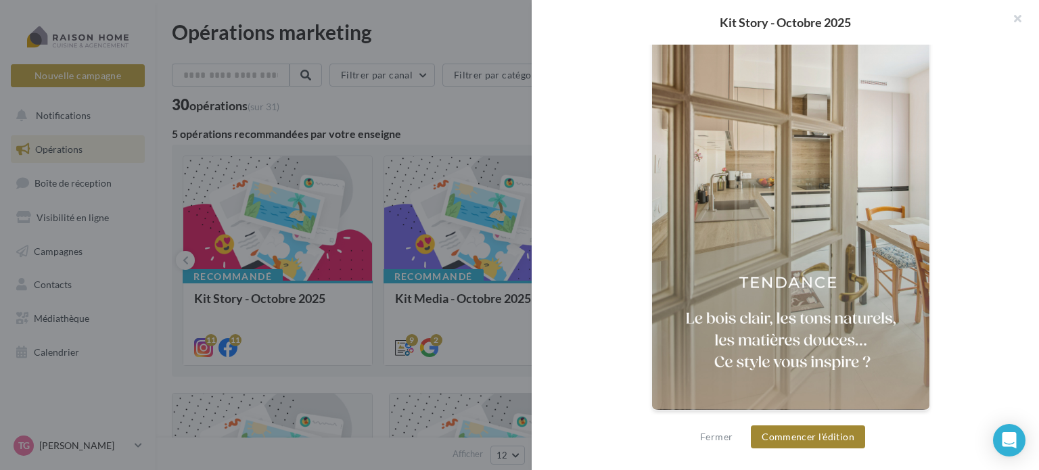
click at [812, 438] on button "Commencer l'édition" at bounding box center [808, 437] width 114 height 23
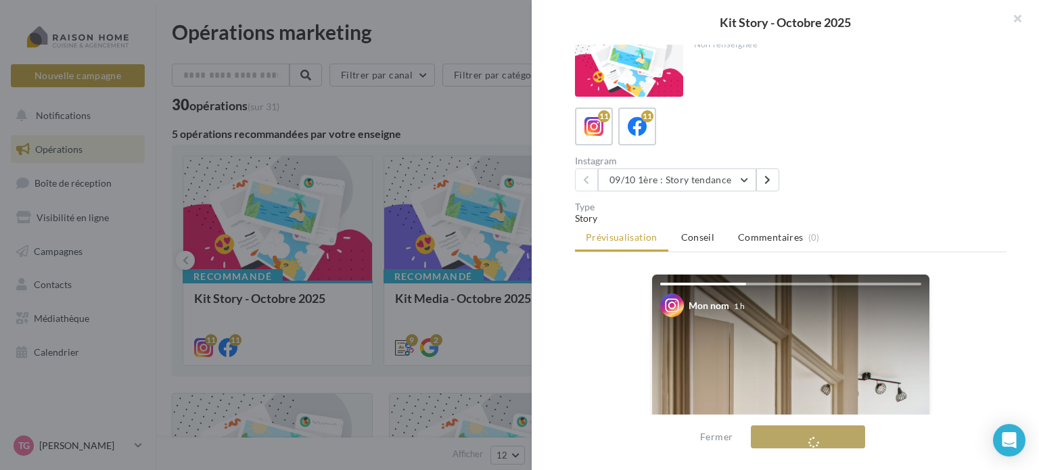
scroll to position [0, 0]
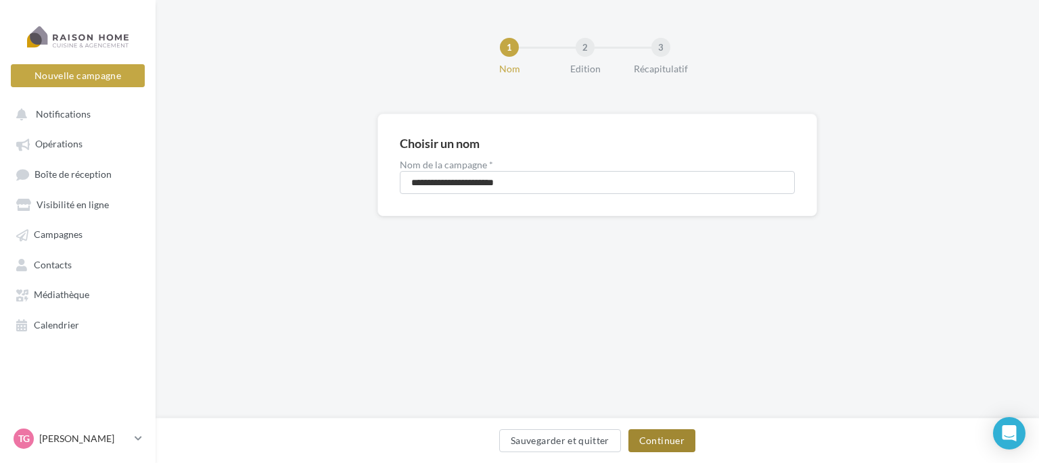
click at [664, 441] on button "Continuer" at bounding box center [662, 441] width 67 height 23
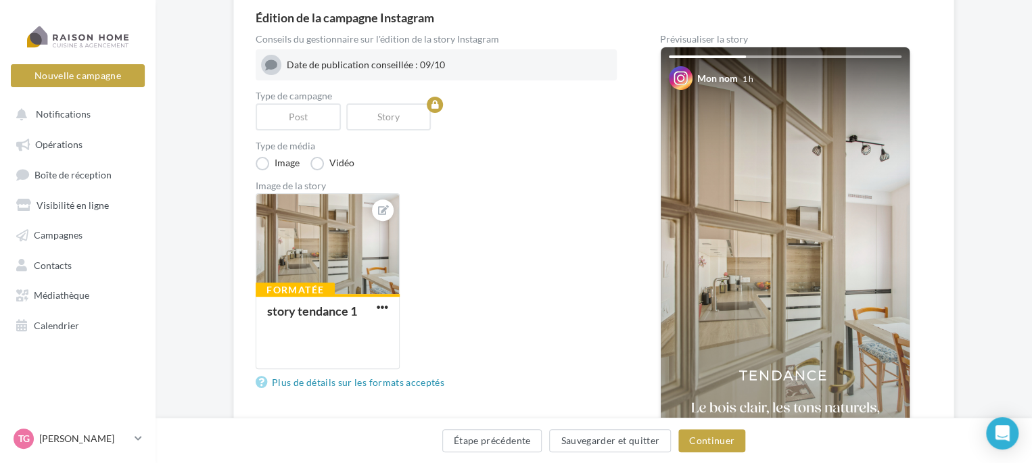
scroll to position [203, 0]
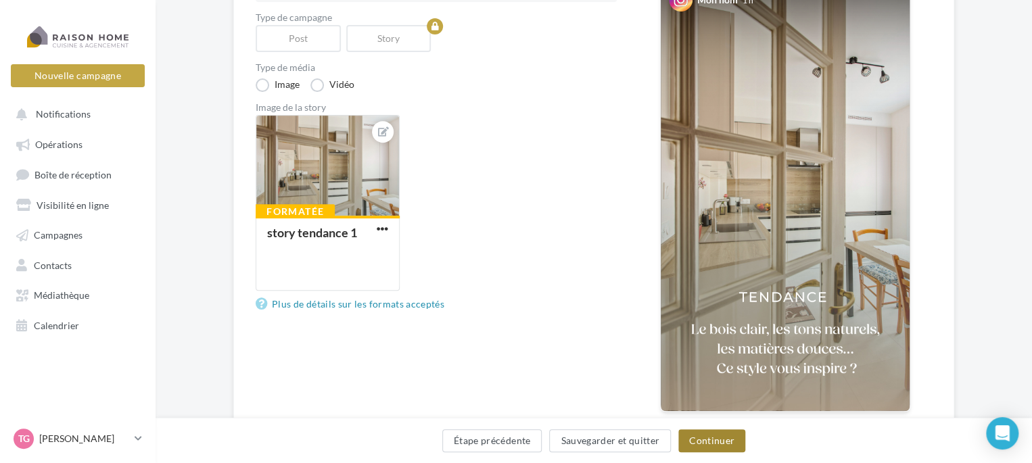
click at [720, 438] on button "Continuer" at bounding box center [712, 441] width 67 height 23
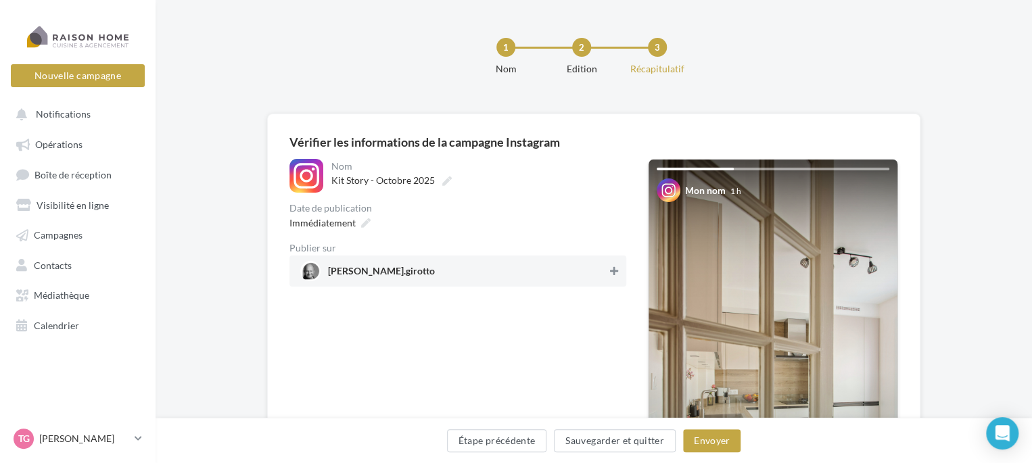
click at [618, 272] on icon at bounding box center [614, 271] width 8 height 9
click at [713, 440] on button "Envoyer" at bounding box center [712, 441] width 58 height 23
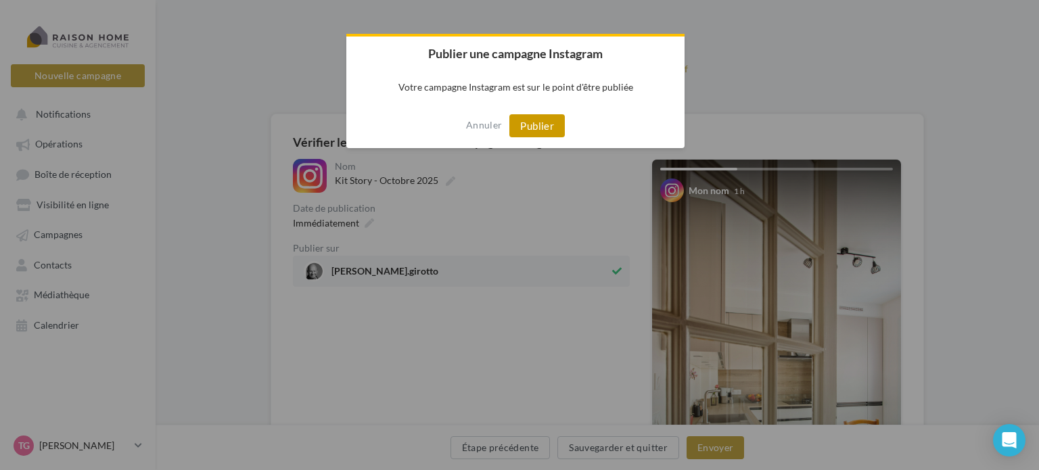
click at [549, 126] on button "Publier" at bounding box center [536, 125] width 55 height 23
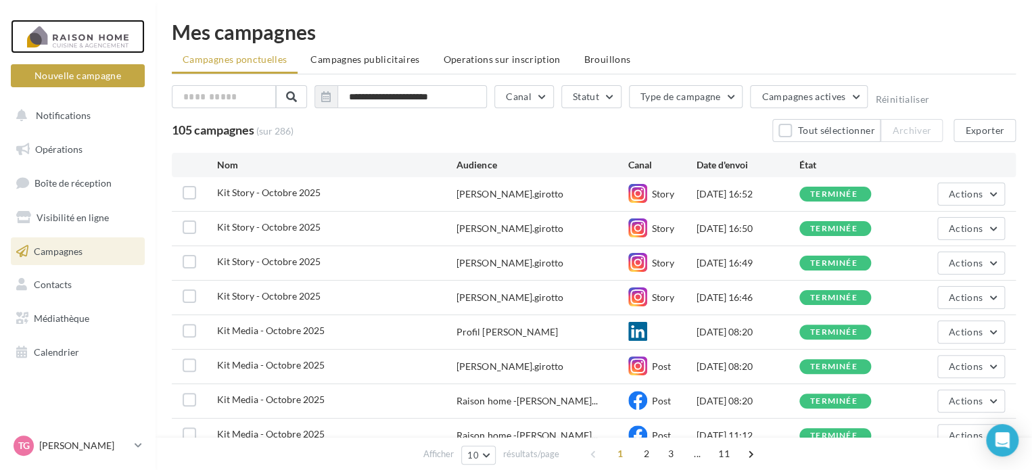
click at [77, 41] on div at bounding box center [78, 37] width 108 height 34
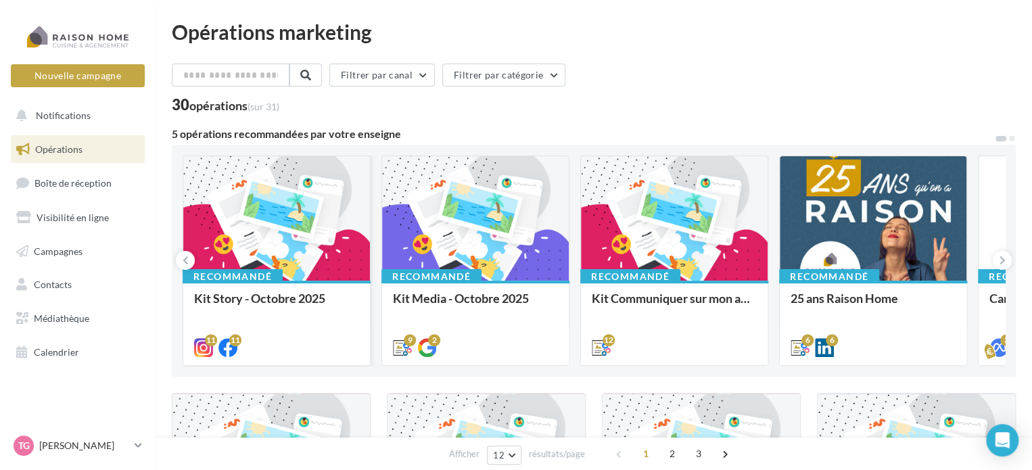
click at [272, 216] on div at bounding box center [276, 219] width 187 height 126
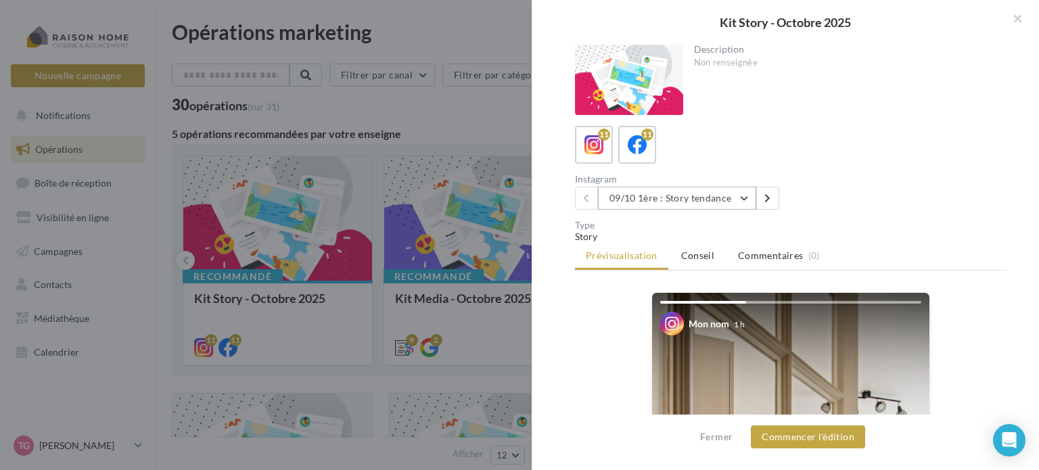
click at [746, 198] on button "09/10 1ère : Story tendance" at bounding box center [677, 198] width 158 height 23
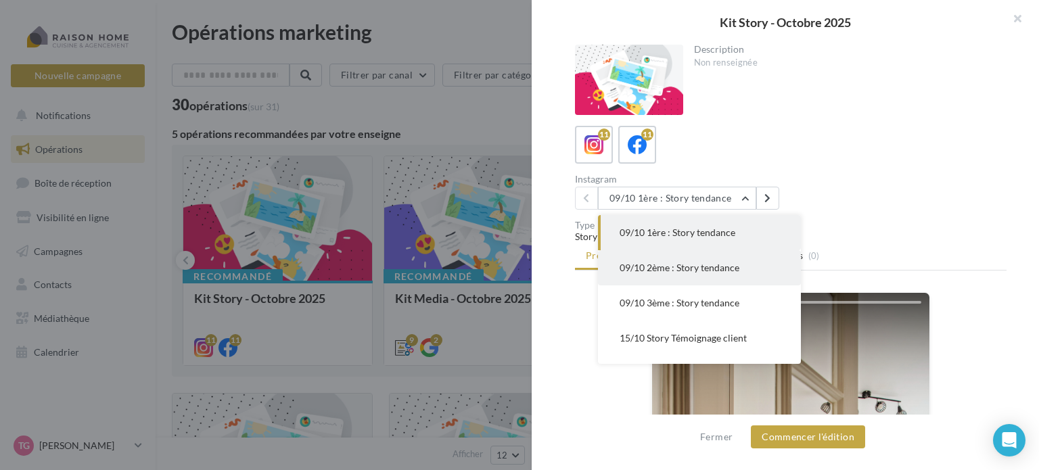
click at [687, 269] on span "09/10 2ème : Story tendance" at bounding box center [680, 268] width 120 height 12
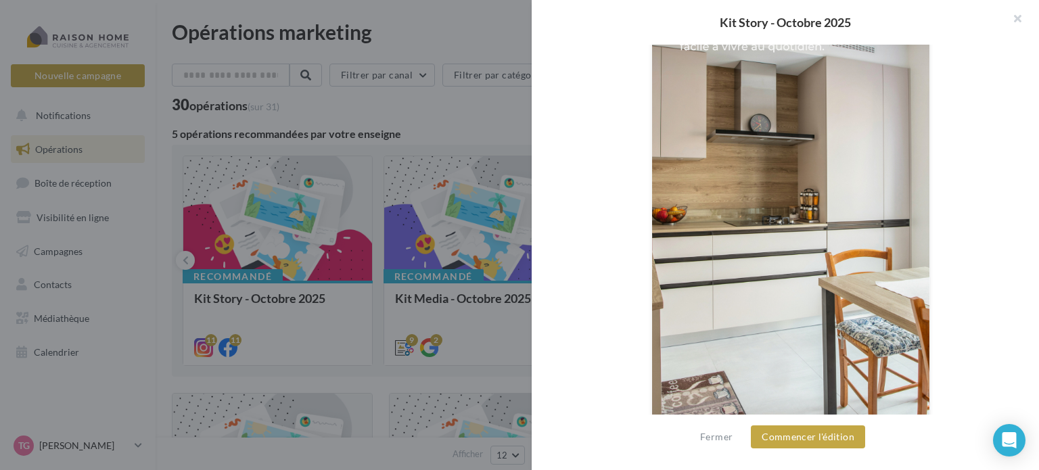
scroll to position [376, 0]
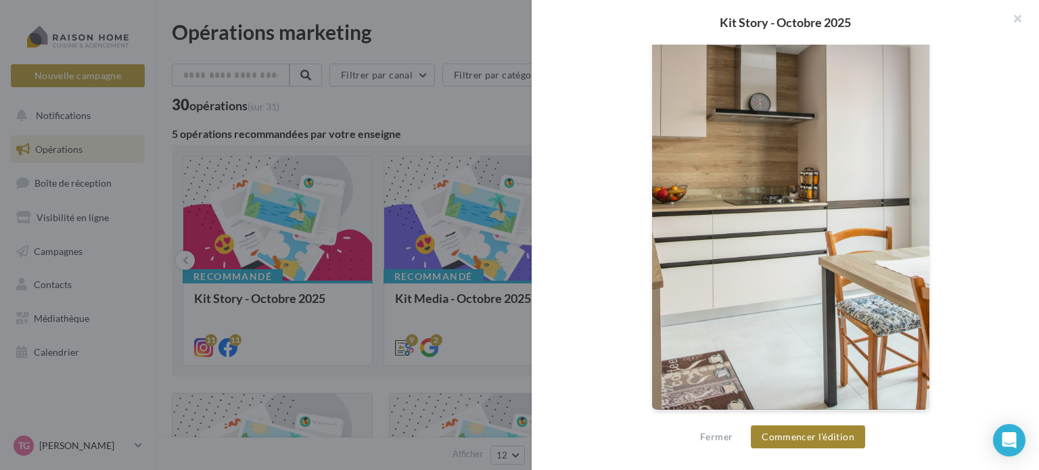
click at [815, 436] on button "Commencer l'édition" at bounding box center [808, 437] width 114 height 23
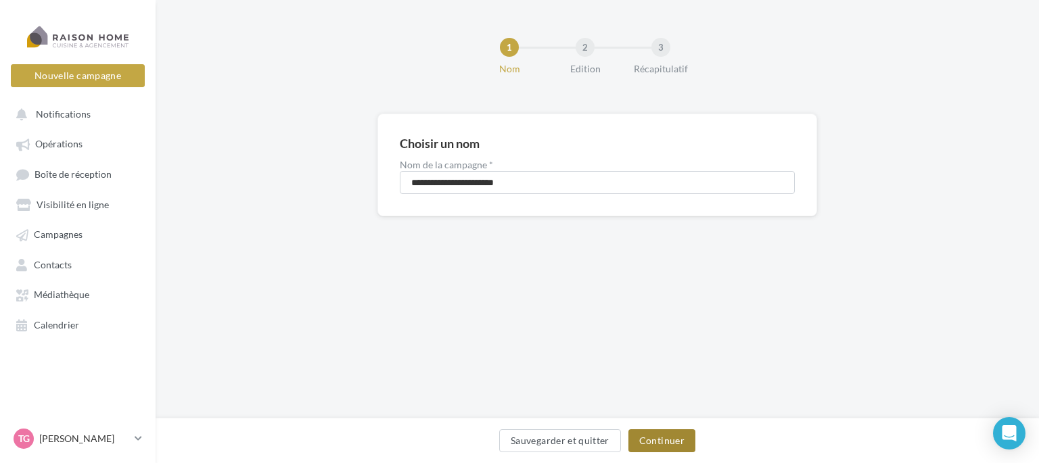
click at [664, 443] on button "Continuer" at bounding box center [662, 441] width 67 height 23
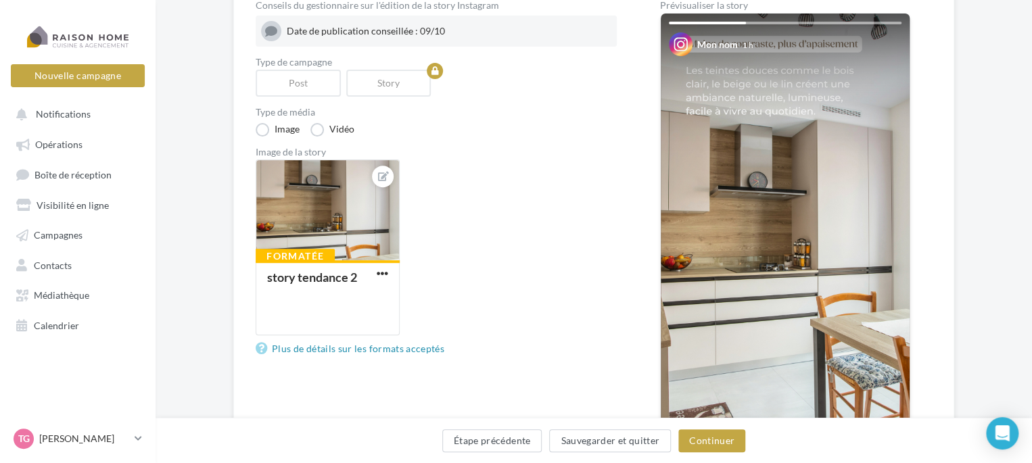
scroll to position [135, 0]
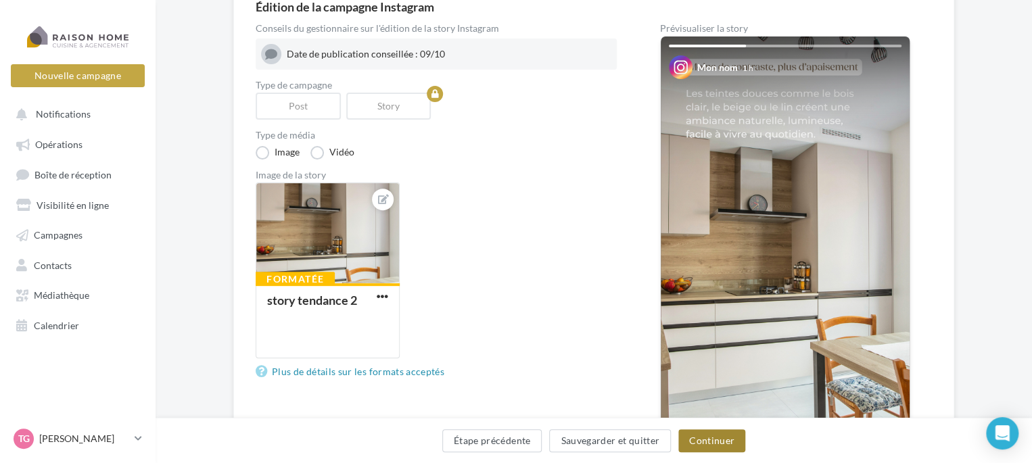
click at [714, 439] on button "Continuer" at bounding box center [712, 441] width 67 height 23
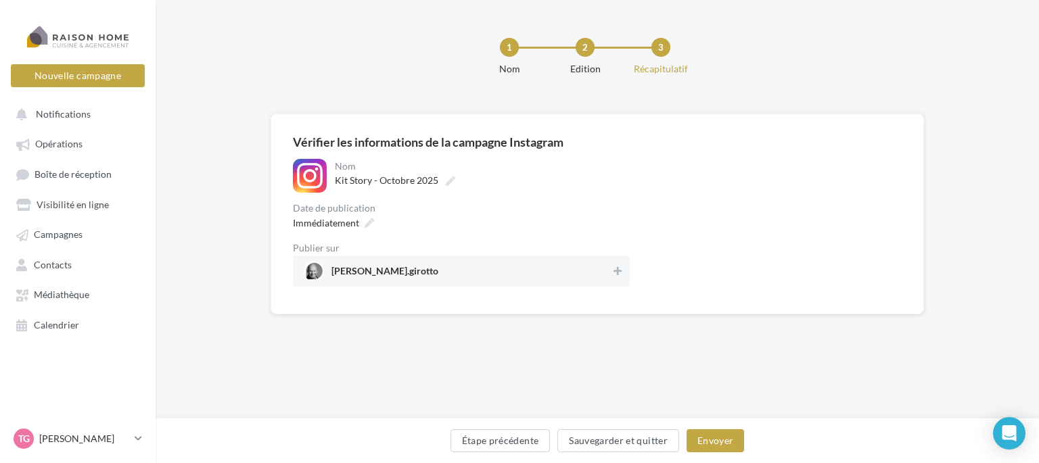
click at [610, 64] on div "Edition" at bounding box center [585, 69] width 87 height 14
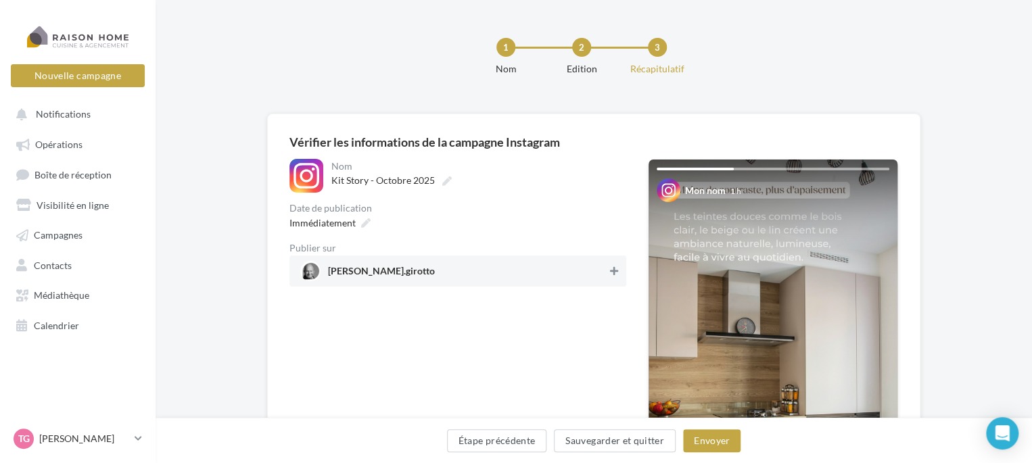
click at [614, 270] on icon at bounding box center [614, 271] width 8 height 9
click at [711, 438] on button "Envoyer" at bounding box center [712, 441] width 58 height 23
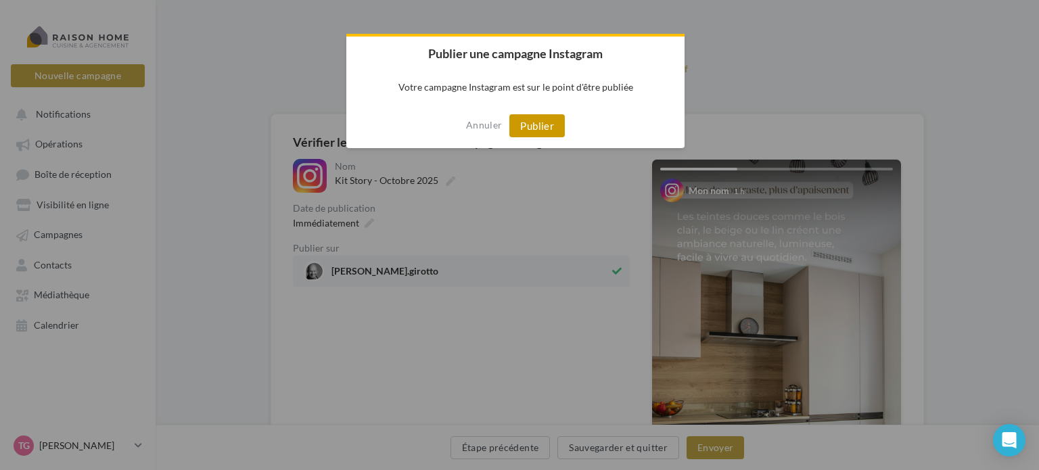
click at [541, 128] on button "Publier" at bounding box center [536, 125] width 55 height 23
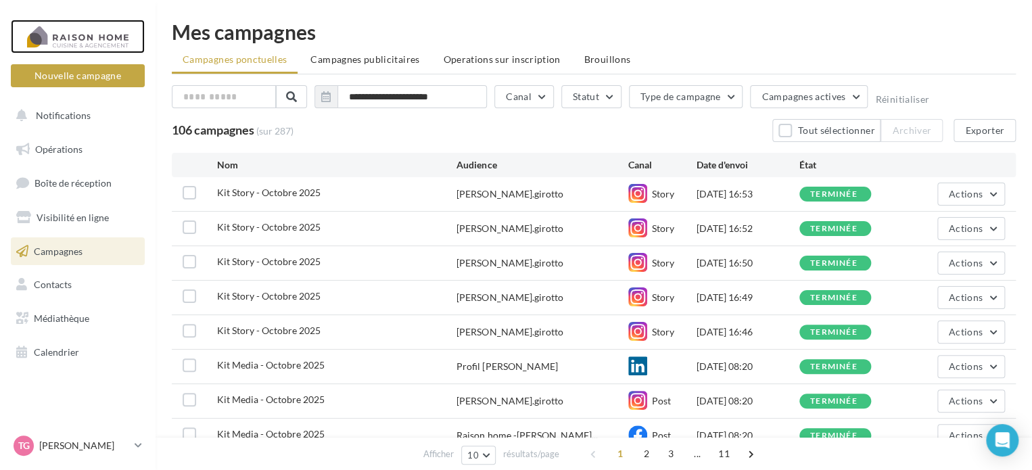
click at [95, 37] on div at bounding box center [78, 37] width 108 height 34
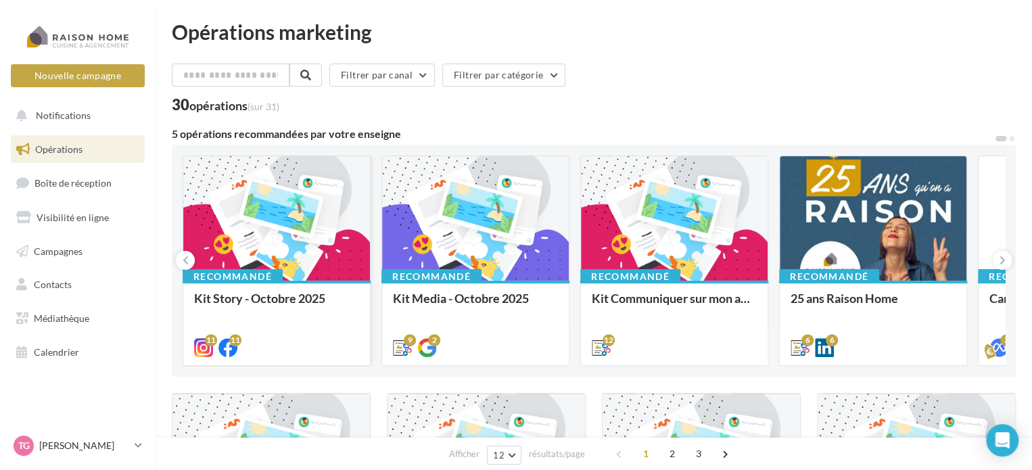
click at [288, 203] on div at bounding box center [276, 219] width 187 height 126
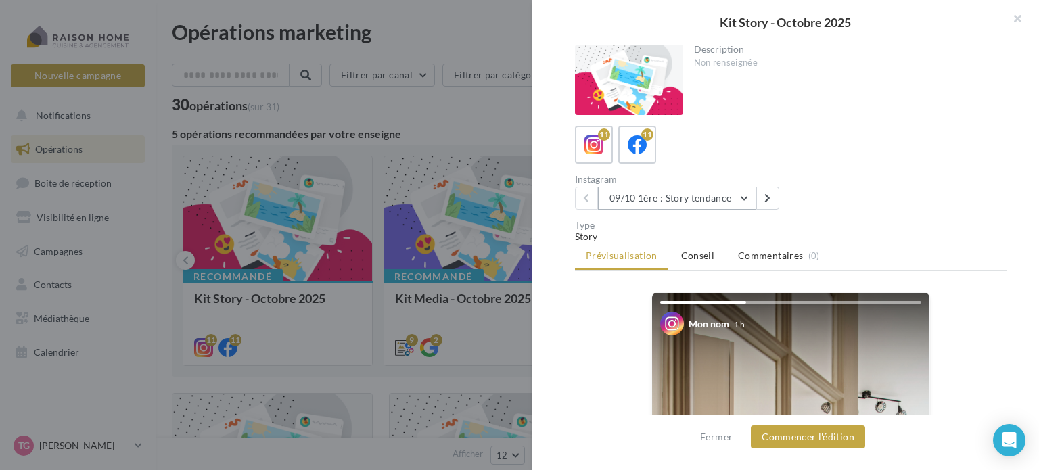
click at [746, 205] on button "09/10 1ère : Story tendance" at bounding box center [677, 198] width 158 height 23
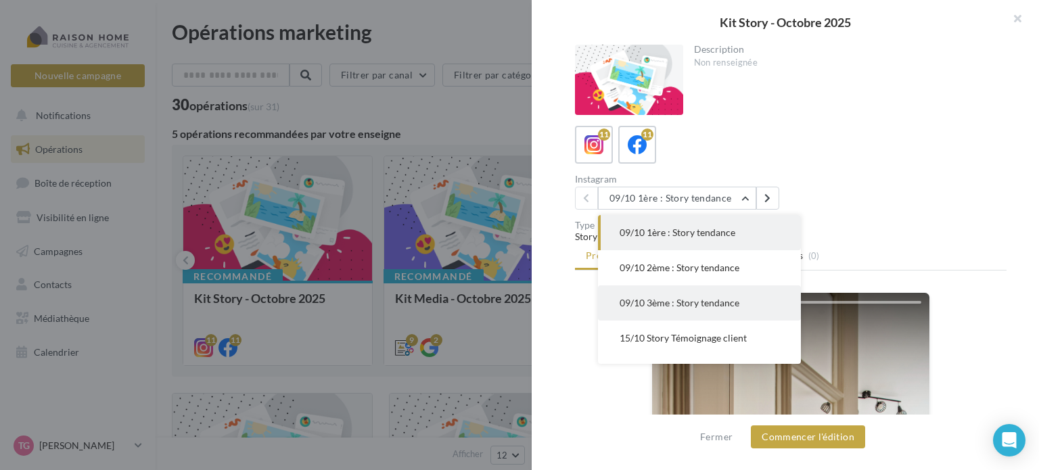
click at [708, 300] on span "09/10 3ème : Story tendance" at bounding box center [680, 303] width 120 height 12
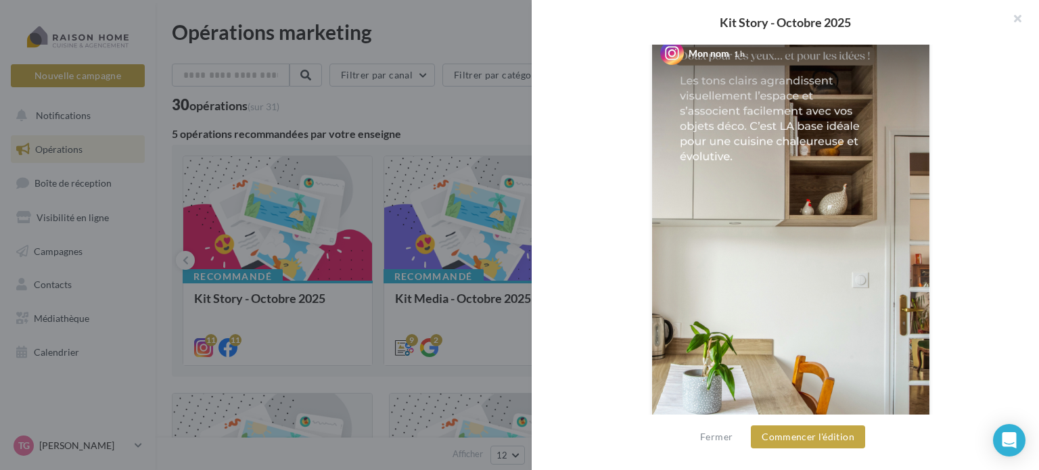
scroll to position [203, 0]
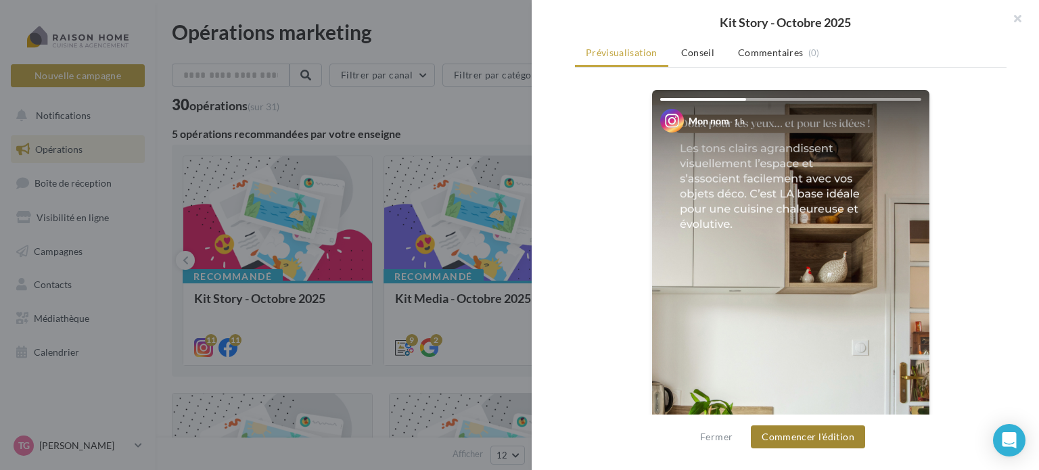
click at [827, 435] on button "Commencer l'édition" at bounding box center [808, 437] width 114 height 23
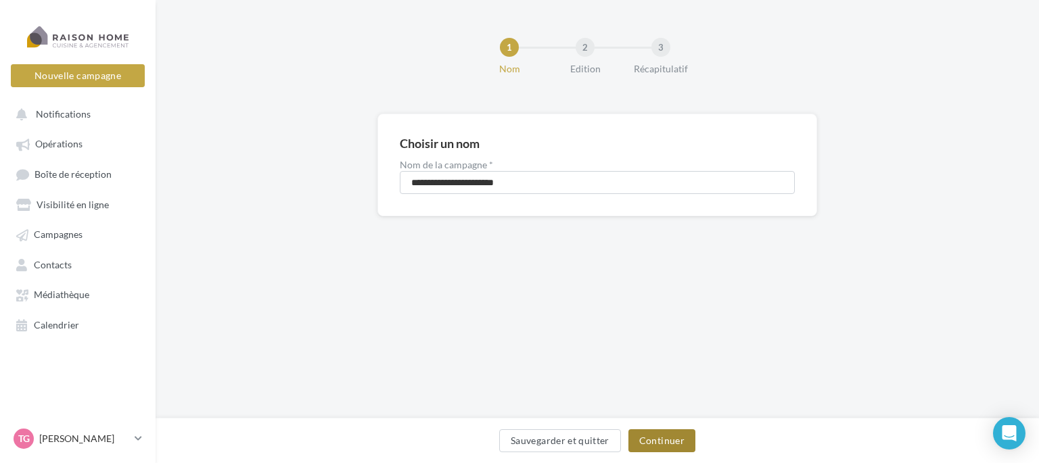
click at [654, 441] on button "Continuer" at bounding box center [662, 441] width 67 height 23
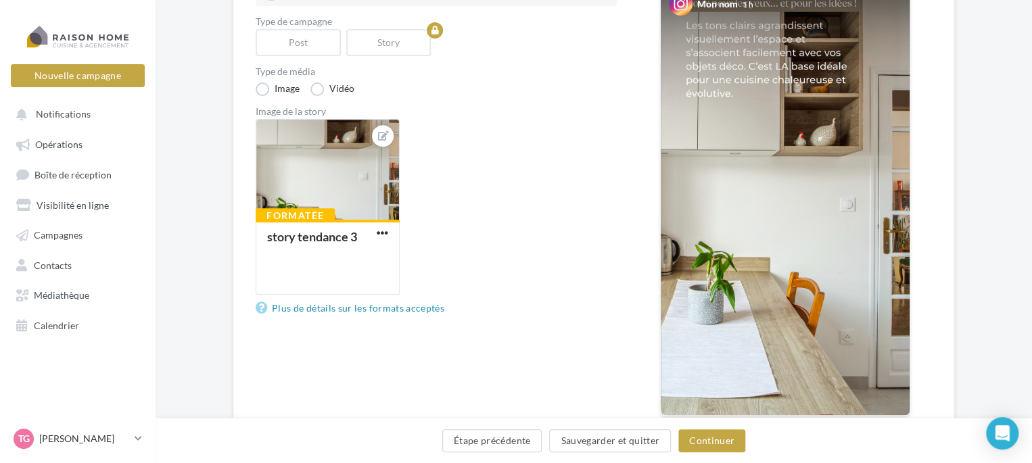
scroll to position [79, 0]
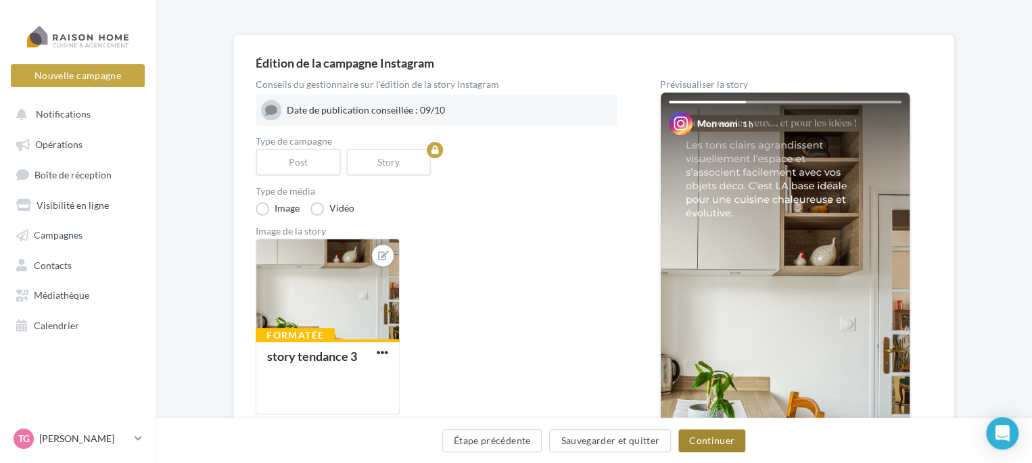
click at [736, 442] on button "Continuer" at bounding box center [712, 441] width 67 height 23
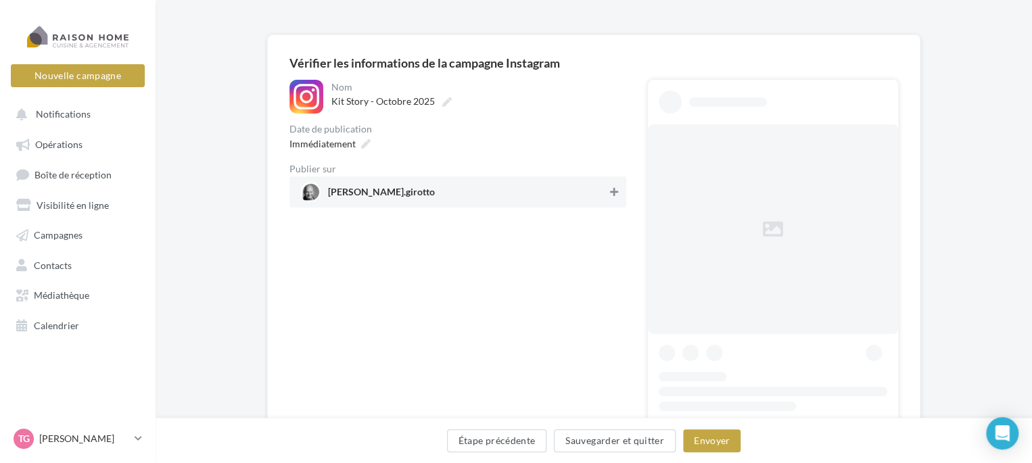
click at [614, 191] on icon at bounding box center [614, 191] width 8 height 9
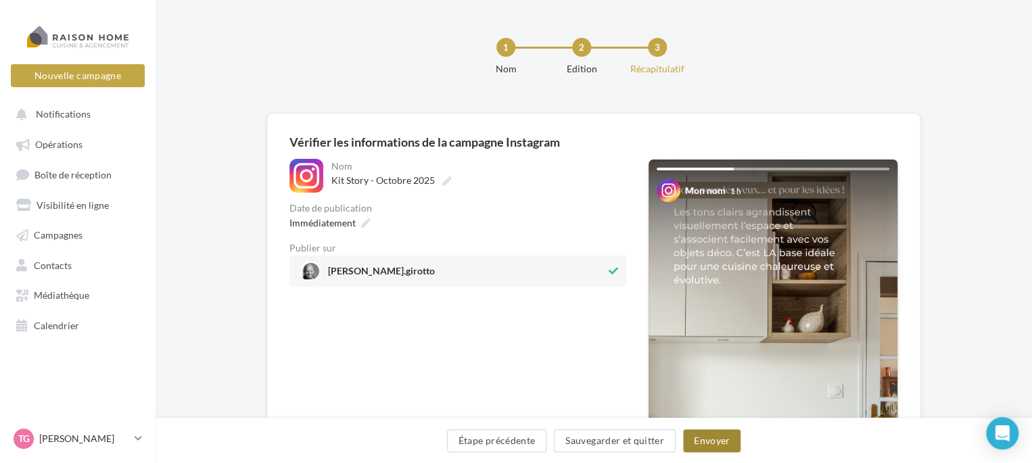
click at [711, 440] on button "Envoyer" at bounding box center [712, 441] width 58 height 23
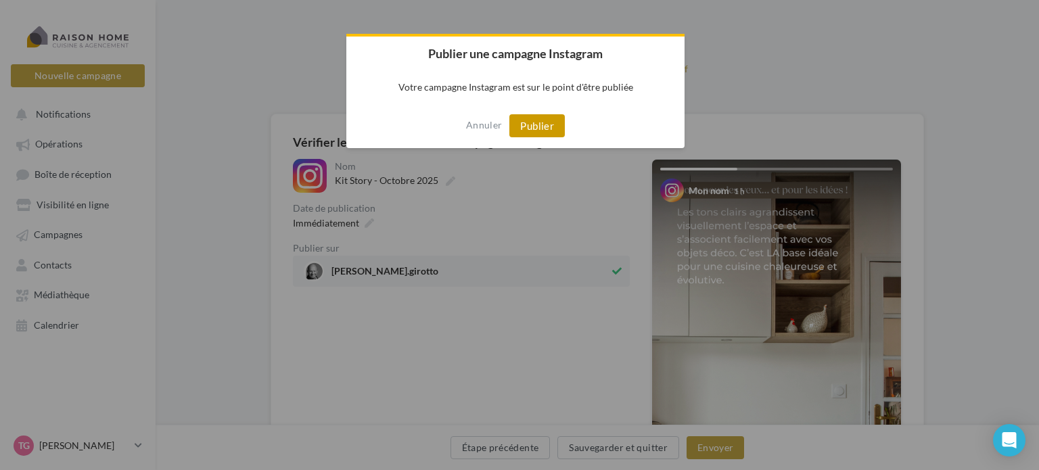
click at [545, 117] on button "Publier" at bounding box center [536, 125] width 55 height 23
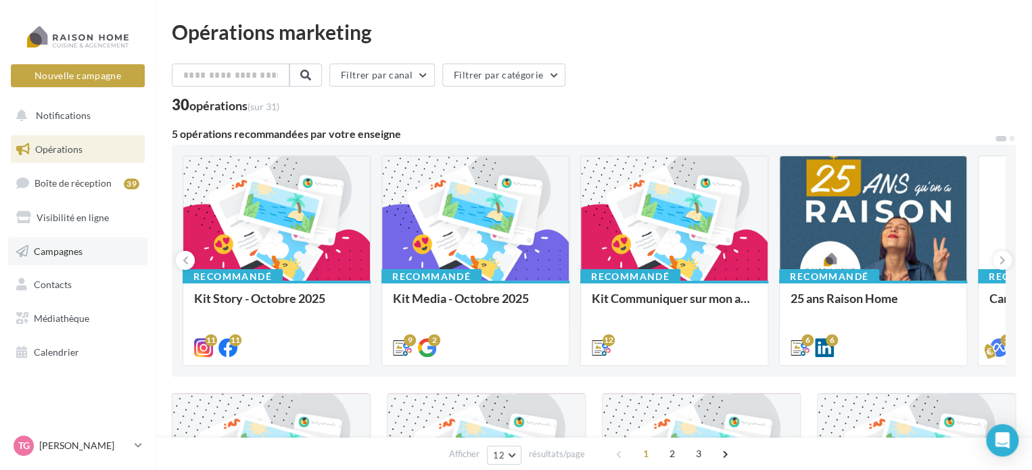
click at [63, 248] on span "Campagnes" at bounding box center [58, 251] width 49 height 12
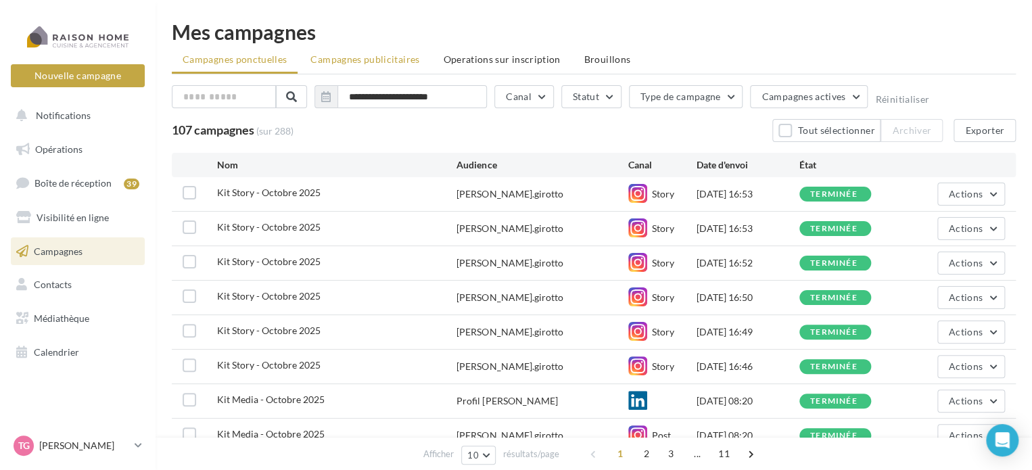
click at [357, 60] on span "Campagnes publicitaires" at bounding box center [365, 59] width 109 height 12
